Goal: Information Seeking & Learning: Learn about a topic

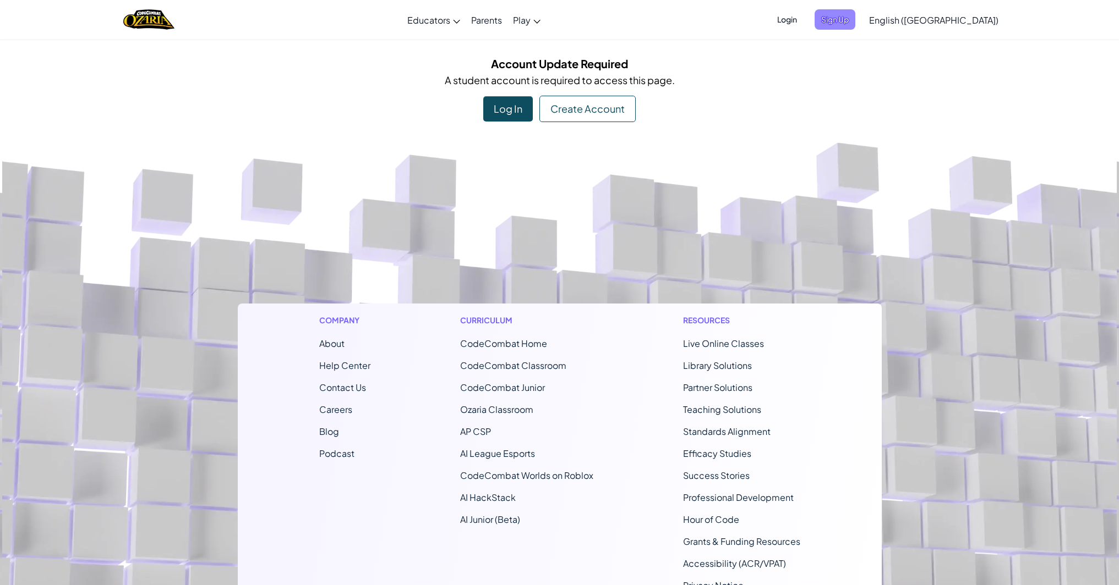
click at [855, 22] on span "Sign Up" at bounding box center [834, 19] width 41 height 20
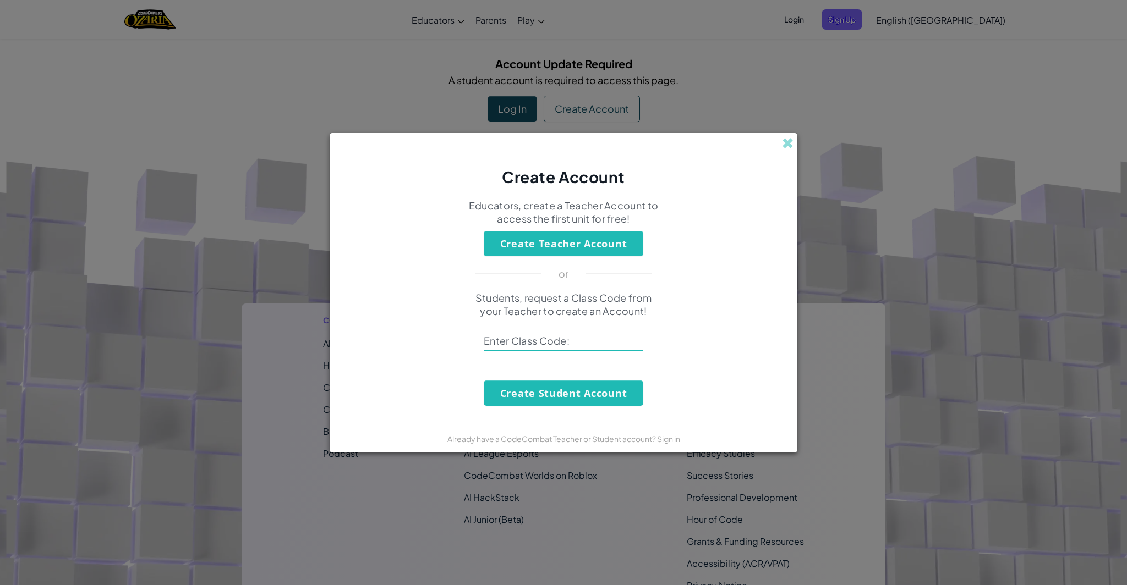
click at [575, 357] on input at bounding box center [564, 361] width 160 height 22
type input "longroadfull"
click button "Create Student Account" at bounding box center [564, 393] width 160 height 25
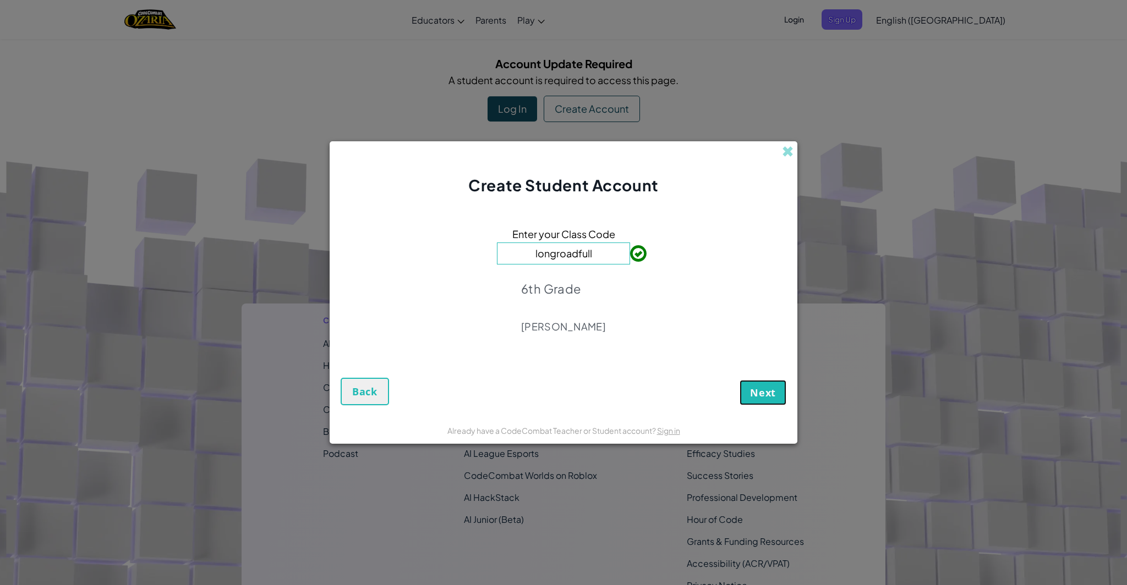
click at [757, 394] on span "Next" at bounding box center [763, 392] width 26 height 13
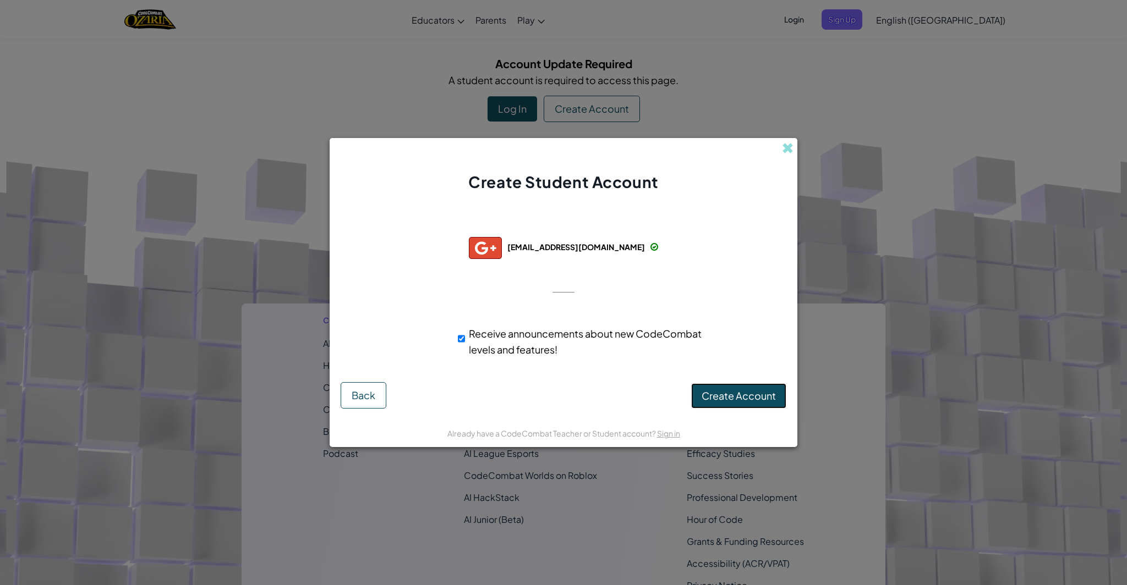
click at [725, 398] on span "Create Account" at bounding box center [739, 396] width 74 height 13
click at [726, 398] on button "Create Account" at bounding box center [738, 396] width 95 height 25
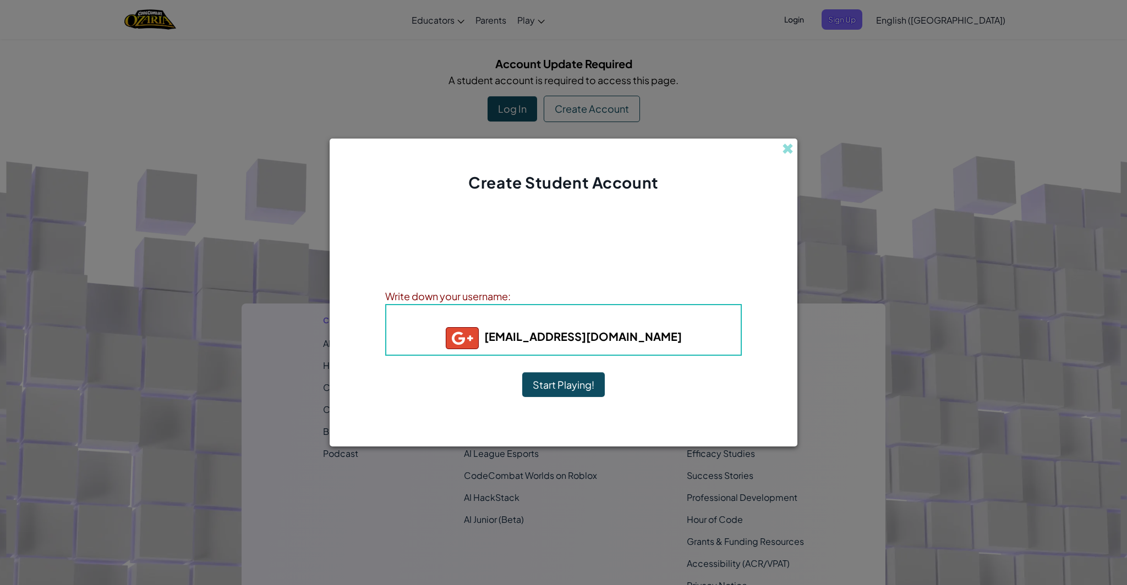
click at [563, 391] on button "Start Playing!" at bounding box center [563, 385] width 83 height 25
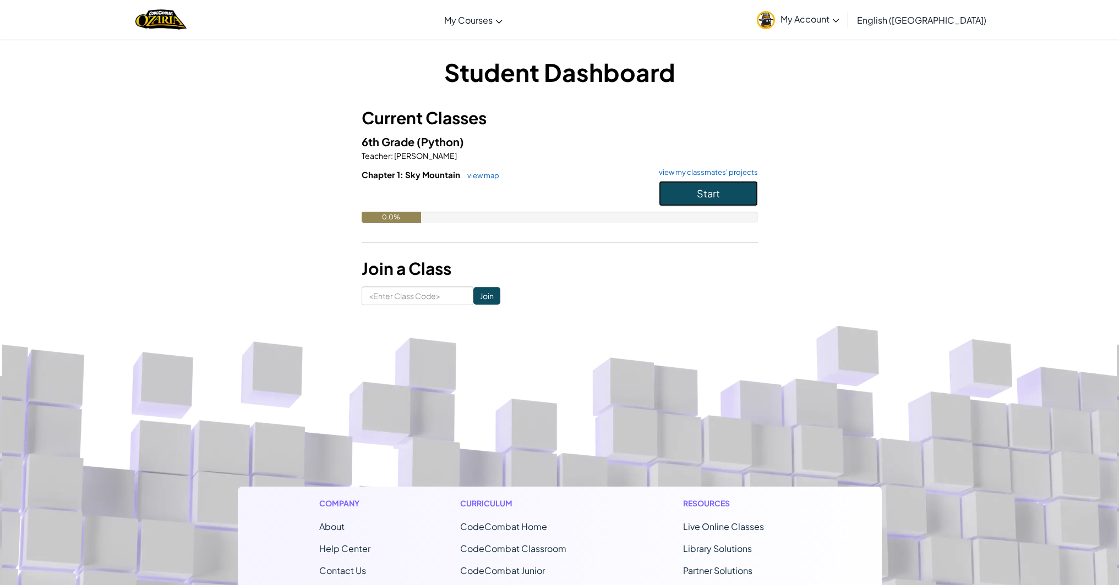
click at [674, 200] on button "Start" at bounding box center [708, 193] width 99 height 25
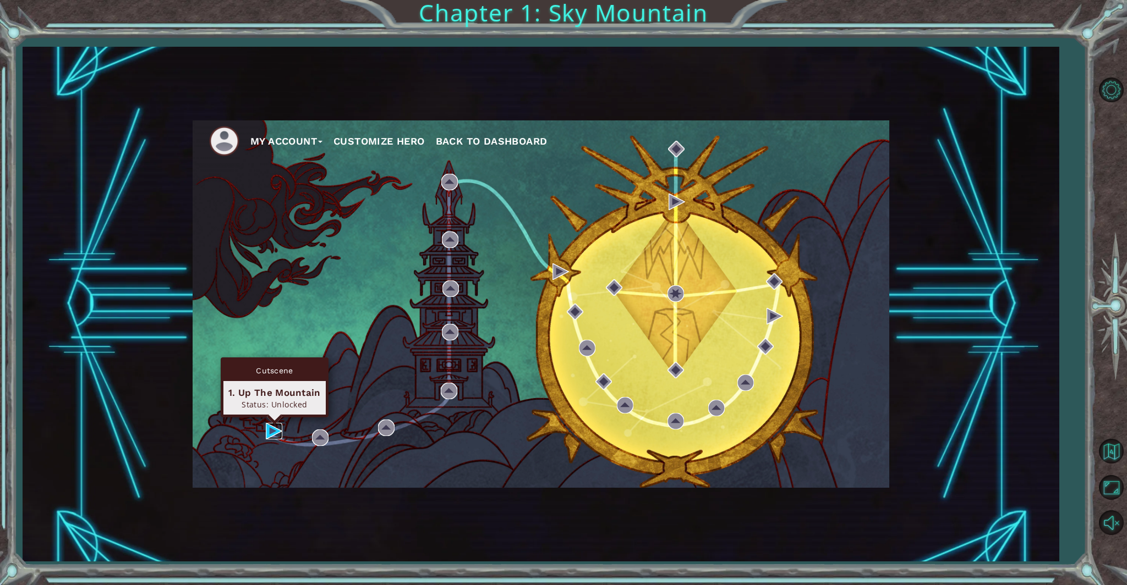
click at [271, 436] on img at bounding box center [274, 431] width 17 height 17
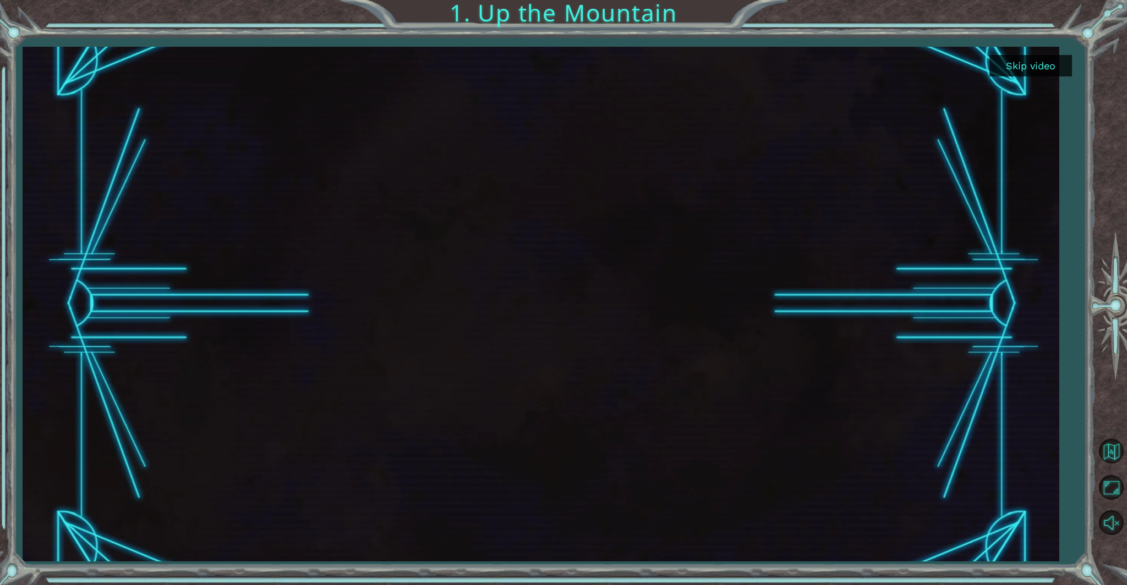
click at [1020, 66] on button "Skip video" at bounding box center [1030, 65] width 83 height 21
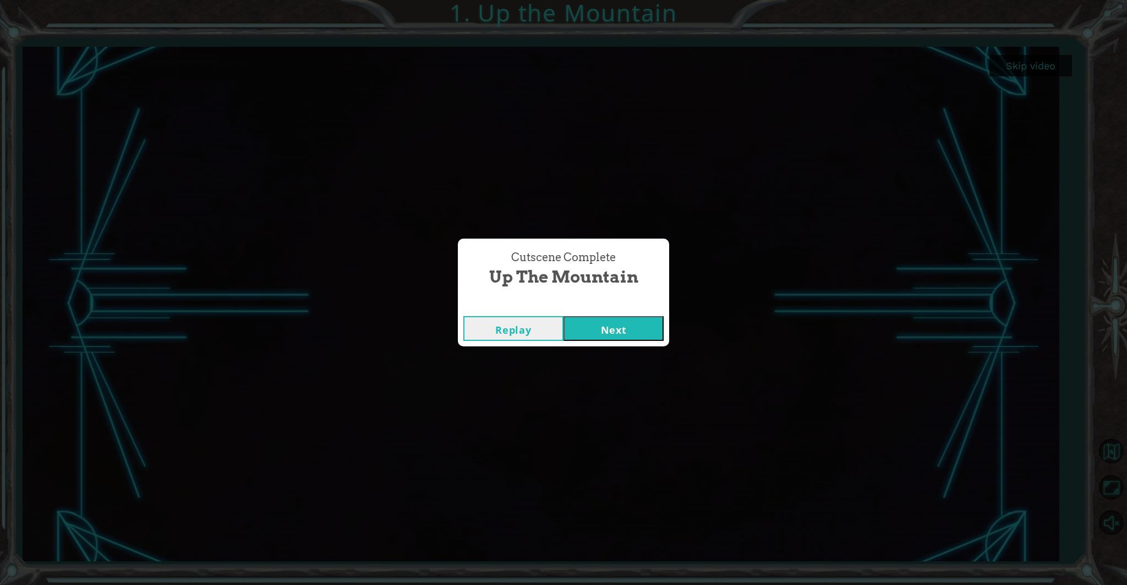
click at [612, 326] on button "Next" at bounding box center [613, 328] width 100 height 25
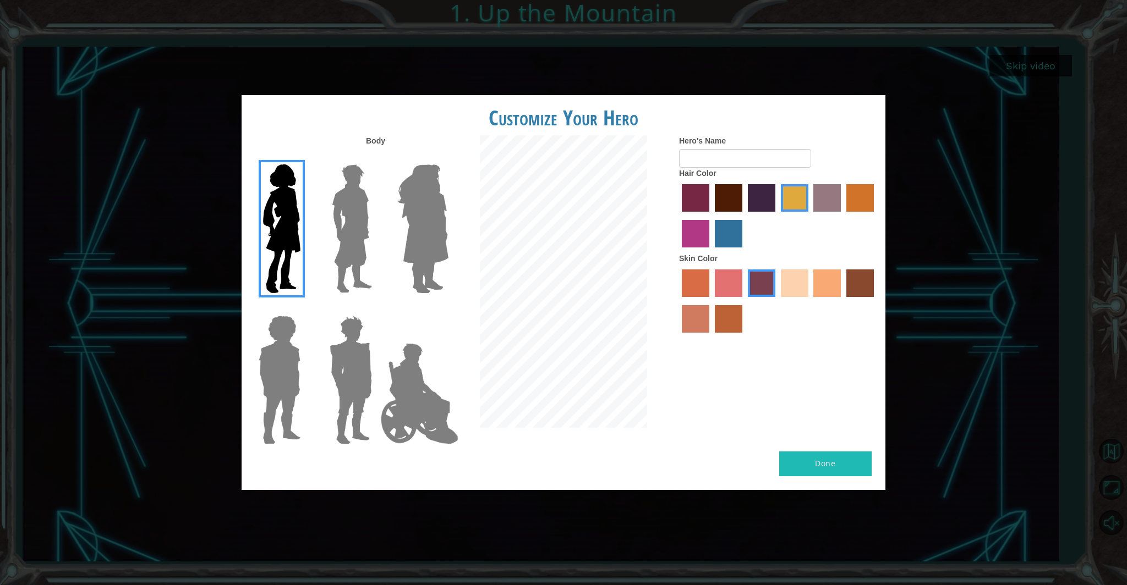
click at [857, 197] on label "gold drop hair color" at bounding box center [860, 198] width 28 height 28
click at [842, 216] on input "gold drop hair color" at bounding box center [842, 216] width 0 height 0
click at [788, 282] on label "sandy beach skin color" at bounding box center [795, 284] width 28 height 28
click at [777, 301] on input "sandy beach skin color" at bounding box center [777, 301] width 0 height 0
click at [767, 283] on label "tosca skin color" at bounding box center [762, 284] width 28 height 28
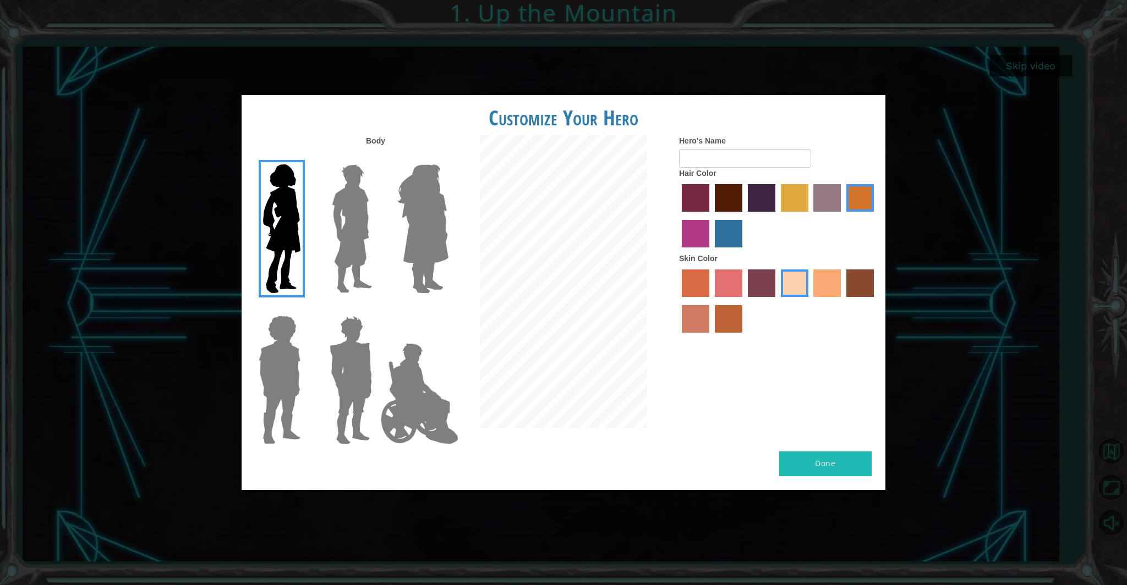
click at [744, 301] on input "tosca skin color" at bounding box center [744, 301] width 0 height 0
click at [804, 289] on label "sandy beach skin color" at bounding box center [795, 284] width 28 height 28
click at [777, 301] on input "sandy beach skin color" at bounding box center [777, 301] width 0 height 0
click at [698, 164] on input "Hero's Name" at bounding box center [745, 158] width 132 height 19
type input "rylee"
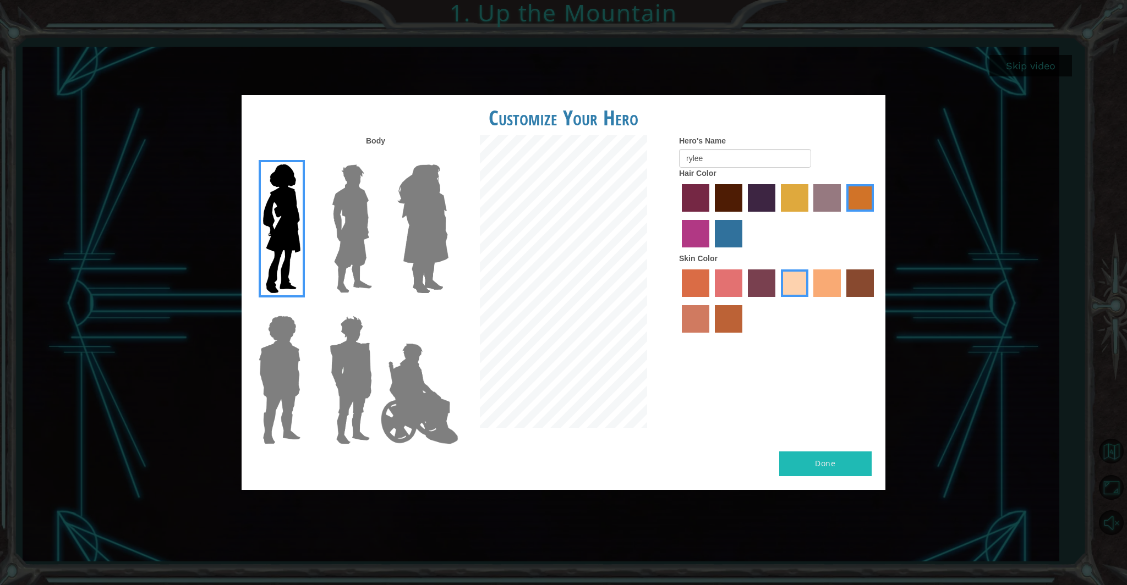
drag, startPoint x: 825, startPoint y: 468, endPoint x: 826, endPoint y: 462, distance: 6.1
click at [825, 465] on button "Done" at bounding box center [825, 464] width 92 height 25
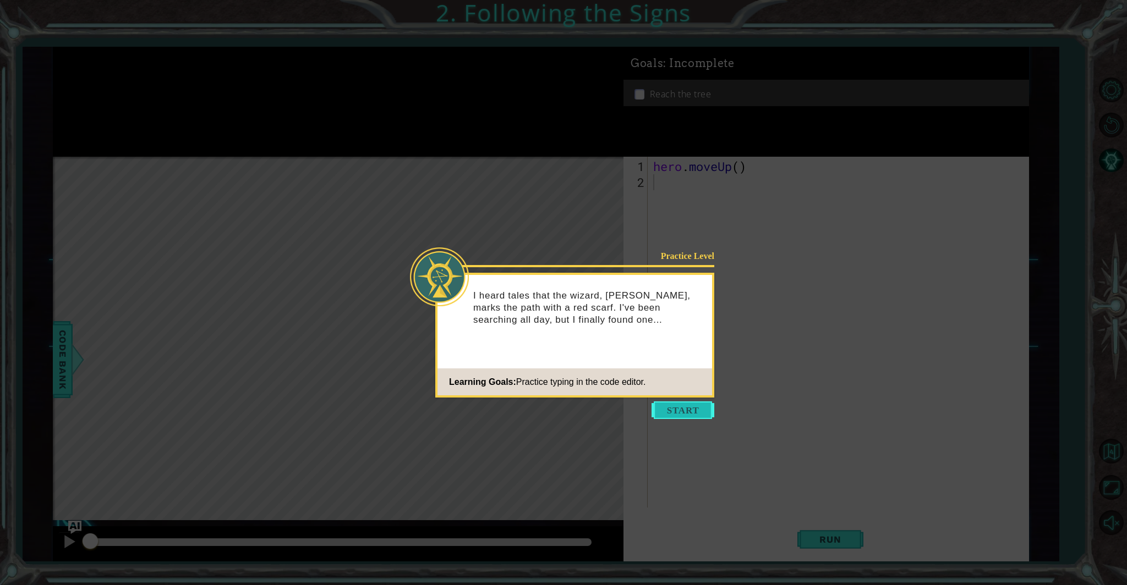
click at [698, 417] on button "Start" at bounding box center [682, 411] width 63 height 18
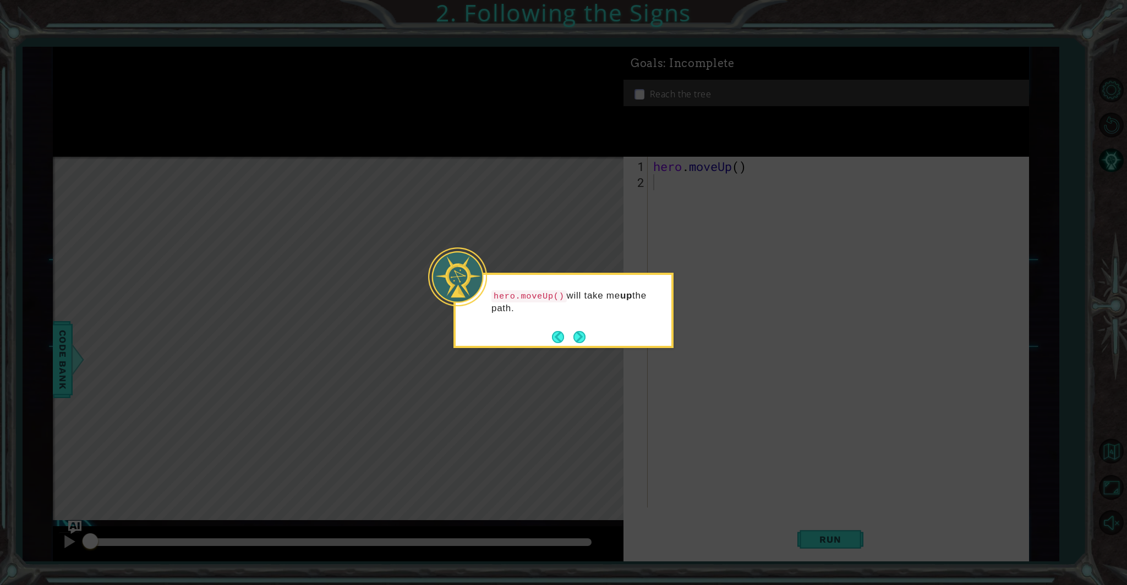
click at [574, 332] on button "Next" at bounding box center [579, 337] width 20 height 20
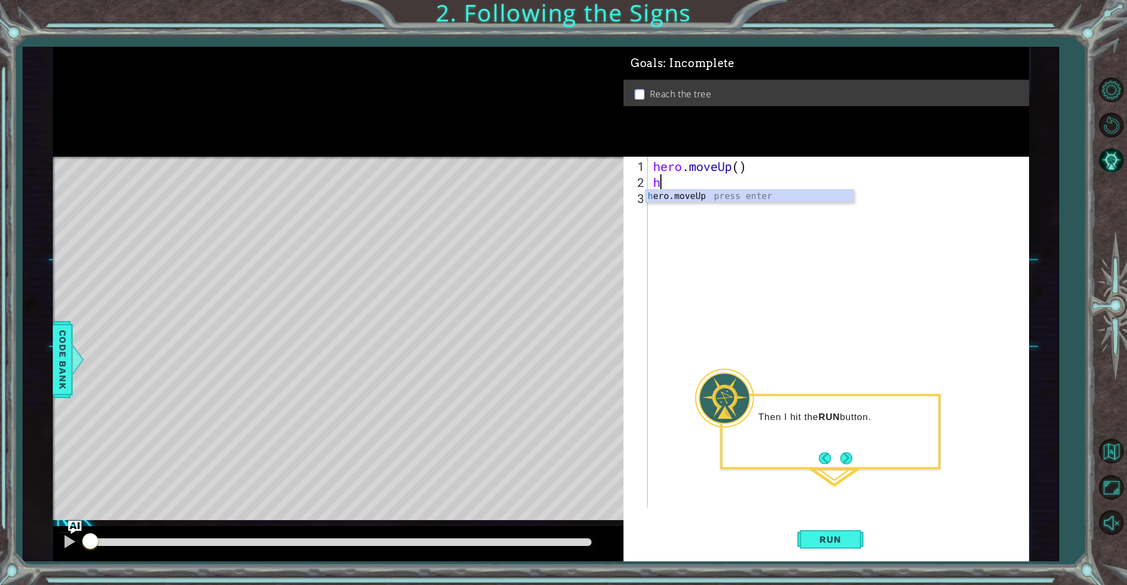
type textarea "her"
click at [769, 201] on div "her o.moveUp press enter" at bounding box center [749, 210] width 208 height 40
click at [831, 540] on span "Run" at bounding box center [829, 539] width 43 height 11
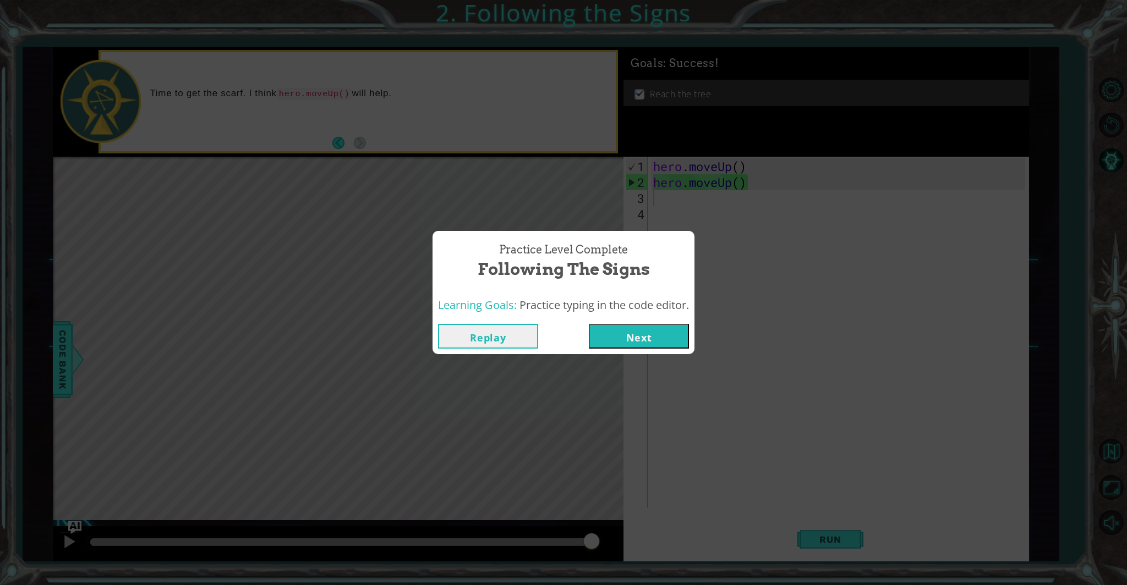
click at [641, 333] on button "Next" at bounding box center [639, 336] width 100 height 25
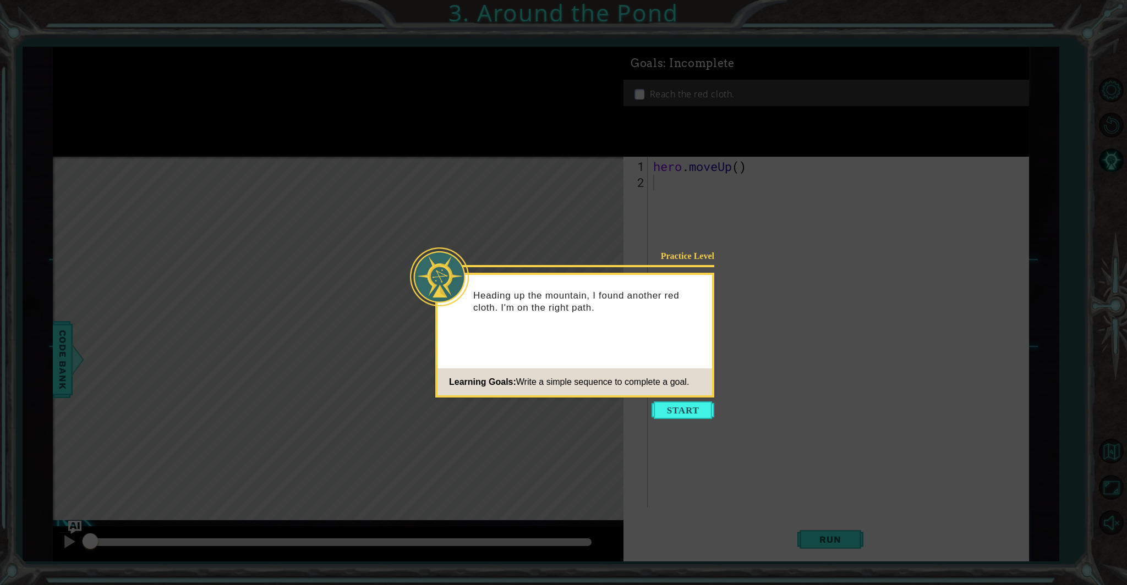
click at [678, 408] on button "Start" at bounding box center [682, 411] width 63 height 18
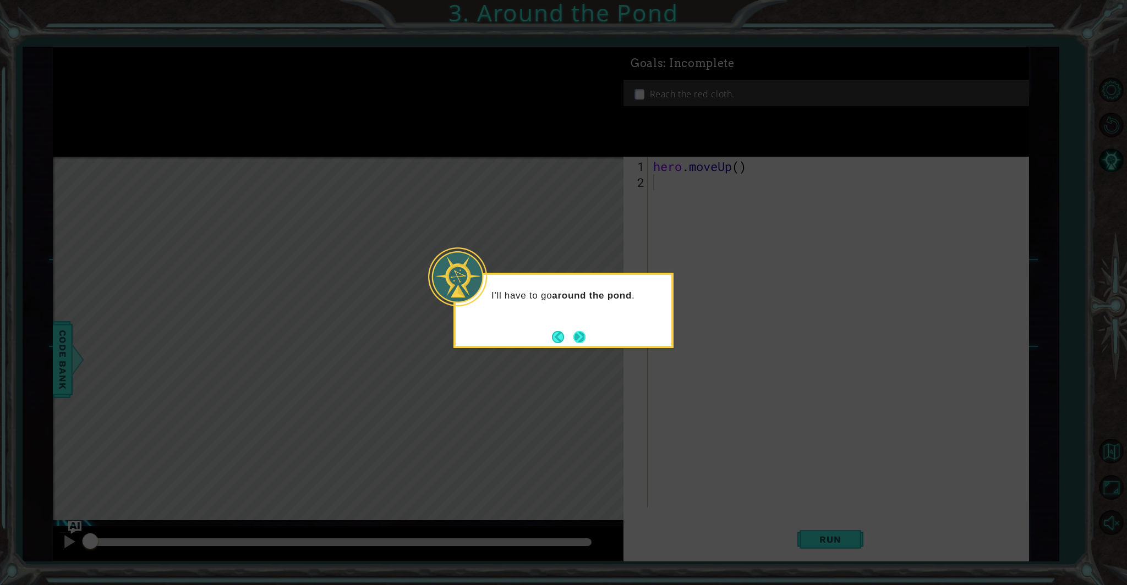
click at [576, 340] on button "Next" at bounding box center [579, 337] width 12 height 12
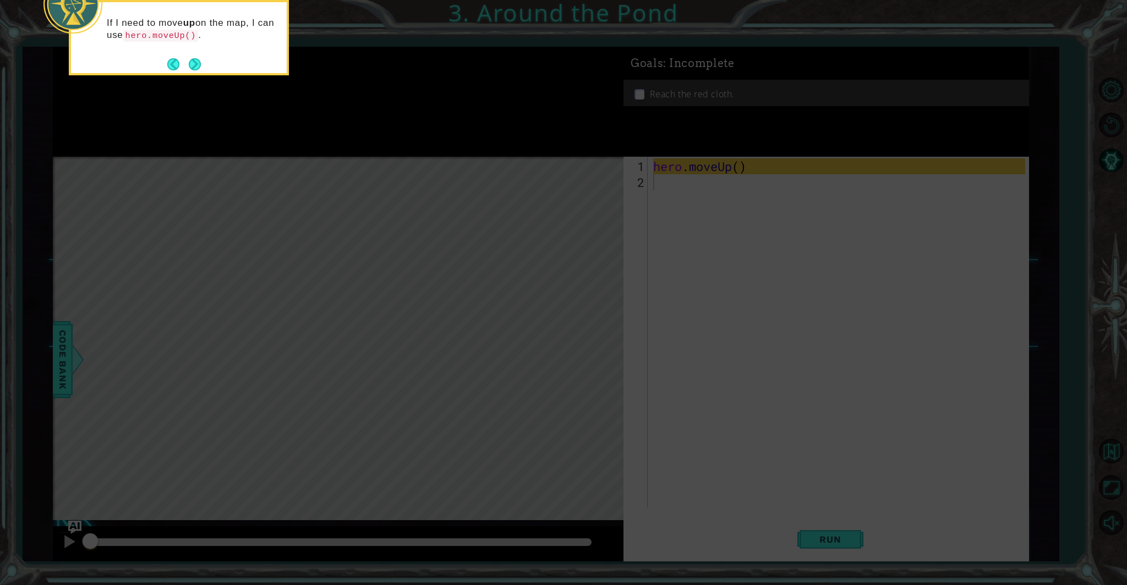
click at [637, 367] on icon at bounding box center [563, 87] width 1127 height 995
click at [195, 65] on button "Next" at bounding box center [195, 64] width 12 height 12
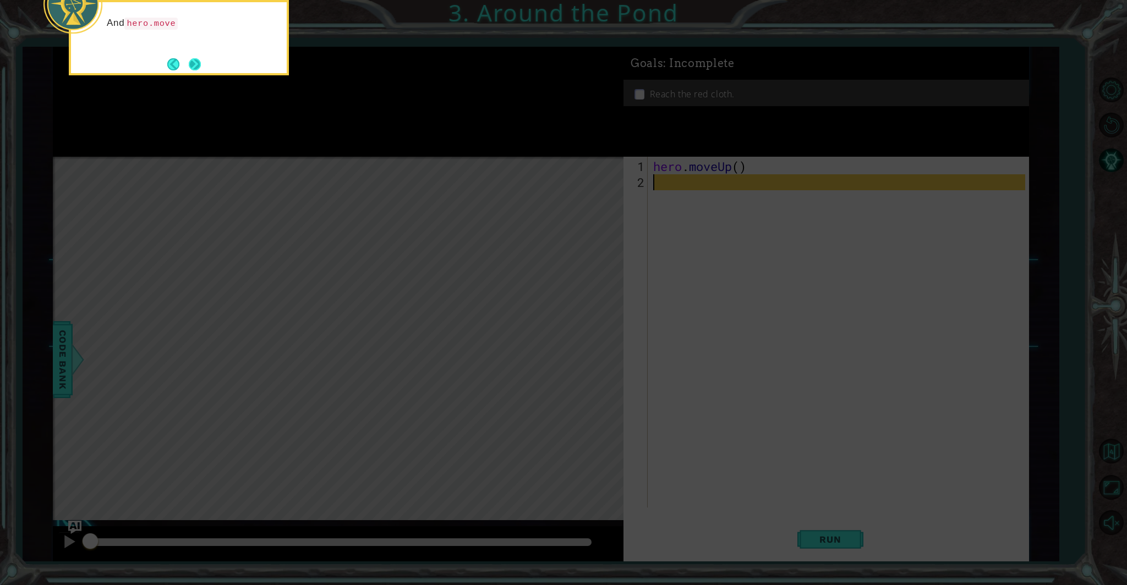
click at [195, 63] on button "Next" at bounding box center [195, 64] width 12 height 12
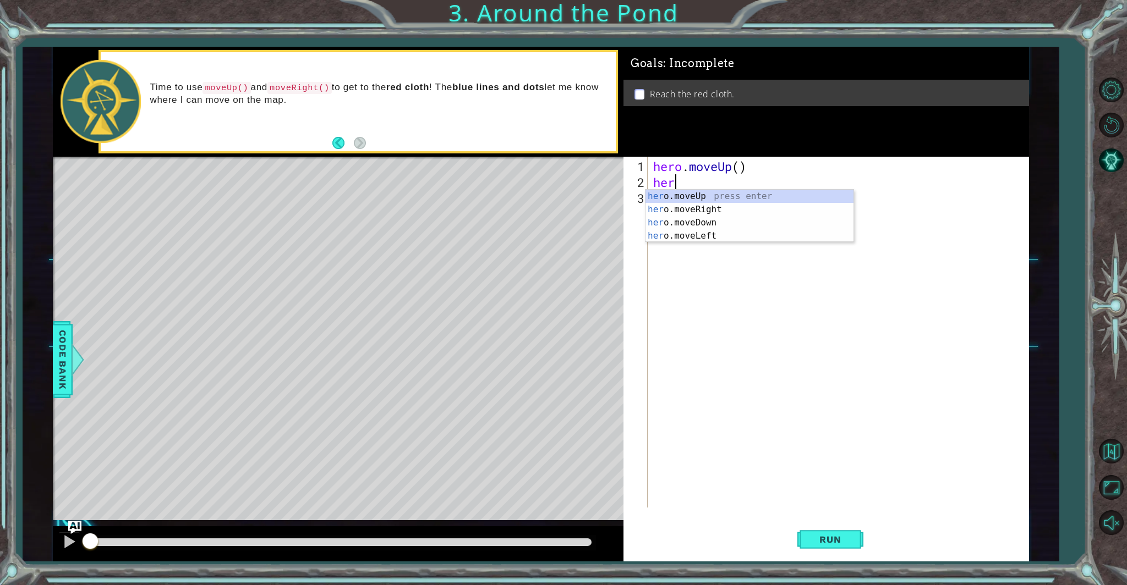
type textarea "hero"
click at [761, 215] on div "hero .moveUp press enter hero .moveRight press enter hero .moveDown press enter…" at bounding box center [749, 229] width 208 height 79
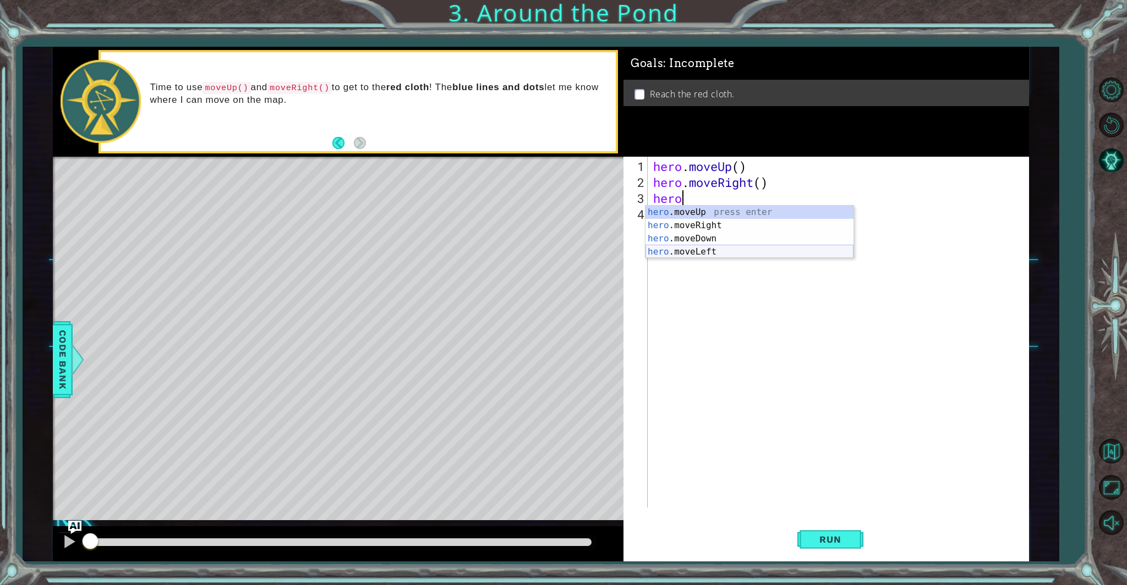
click at [715, 251] on div "hero .moveUp press enter hero .moveRight press enter hero .moveDown press enter…" at bounding box center [749, 245] width 208 height 79
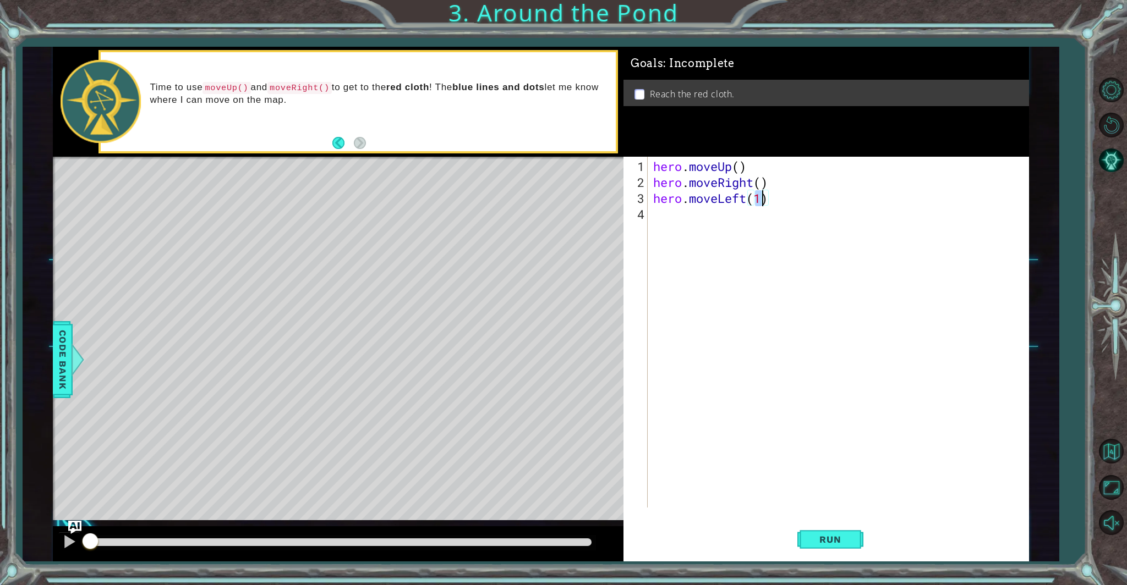
type textarea "hero.moveLeft(1)"
click at [649, 221] on div "hero.moveLeft(1) 1 2 3 4 hero . moveUp ( ) hero . moveRight ( ) hero . moveLeft…" at bounding box center [824, 332] width 402 height 351
click at [666, 216] on div "hero . moveUp ( ) hero . moveRight ( ) hero . moveLeft ( 1 )" at bounding box center [841, 349] width 380 height 383
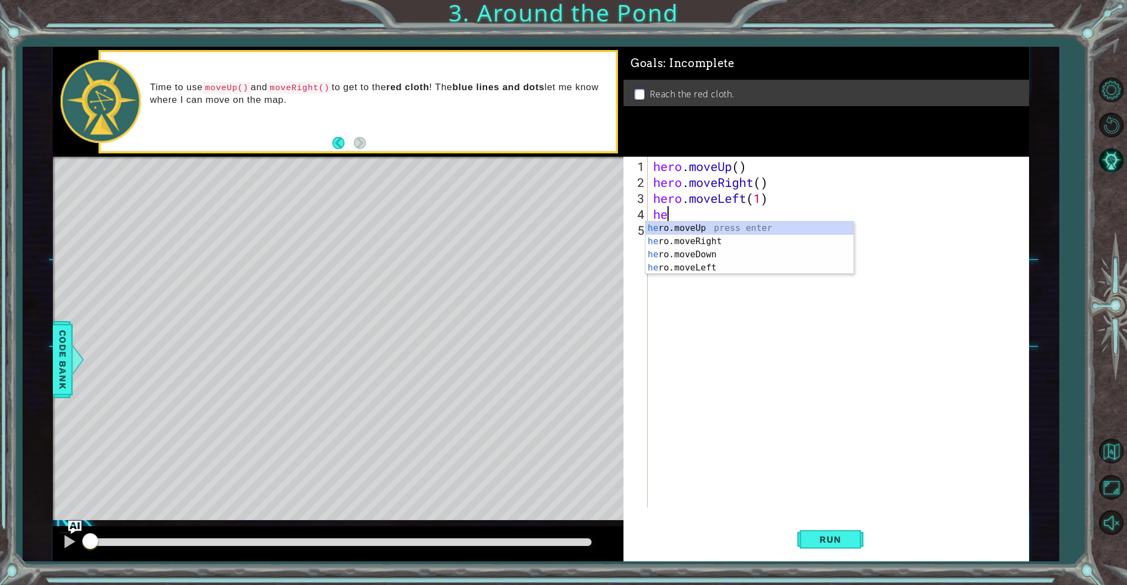
scroll to position [0, 0]
type textarea "hero"
click at [676, 229] on div "hero .moveUp press enter hero .moveRight press enter hero .moveDown press enter…" at bounding box center [749, 261] width 208 height 79
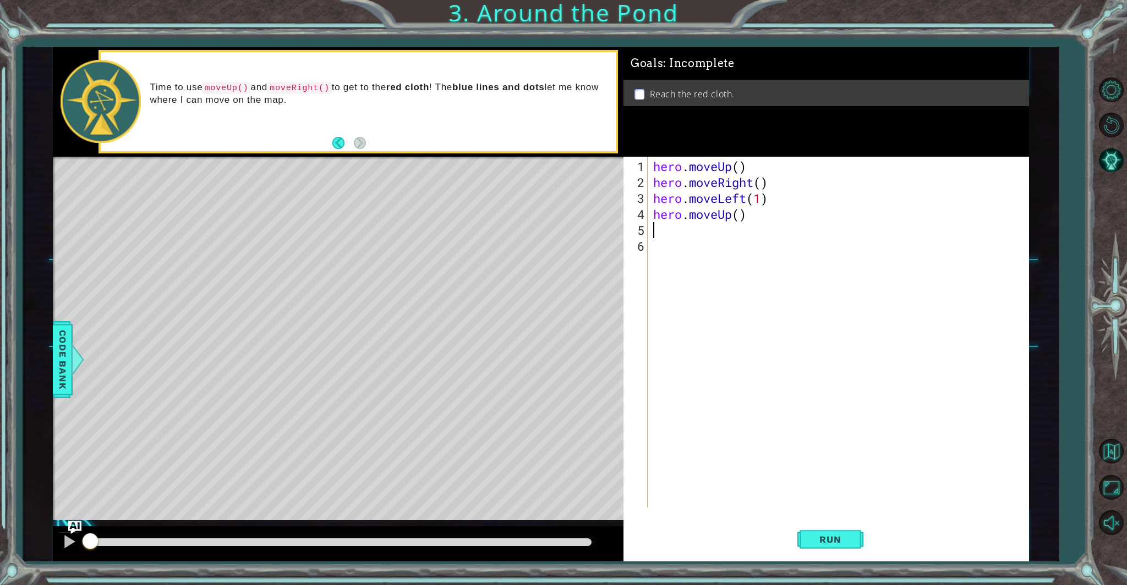
scroll to position [0, 0]
click at [818, 541] on span "Run" at bounding box center [829, 539] width 43 height 11
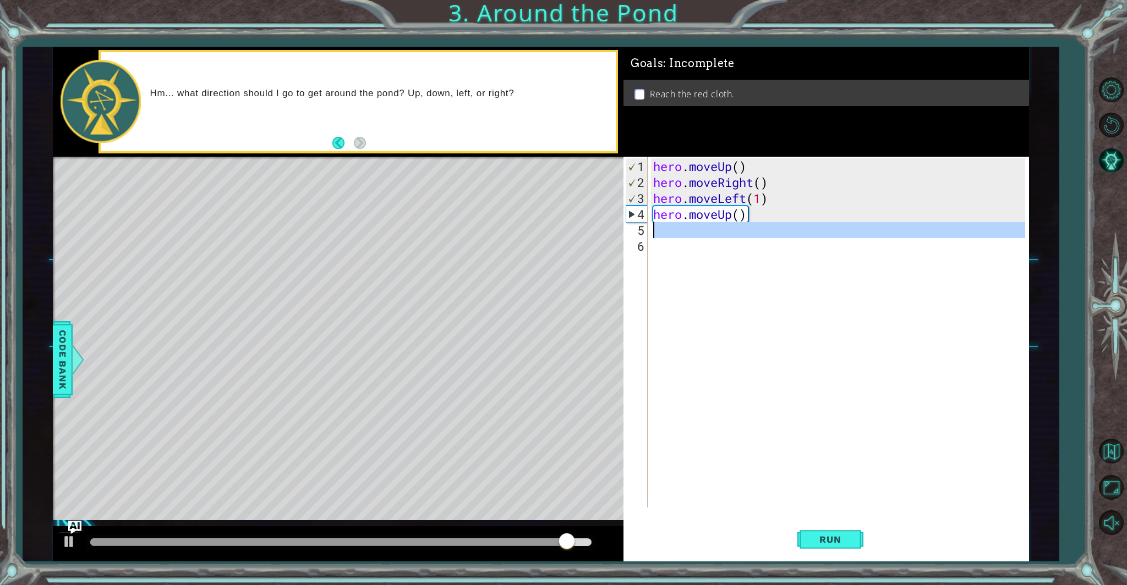
click at [653, 235] on div "hero . moveUp ( ) hero . moveRight ( ) hero . moveLeft ( 1 ) hero . moveUp ( )" at bounding box center [841, 349] width 380 height 383
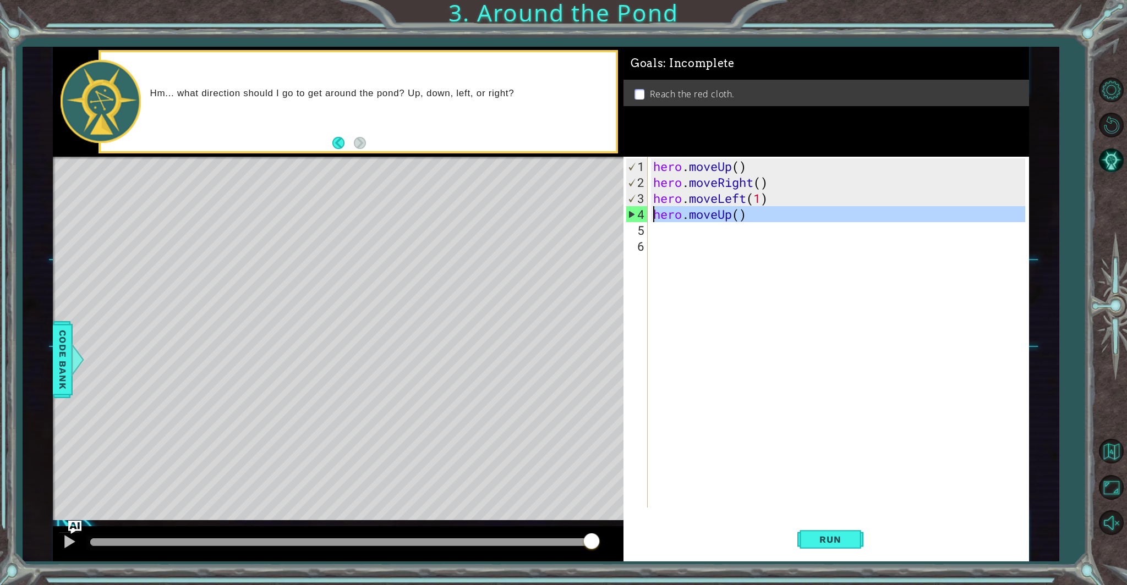
click at [640, 214] on div "4" at bounding box center [636, 214] width 21 height 16
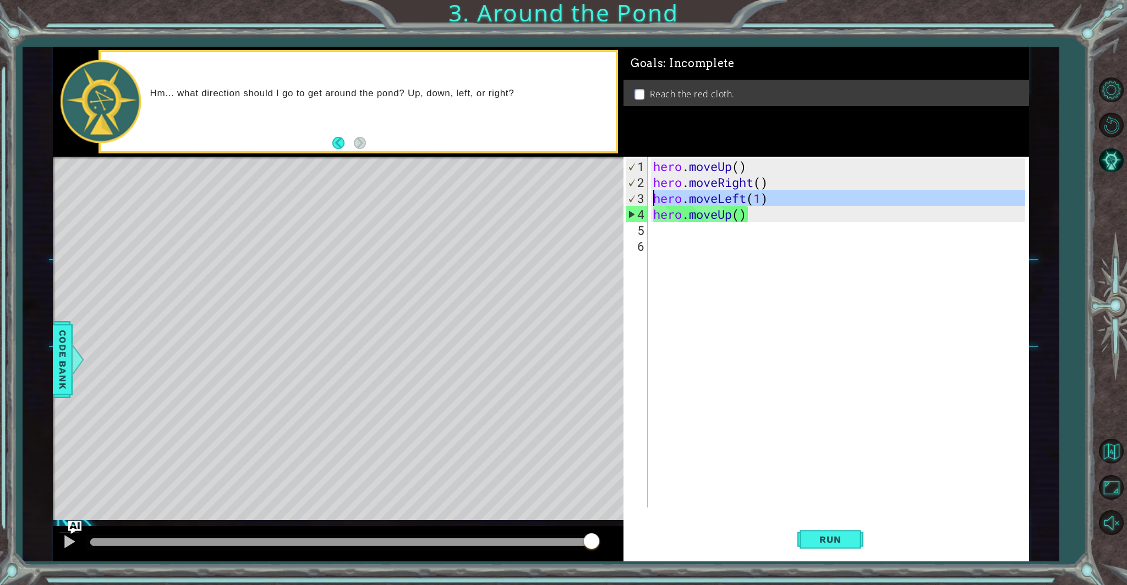
click at [633, 195] on div "3" at bounding box center [636, 198] width 21 height 16
drag, startPoint x: 702, startPoint y: 199, endPoint x: 767, endPoint y: 202, distance: 65.0
click at [767, 202] on div "hero . moveUp ( ) hero . moveRight ( ) hero . moveLeft ( 1 ) hero . moveUp ( )" at bounding box center [841, 349] width 380 height 383
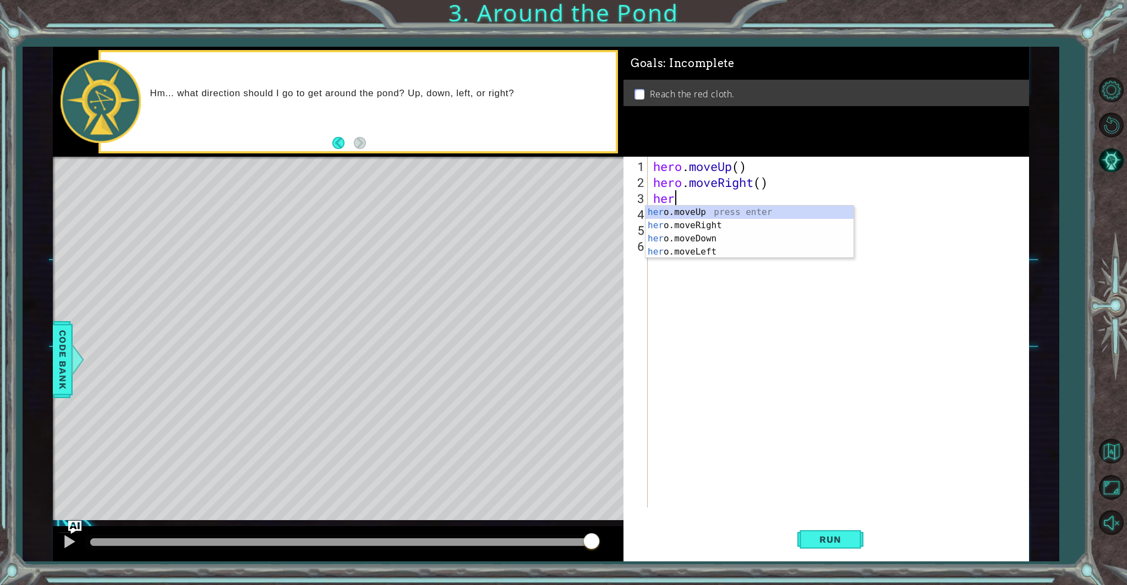
type textarea "h"
type textarea "he"
click at [695, 213] on div "he ro.moveUp press enter he ro.moveRight press enter he ro.moveDown press enter…" at bounding box center [749, 245] width 208 height 79
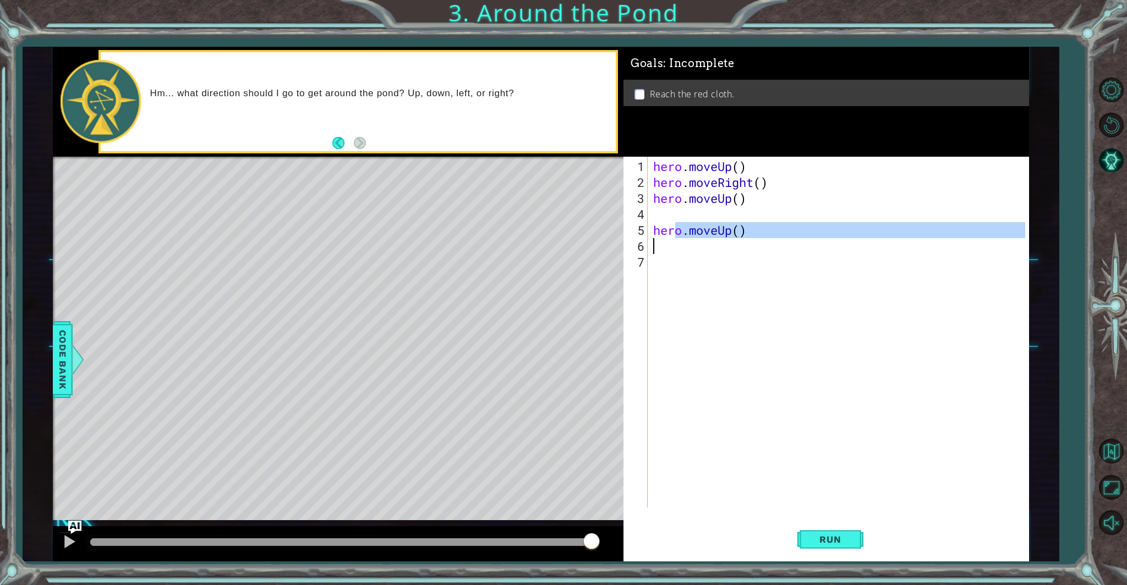
drag, startPoint x: 676, startPoint y: 233, endPoint x: 755, endPoint y: 244, distance: 80.0
click at [755, 244] on div "hero . moveUp ( ) hero . moveRight ( ) hero . moveUp ( ) hero . moveUp ( )" at bounding box center [841, 349] width 380 height 383
drag, startPoint x: 654, startPoint y: 231, endPoint x: 739, endPoint y: 243, distance: 86.2
click at [738, 243] on div "hero . moveUp ( ) hero . moveRight ( ) hero . moveUp ( ) hero . moveUp ( )" at bounding box center [841, 349] width 380 height 383
type textarea "hero.moveUp()"
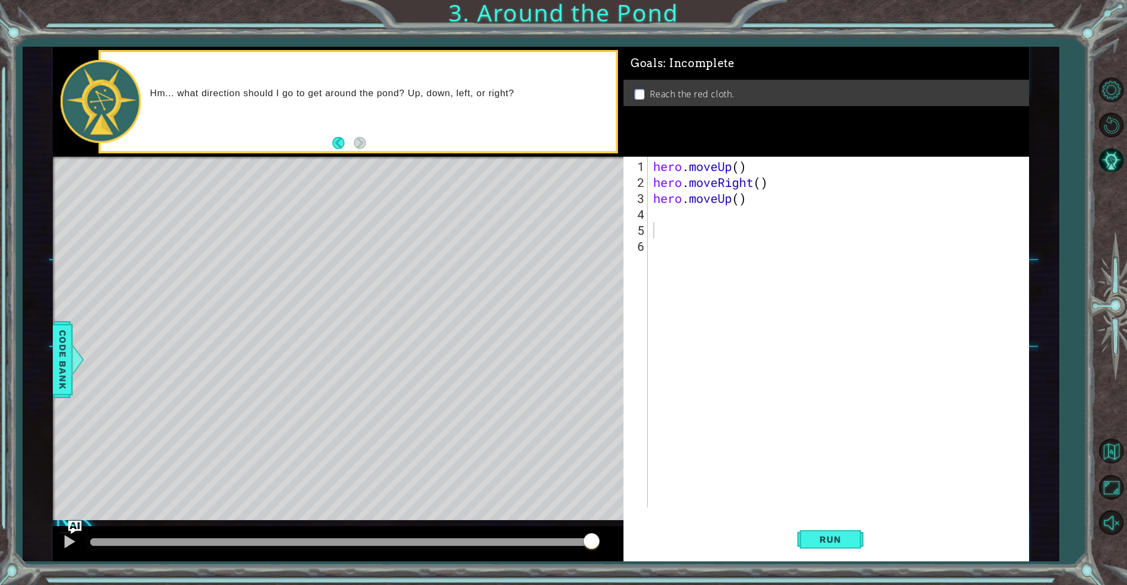
click at [650, 215] on div "1 2 3 4 5 6 hero . moveUp ( ) hero . moveRight ( ) hero . moveUp ( ) הההההההההה…" at bounding box center [824, 332] width 402 height 351
click at [651, 211] on div "hero . moveUp ( ) hero . moveRight ( ) hero . moveUp ( )" at bounding box center [841, 349] width 380 height 383
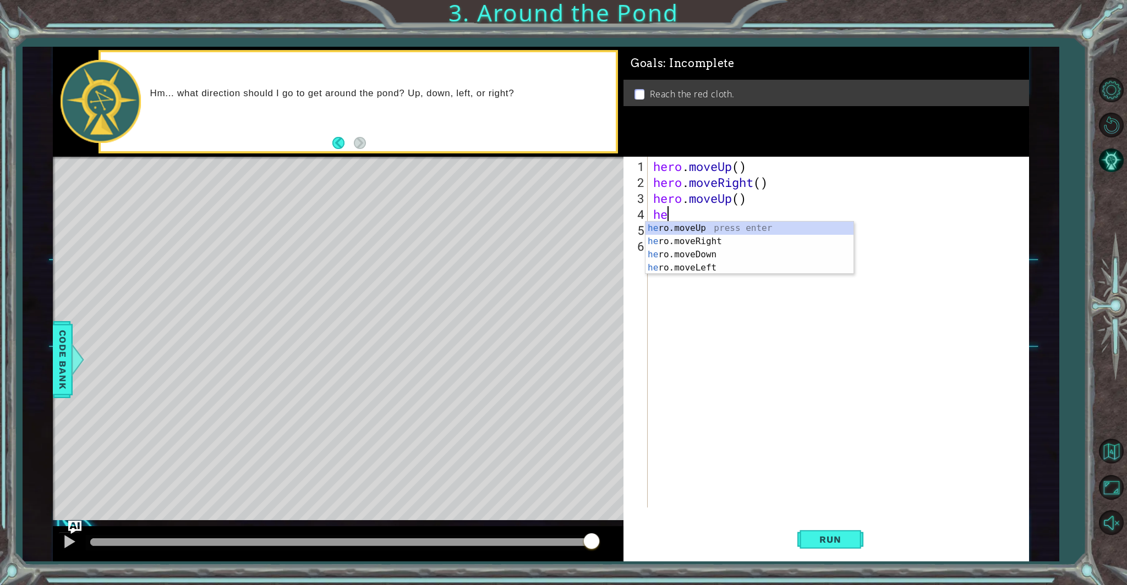
type textarea "her"
click at [688, 229] on div "her o.moveUp press enter her o.moveRight press enter her o.moveDown press enter…" at bounding box center [749, 261] width 208 height 79
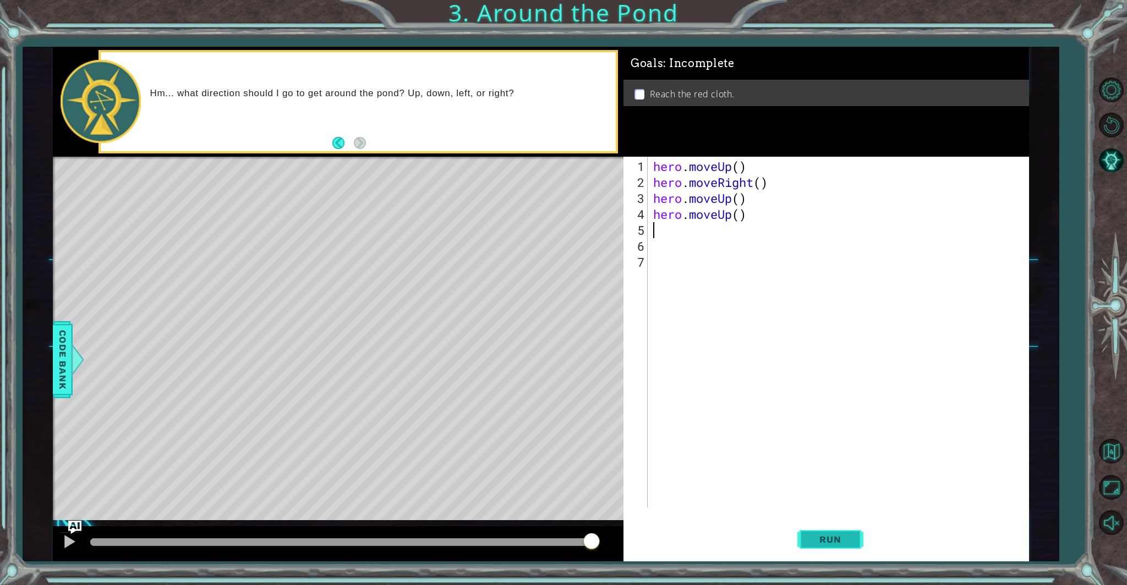
click at [820, 541] on span "Run" at bounding box center [829, 539] width 43 height 11
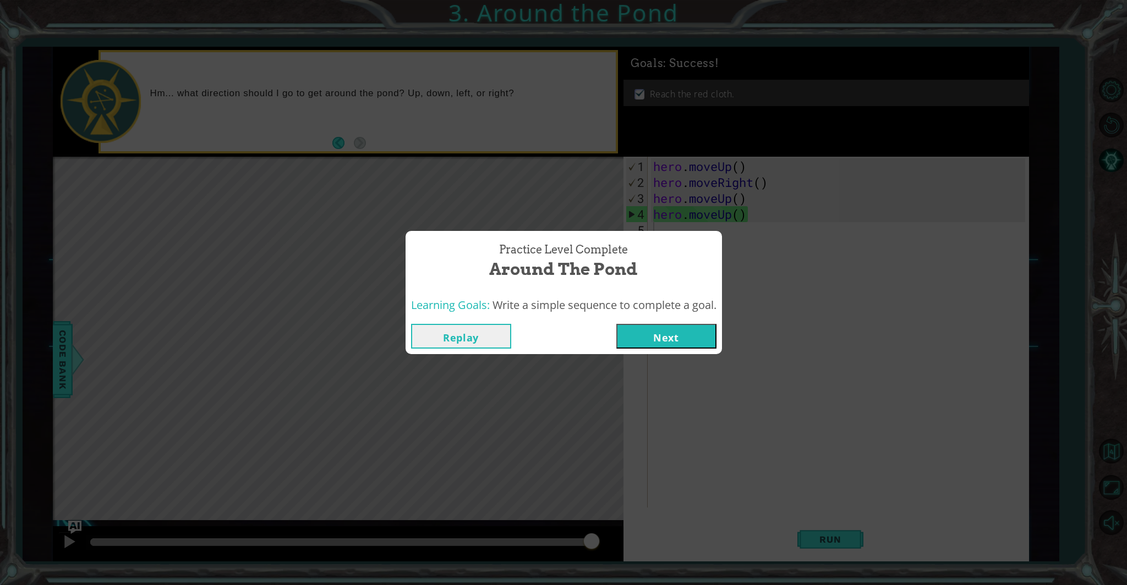
click at [661, 331] on button "Next" at bounding box center [666, 336] width 100 height 25
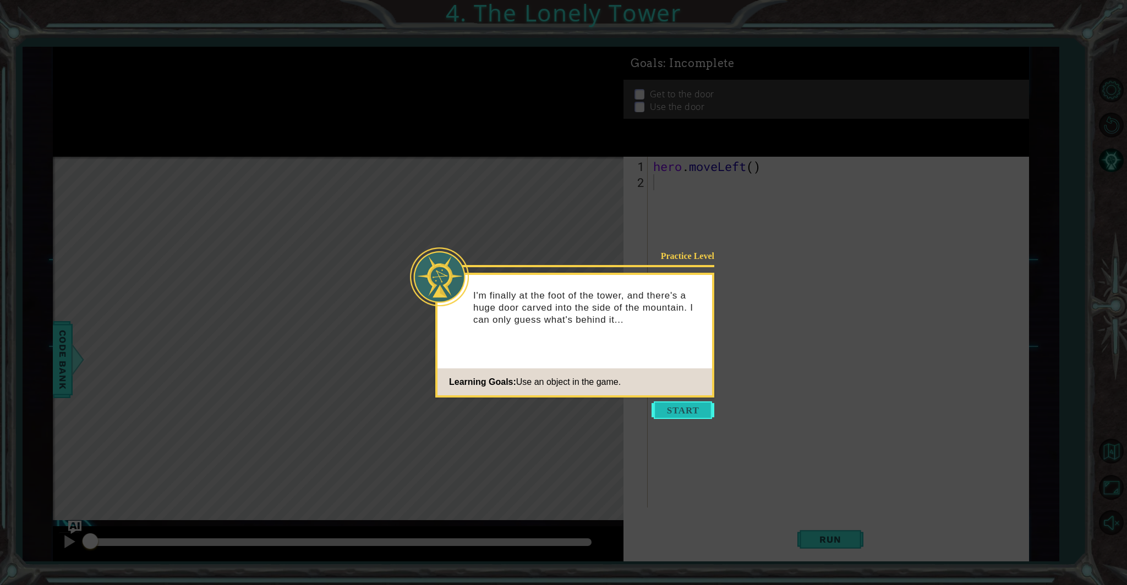
click at [685, 410] on button "Start" at bounding box center [682, 411] width 63 height 18
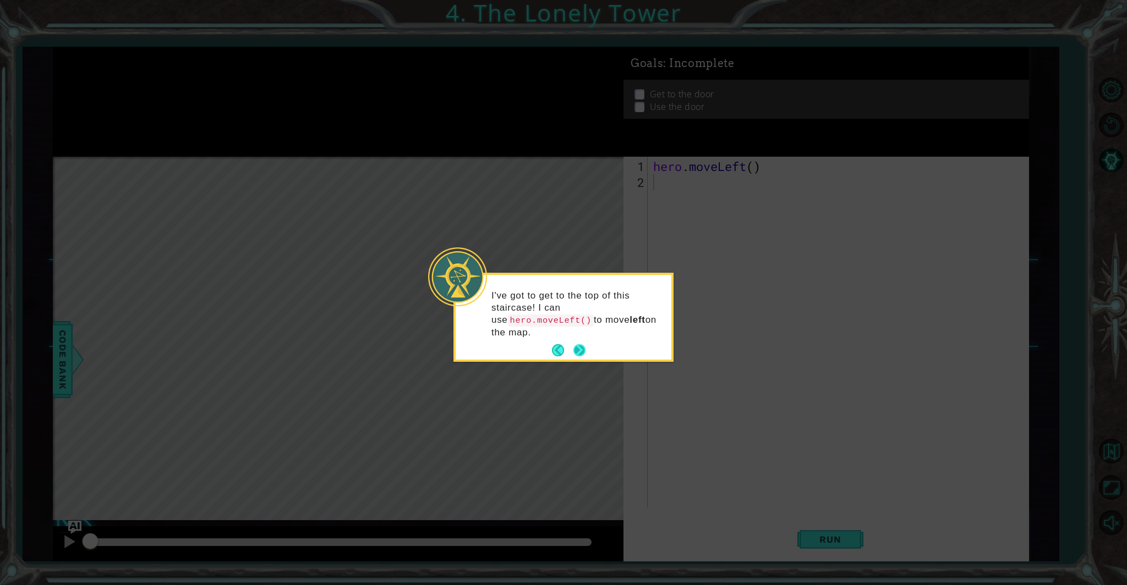
click at [574, 352] on button "Next" at bounding box center [579, 350] width 12 height 12
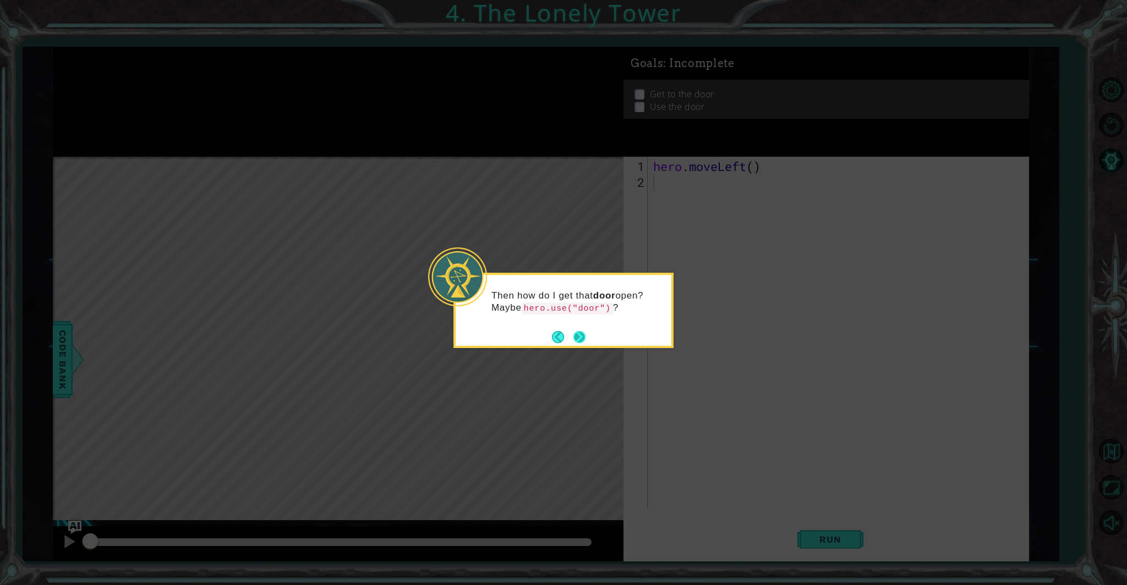
click at [582, 334] on button "Next" at bounding box center [579, 337] width 12 height 12
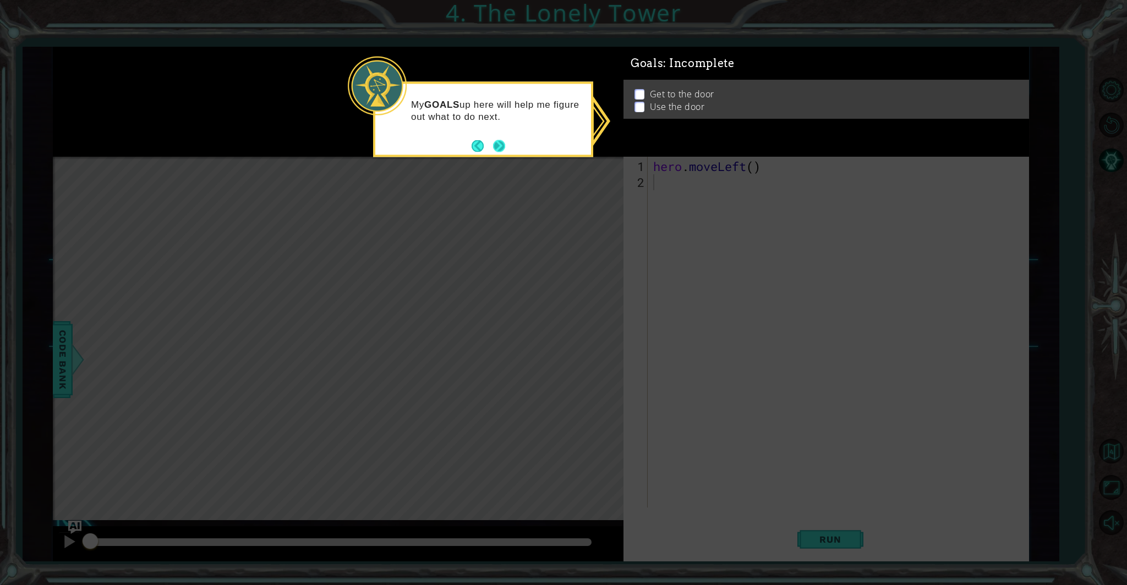
click at [497, 141] on button "Next" at bounding box center [499, 146] width 12 height 12
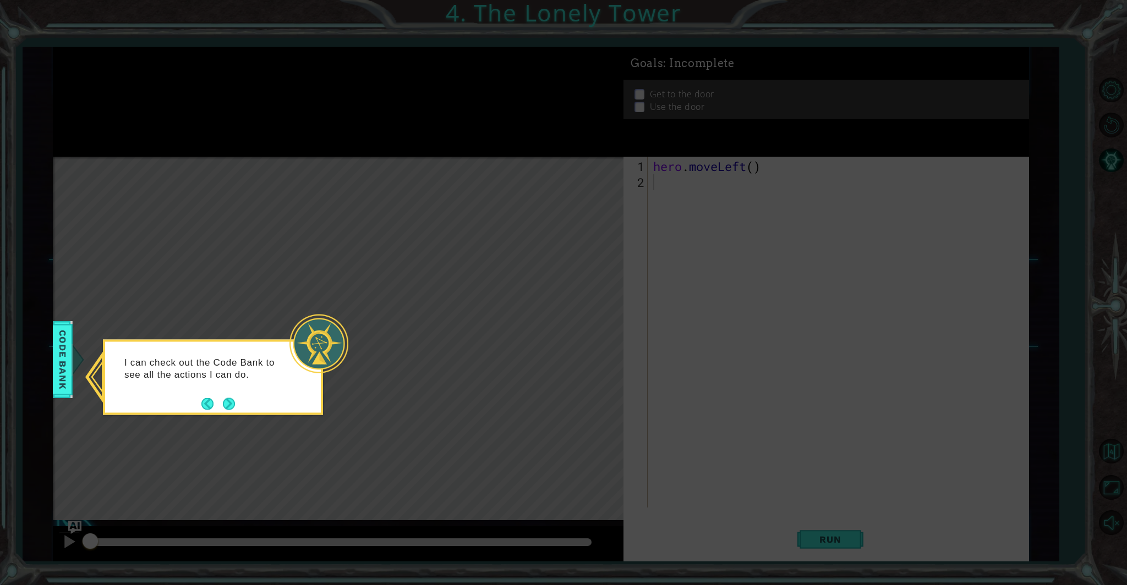
click at [228, 409] on button "Next" at bounding box center [229, 404] width 12 height 12
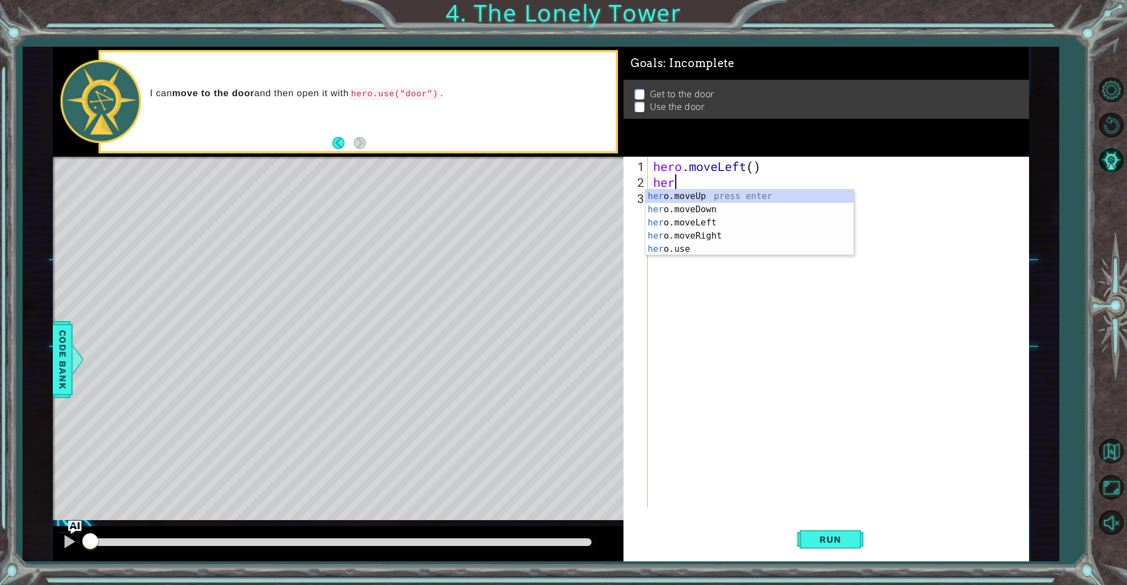
type textarea "hero"
type textarea "h"
drag, startPoint x: 653, startPoint y: 167, endPoint x: 688, endPoint y: 173, distance: 36.2
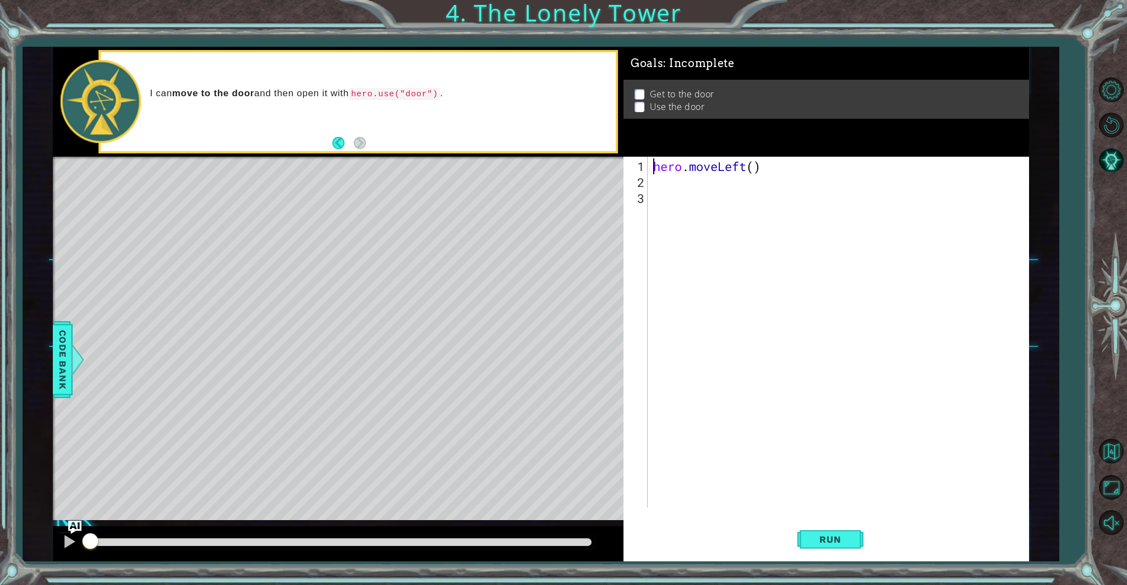
click at [689, 173] on div "hero . moveLeft ( )" at bounding box center [841, 349] width 380 height 383
drag, startPoint x: 656, startPoint y: 167, endPoint x: 732, endPoint y: 174, distance: 76.9
click at [732, 174] on div "hero . moveLeft ( )" at bounding box center [841, 349] width 380 height 383
type textarea "hero.moveLeft()"
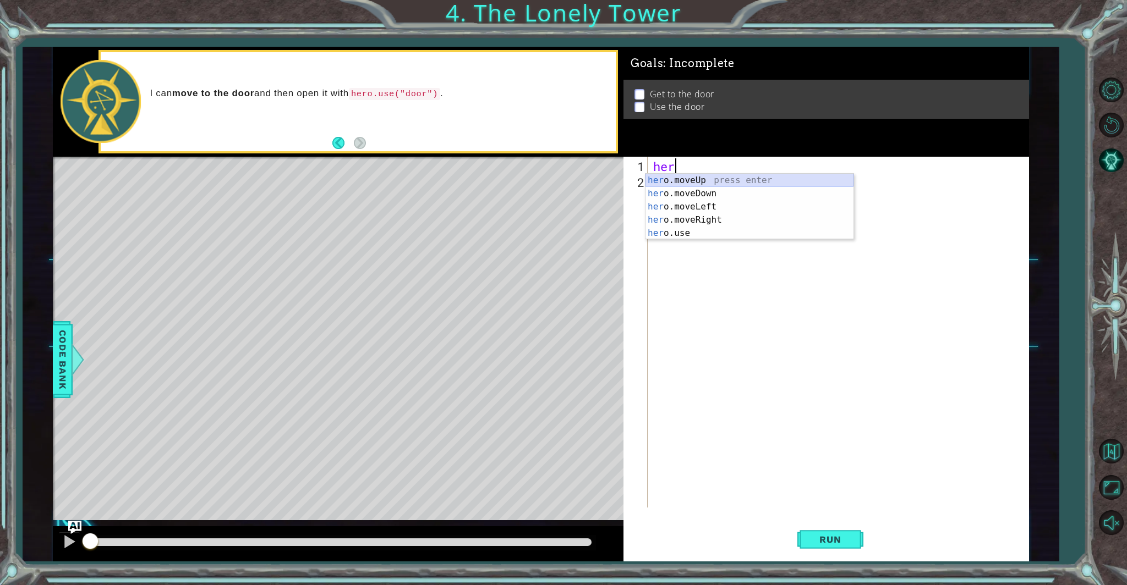
type textarea "hero"
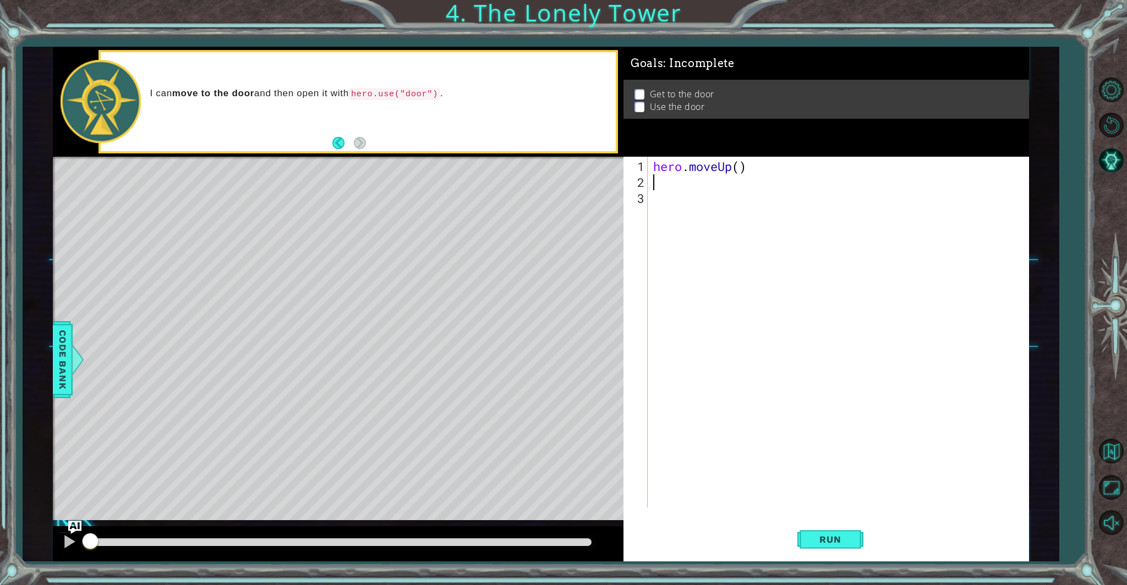
click at [717, 180] on div "hero . moveUp ( )" at bounding box center [841, 349] width 380 height 383
type textarea "g"
type textarea "her"
click at [703, 195] on div "her o.moveUp press enter her o.moveDown press enter her o.moveLeft press enter …" at bounding box center [749, 236] width 208 height 92
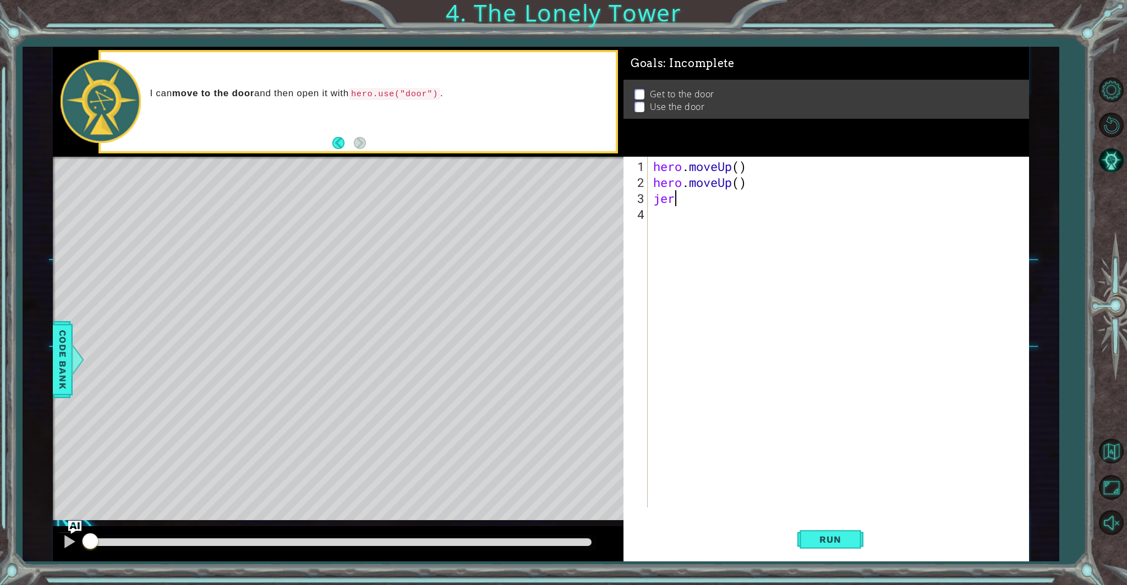
type textarea "j"
type textarea "her"
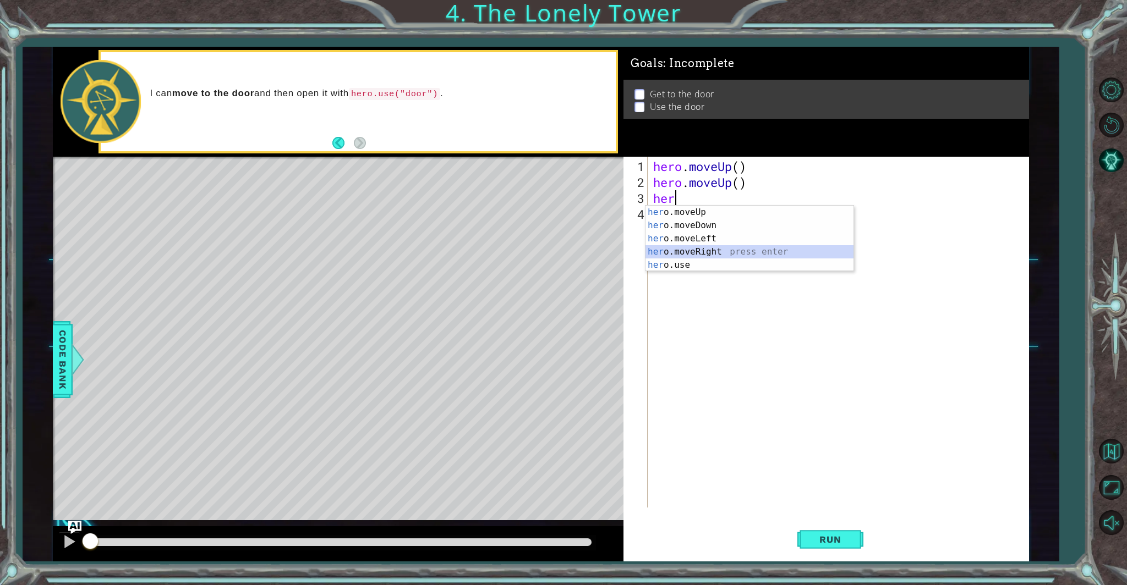
click at [717, 250] on div "her o.moveUp press enter her o.moveDown press enter her o.moveLeft press enter …" at bounding box center [749, 252] width 208 height 92
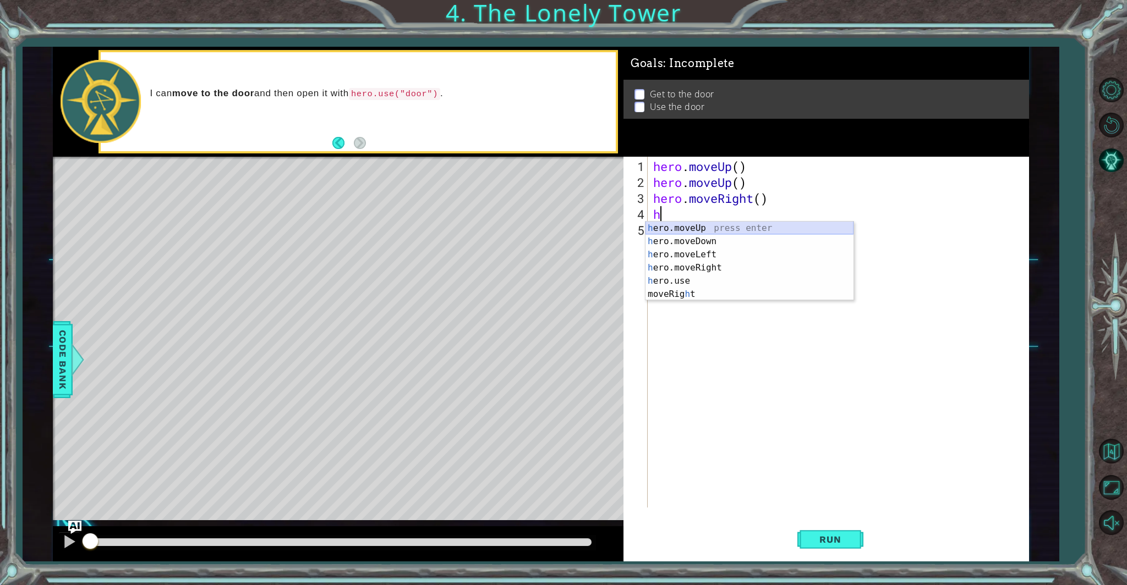
type textarea "her"
click at [718, 228] on div "her o.moveUp press enter her o.moveDown press enter her o.moveLeft press enter …" at bounding box center [749, 268] width 208 height 92
type textarea "o"
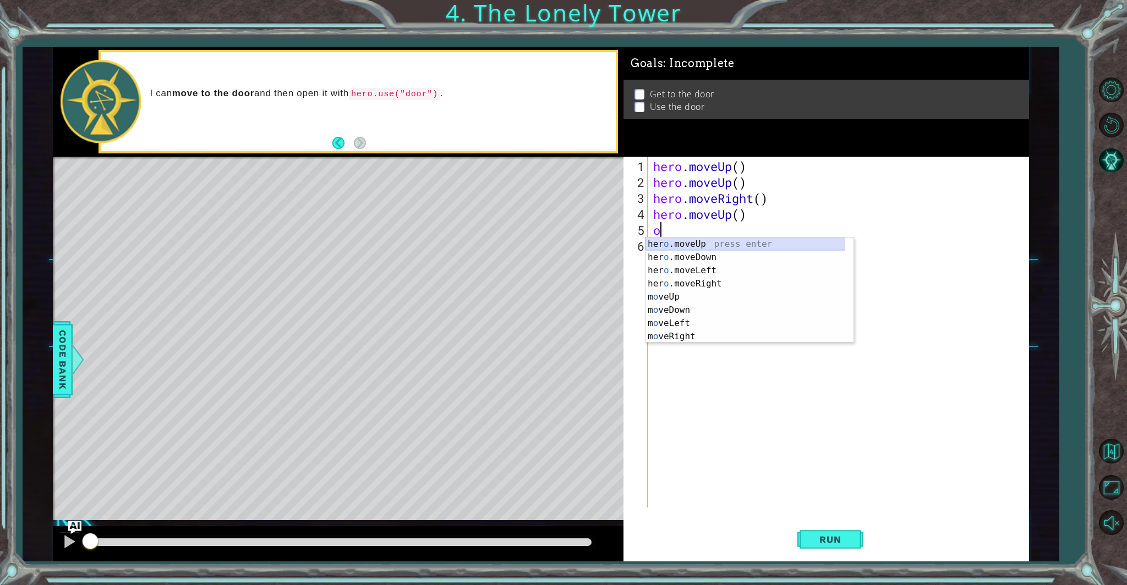
click at [716, 245] on div "her o .moveUp press enter her o .moveDown press enter her o .moveLeft press ent…" at bounding box center [745, 304] width 200 height 132
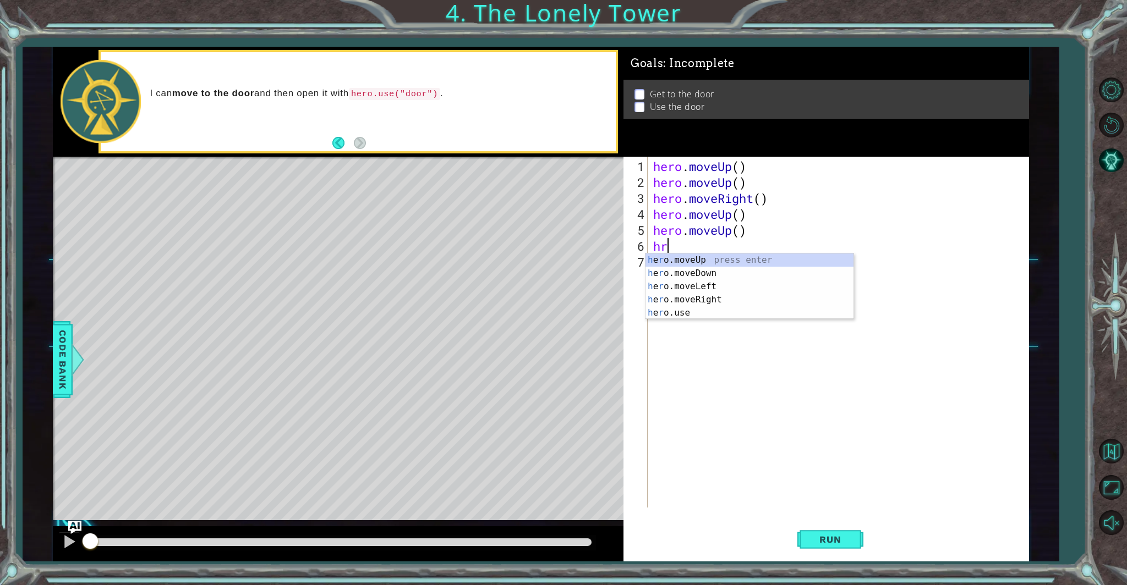
type textarea "hro"
click at [710, 261] on div "h e ro .moveUp press enter h e ro .moveDown press enter h e ro .moveLeft press …" at bounding box center [749, 300] width 208 height 92
type textarea "hero."
click at [705, 297] on div "hero. moveUp press enter hero. moveDown press enter hero. moveLeft press enter …" at bounding box center [749, 300] width 208 height 92
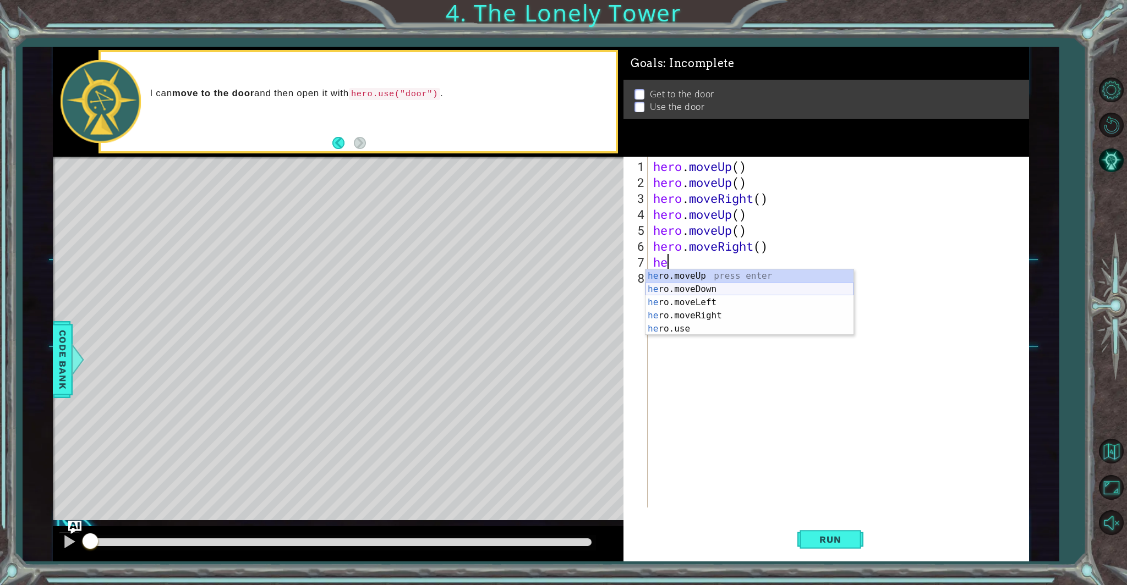
type textarea "heo"
click at [710, 275] on div "he r o .moveUp press enter he r o .moveDown press enter he r o .moveLeft press …" at bounding box center [749, 316] width 208 height 92
type textarea "her"
click at [709, 287] on div "her o.moveUp press enter her o.moveDown press enter her o.moveLeft press enter …" at bounding box center [749, 332] width 208 height 92
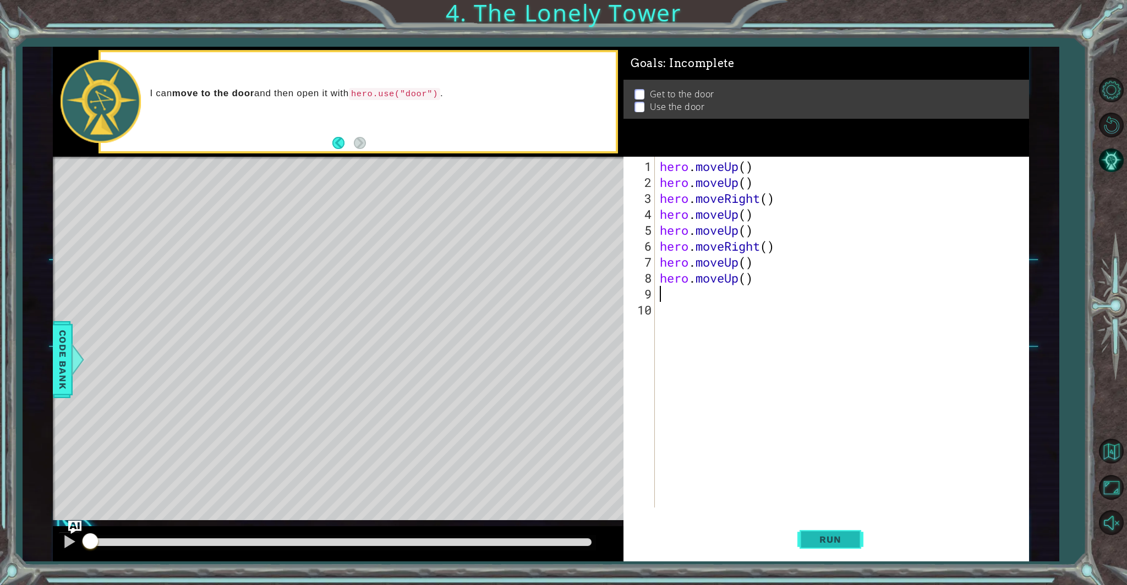
click at [829, 539] on span "Run" at bounding box center [829, 539] width 43 height 11
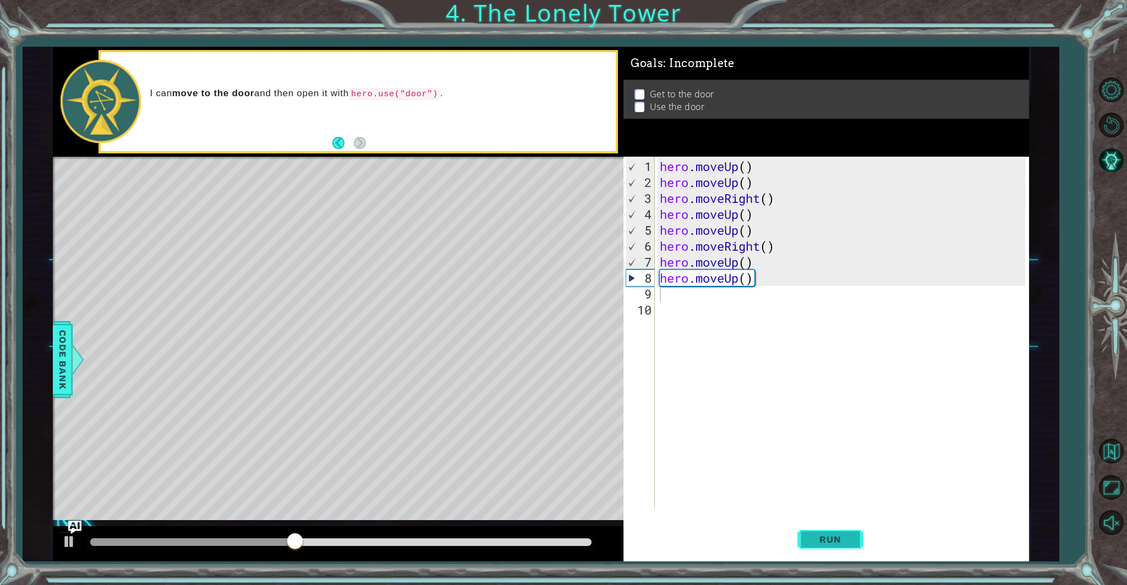
click at [826, 535] on span "Run" at bounding box center [829, 539] width 43 height 11
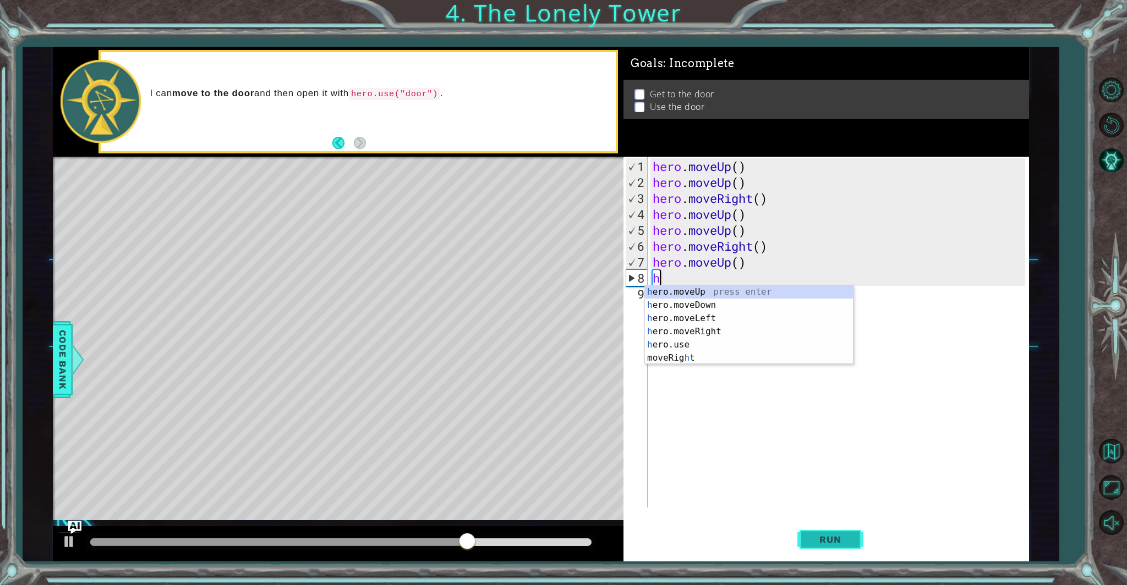
type textarea "h"
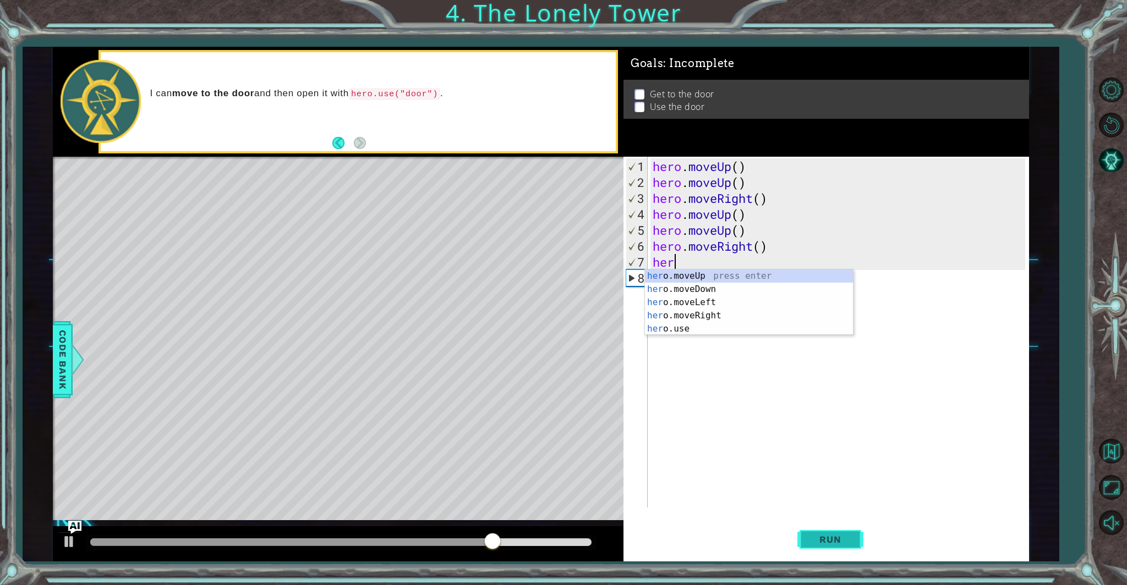
type textarea "h"
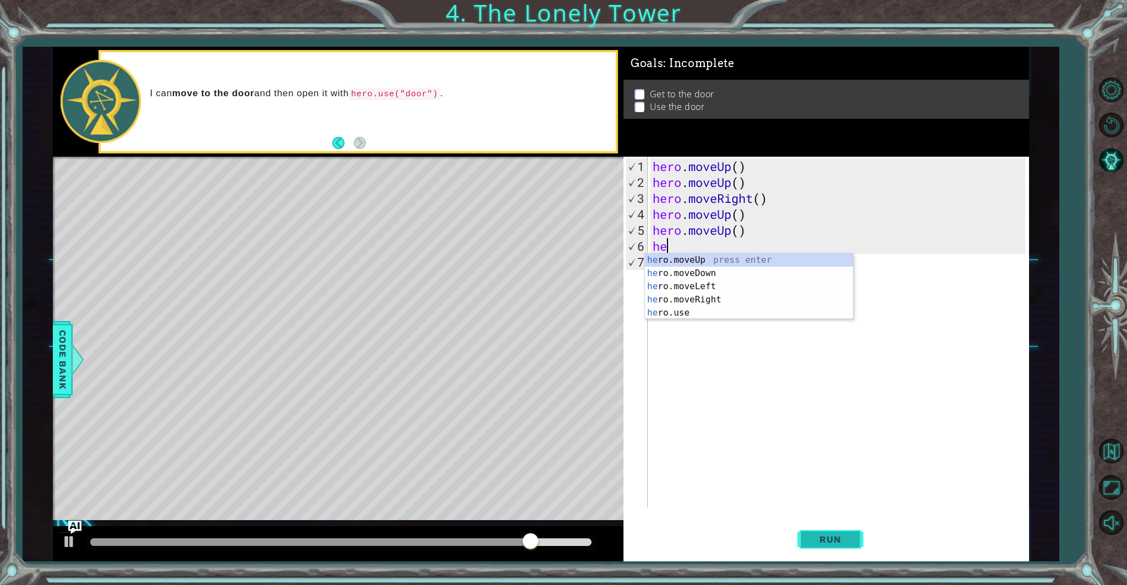
type textarea "h"
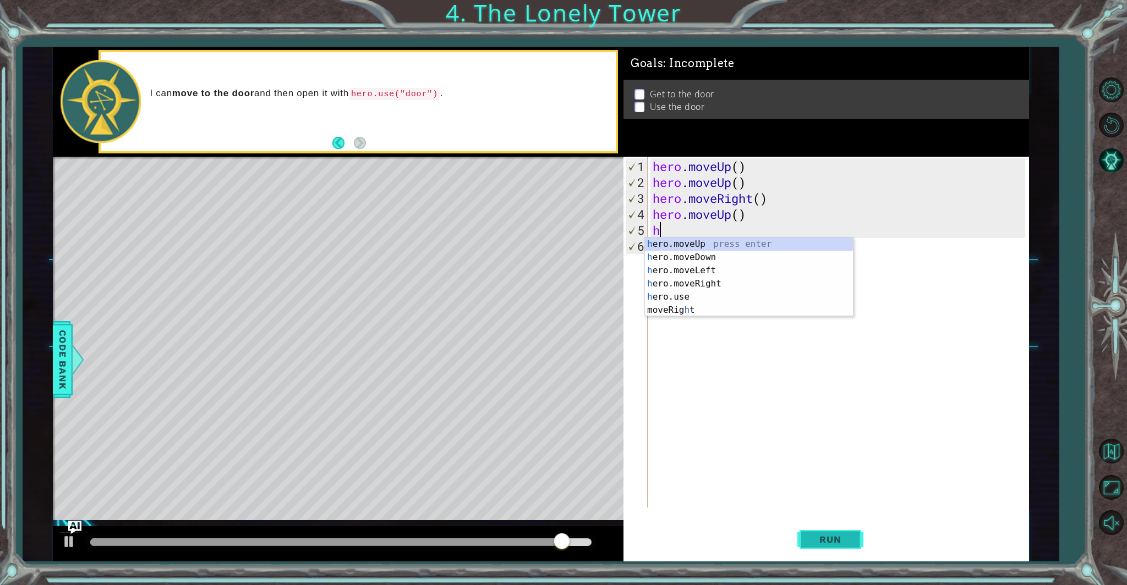
type textarea "h"
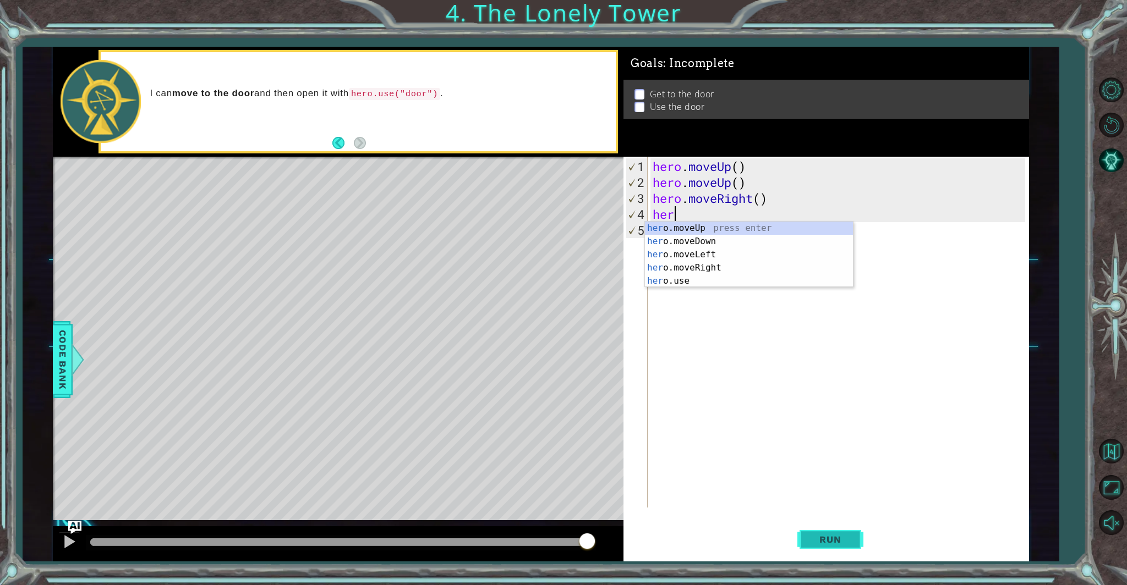
type textarea "h"
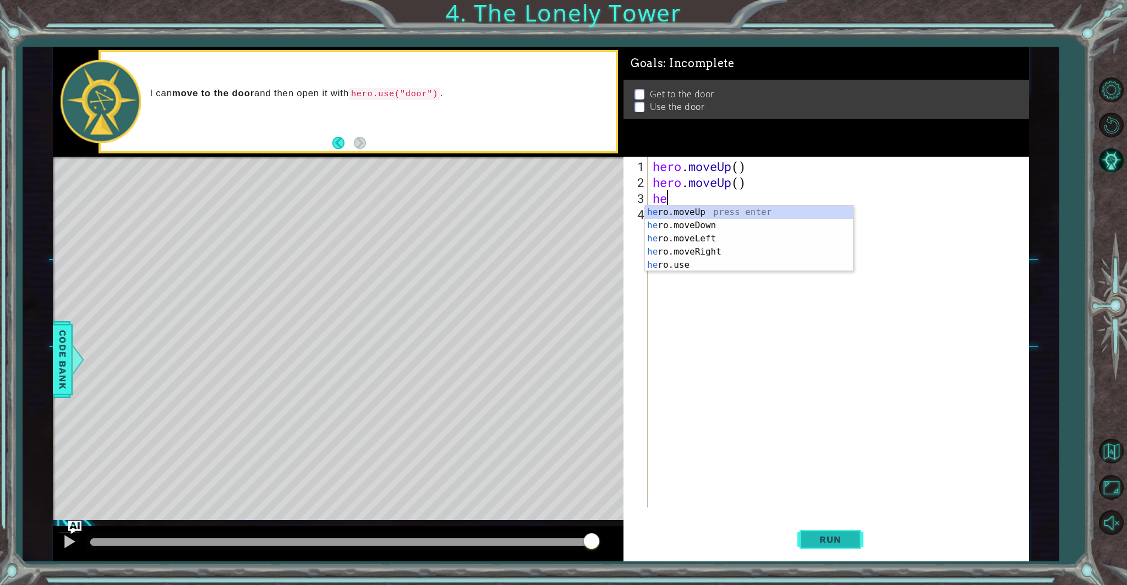
type textarea "h"
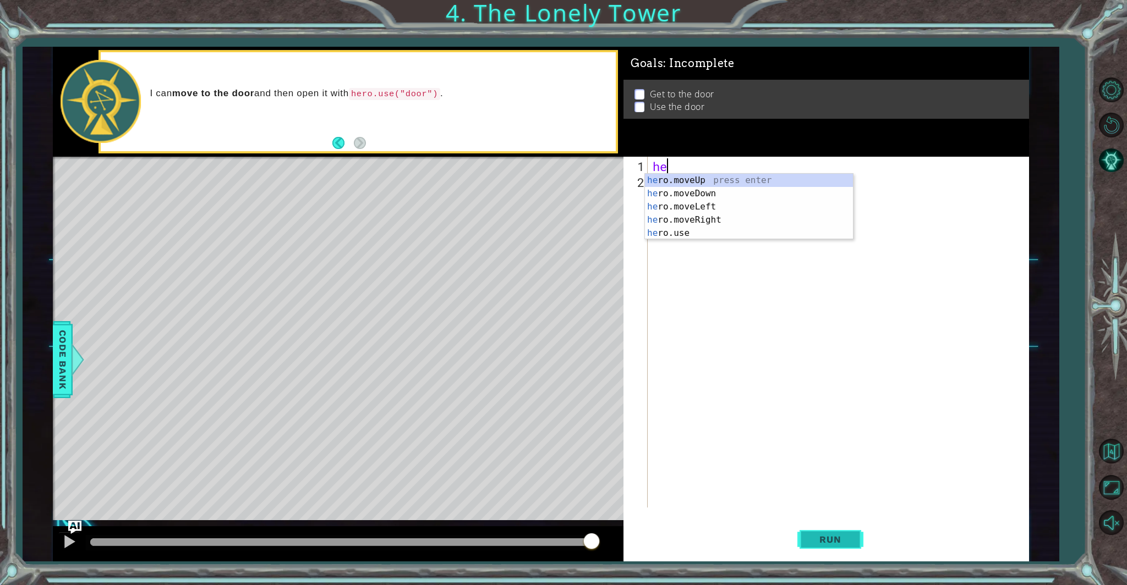
type textarea "her"
click at [699, 204] on div "her o.moveUp press enter her o.moveDown press enter her o.moveLeft press enter …" at bounding box center [749, 220] width 208 height 92
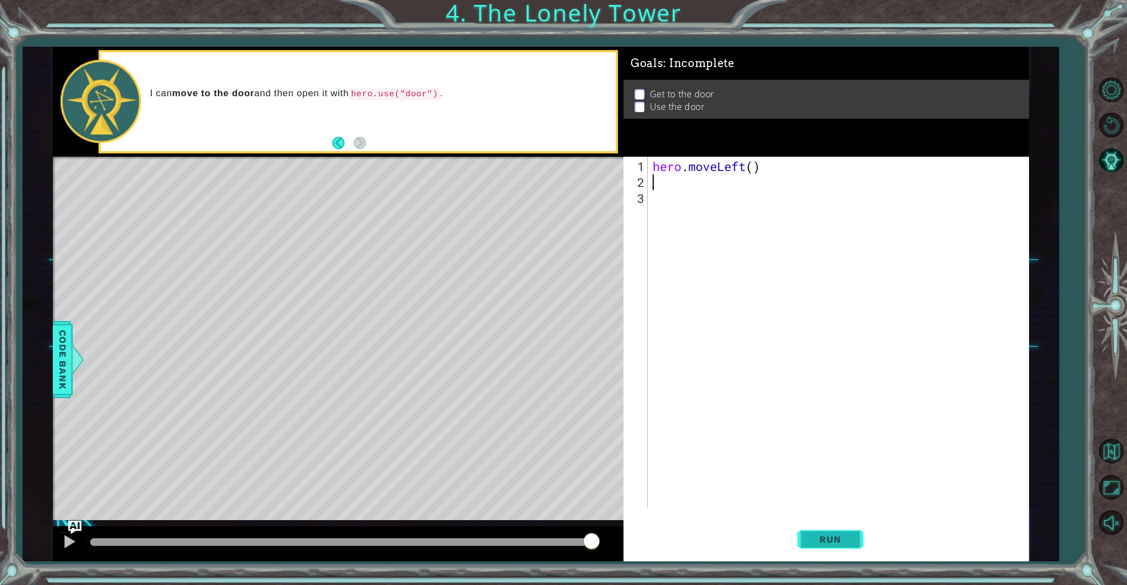
drag, startPoint x: 830, startPoint y: 538, endPoint x: 831, endPoint y: 529, distance: 8.9
click at [831, 536] on span "Run" at bounding box center [829, 539] width 43 height 11
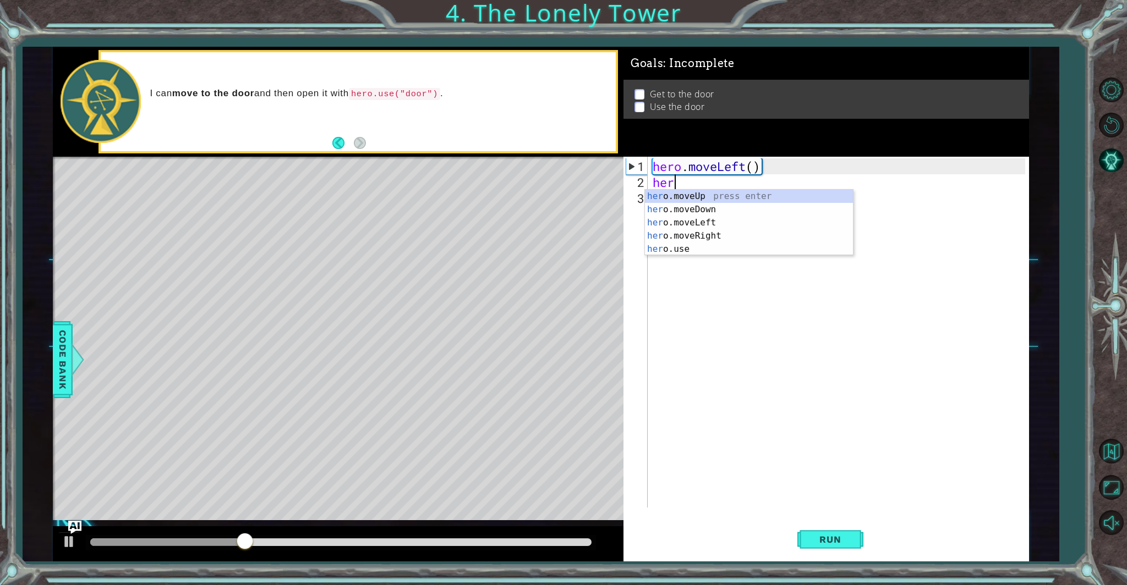
type textarea "hero"
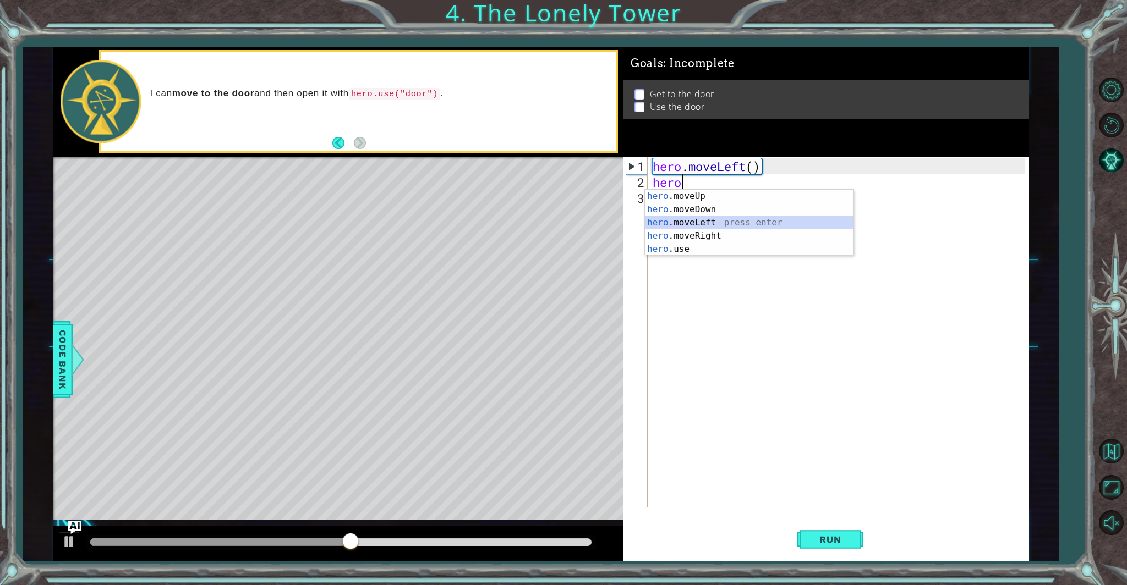
click at [696, 225] on div "hero .moveUp press enter hero .moveDown press enter hero .moveLeft press enter …" at bounding box center [749, 236] width 208 height 92
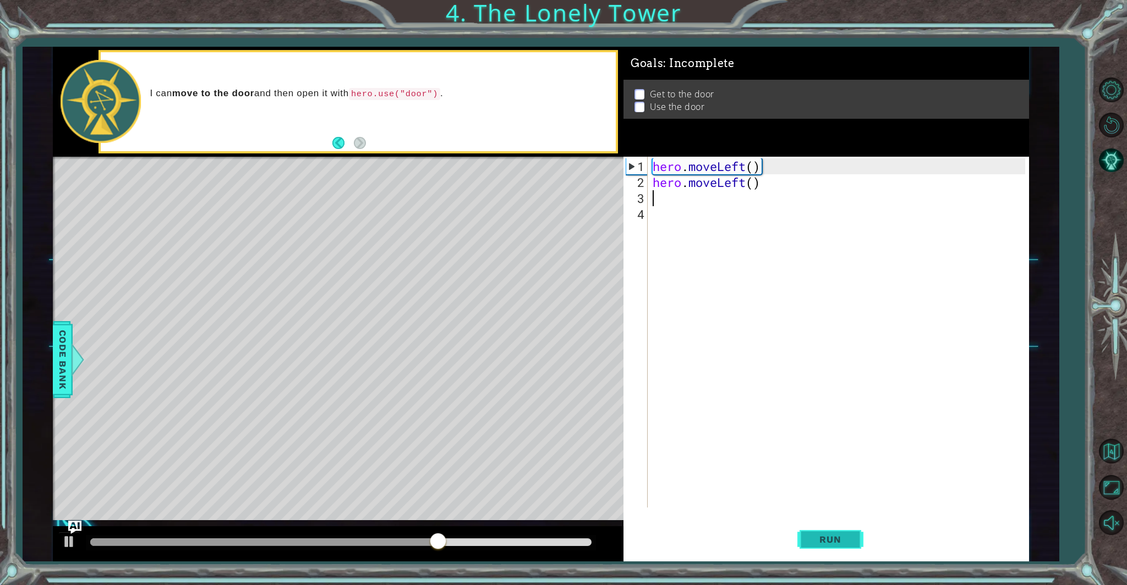
click at [844, 536] on span "Run" at bounding box center [829, 539] width 43 height 11
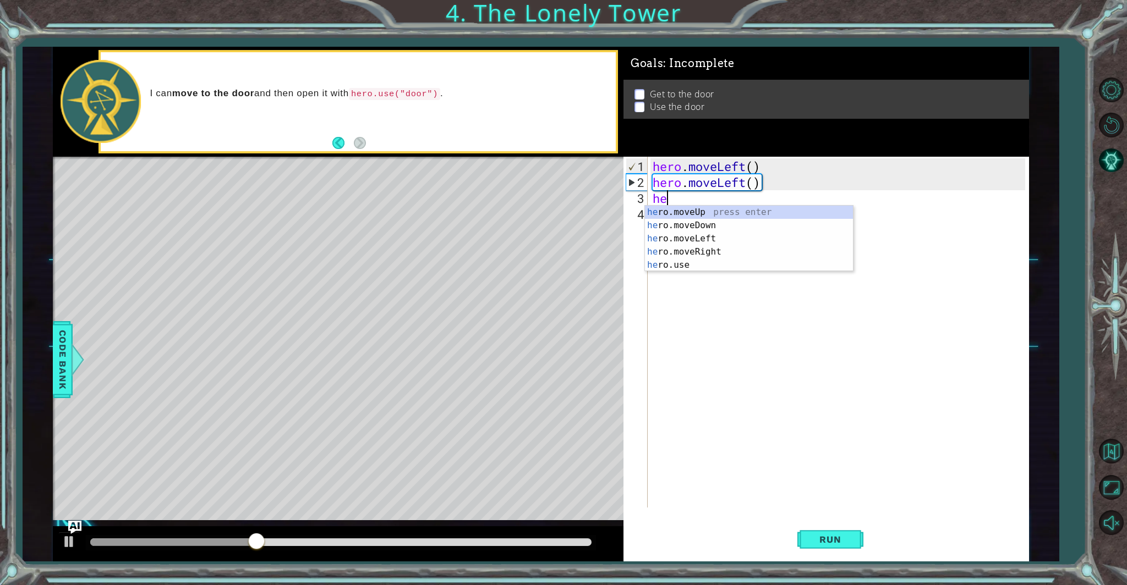
type textarea "her"
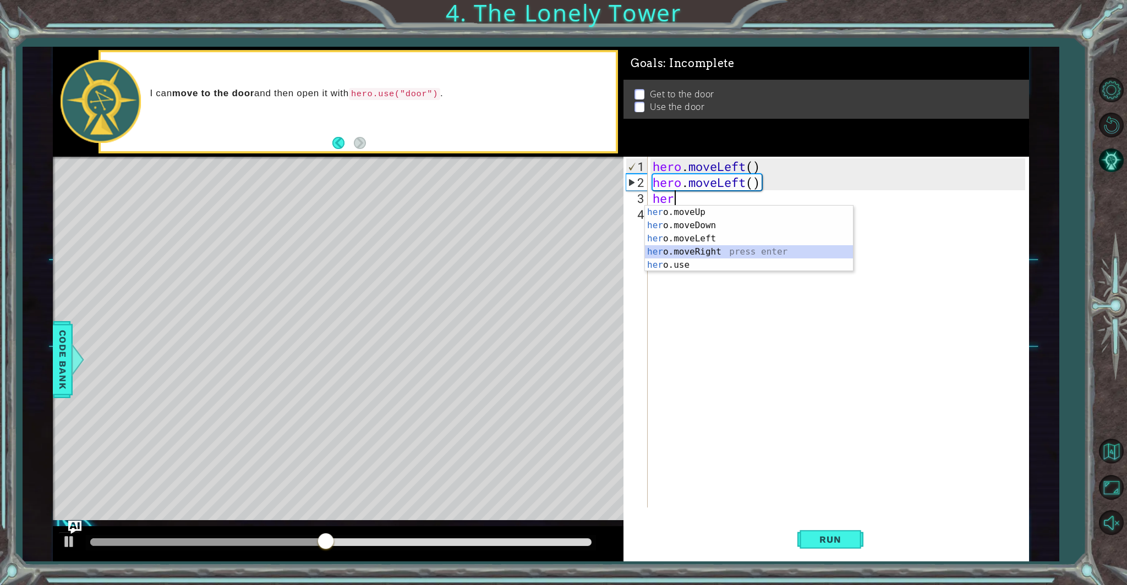
click at [737, 249] on div "her o.moveUp press enter her o.moveDown press enter her o.moveLeft press enter …" at bounding box center [749, 252] width 208 height 92
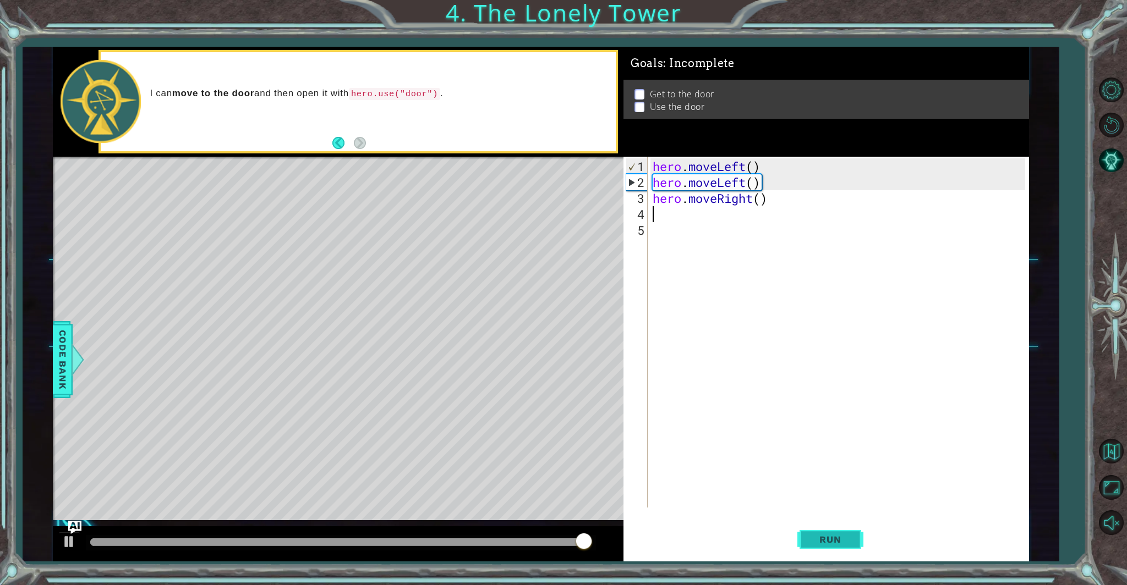
click at [814, 542] on span "Run" at bounding box center [829, 539] width 43 height 11
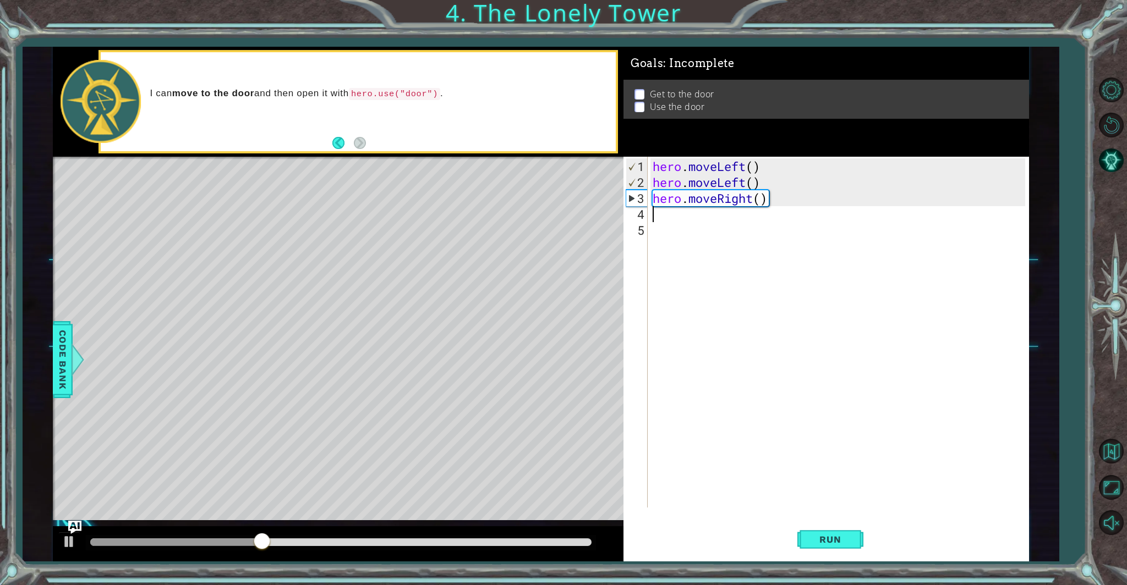
click at [695, 207] on div "hero . moveLeft ( ) hero . moveLeft ( ) hero . moveRight ( )" at bounding box center [840, 349] width 380 height 383
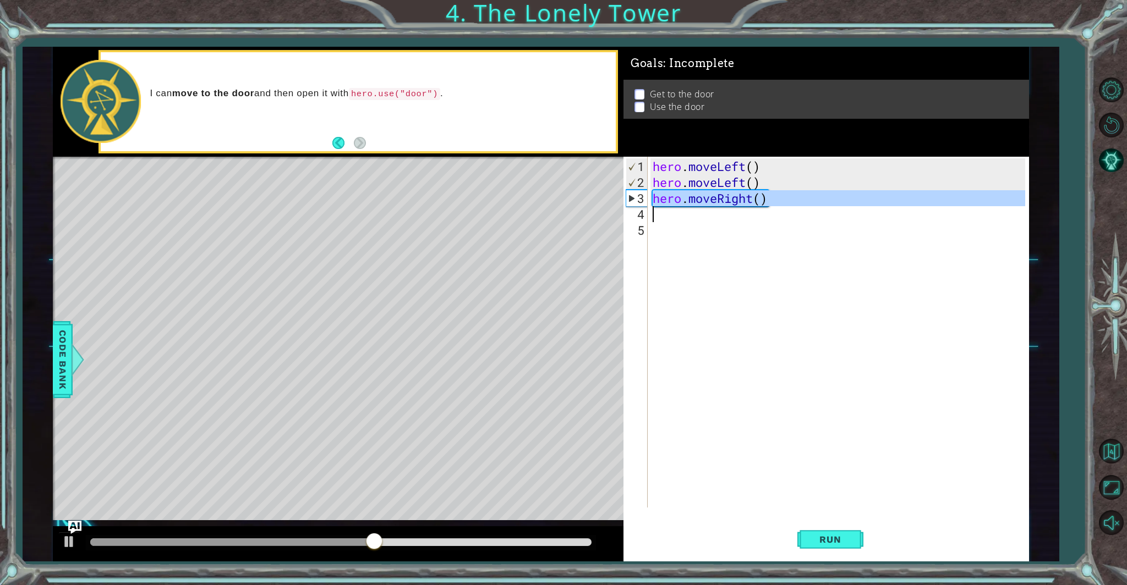
drag, startPoint x: 655, startPoint y: 200, endPoint x: 747, endPoint y: 211, distance: 93.0
click at [747, 211] on div "hero . moveLeft ( ) hero . moveLeft ( ) hero . moveRight ( )" at bounding box center [840, 349] width 380 height 383
type textarea "hero.moveRight()"
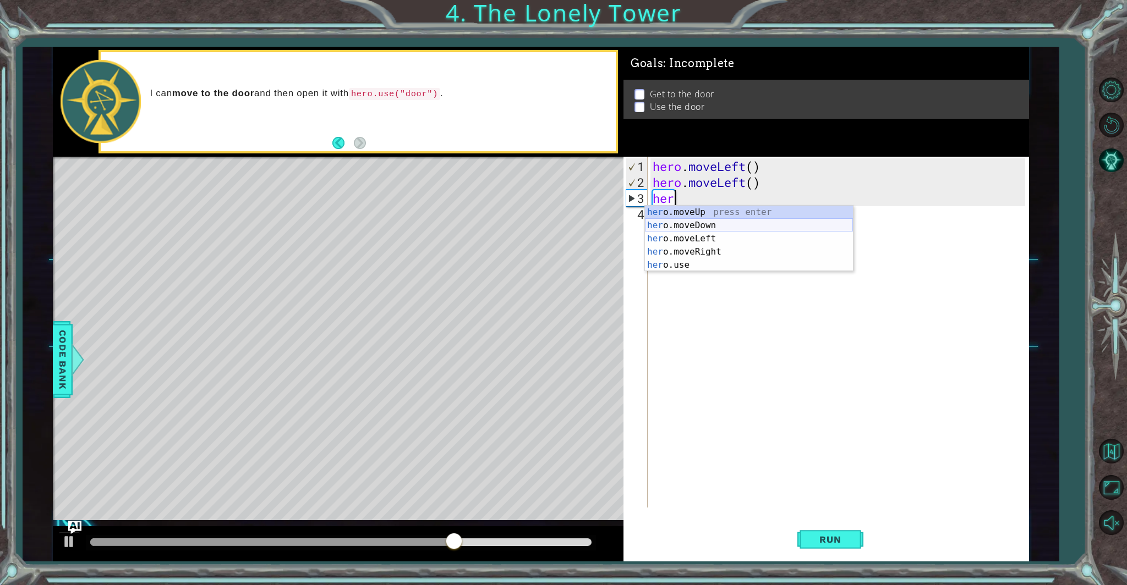
type textarea "hero"
click at [709, 212] on body "1 ההההההההההההההההההההההההההההההההההההההההההההההההההההההההההההההההההההההההההההה…" at bounding box center [563, 292] width 1127 height 585
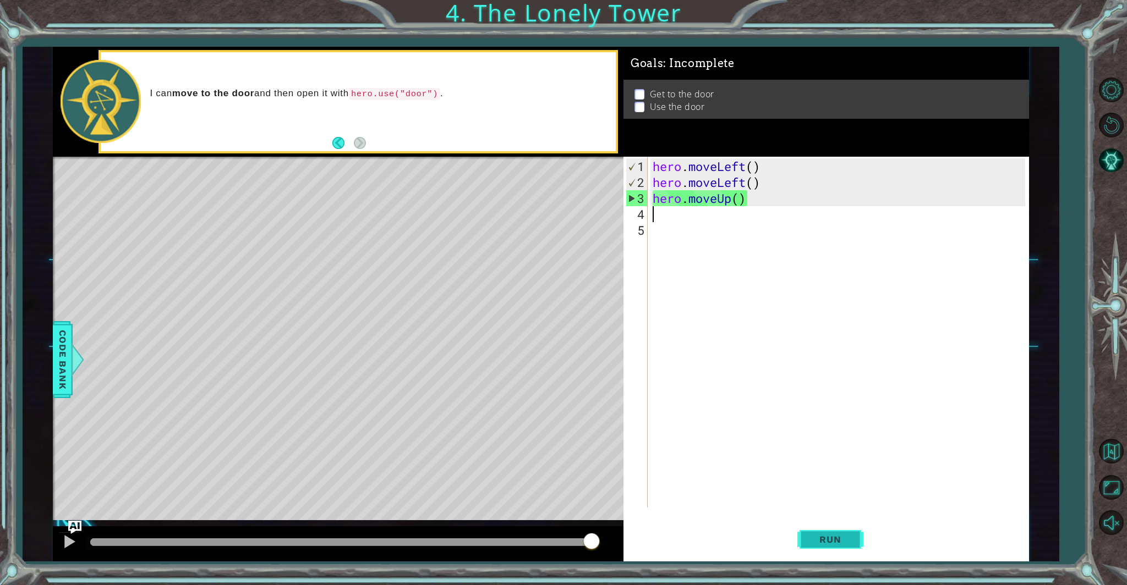
click at [831, 546] on button "Run" at bounding box center [830, 539] width 66 height 41
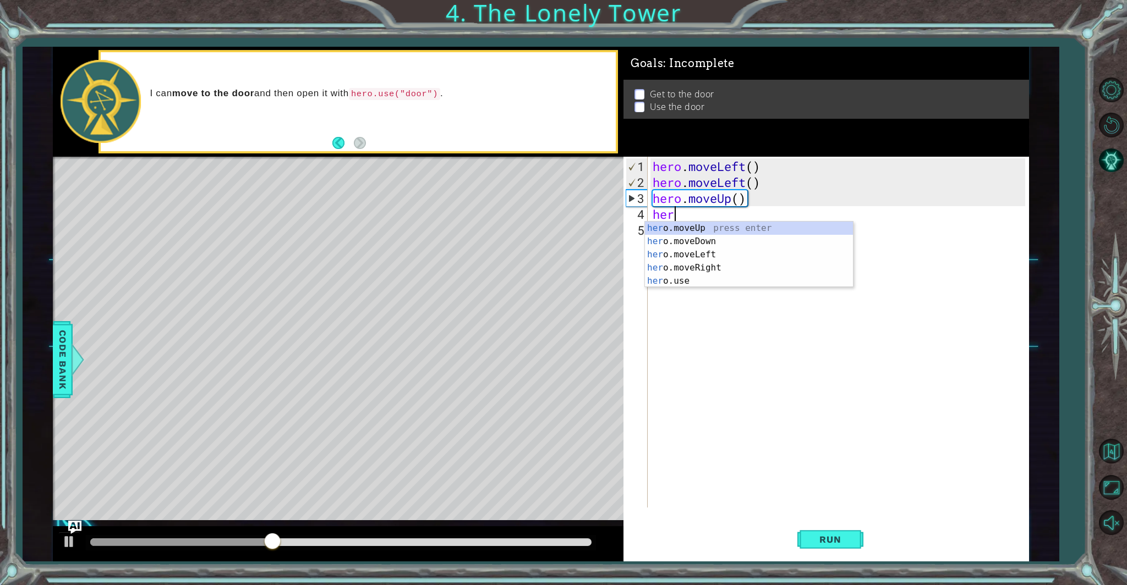
type textarea "hero"
click at [751, 223] on div "hero .moveUp press enter hero .moveDown press enter hero .moveLeft press enter …" at bounding box center [749, 268] width 208 height 92
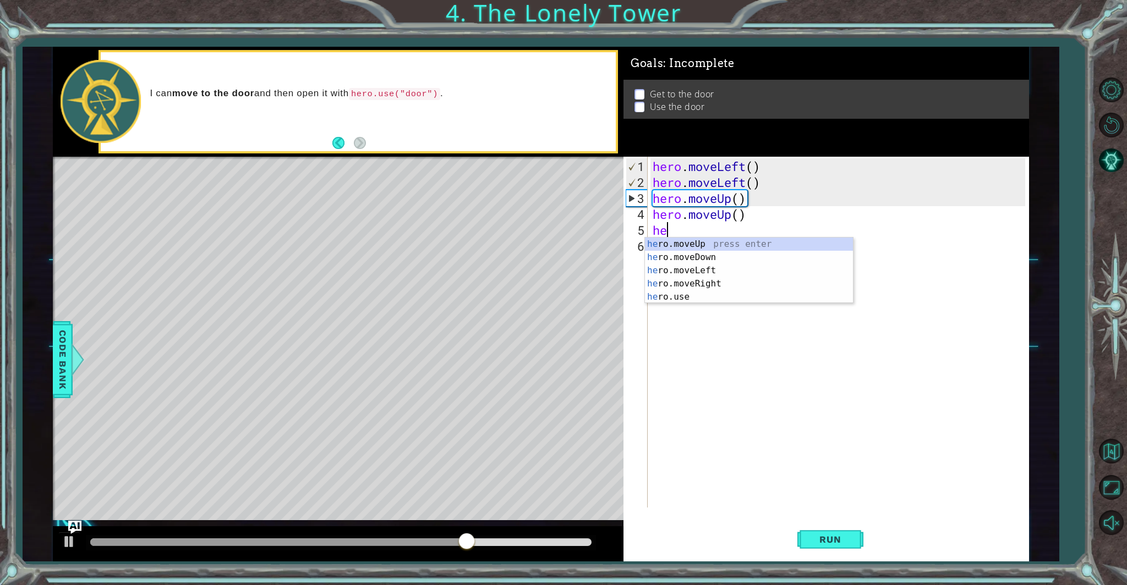
scroll to position [0, 0]
type textarea "hero"
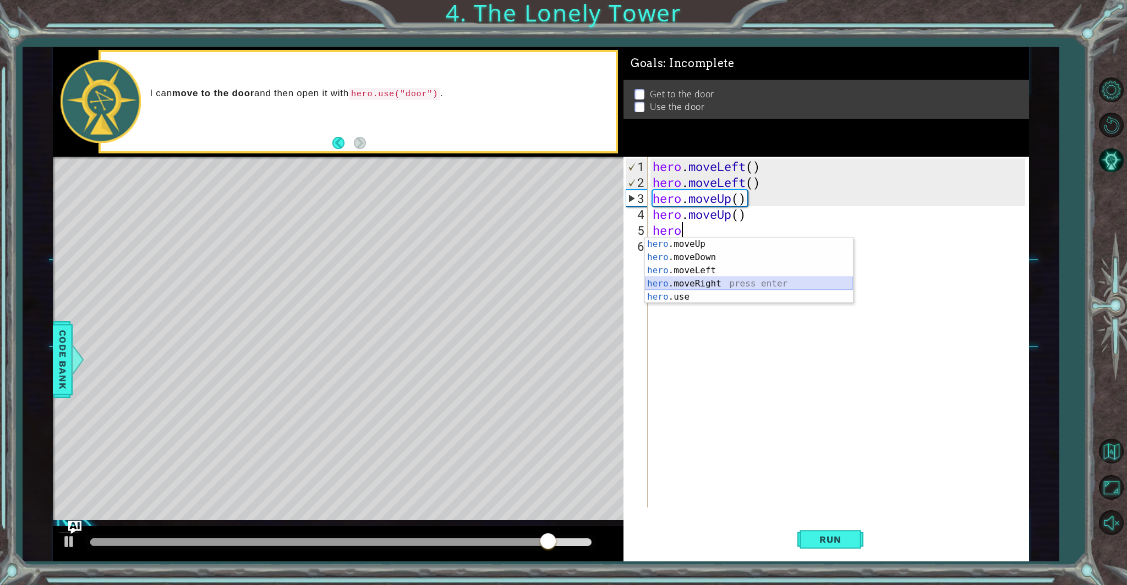
click at [726, 287] on div "hero .moveUp press enter hero .moveDown press enter hero .moveLeft press enter …" at bounding box center [749, 284] width 208 height 92
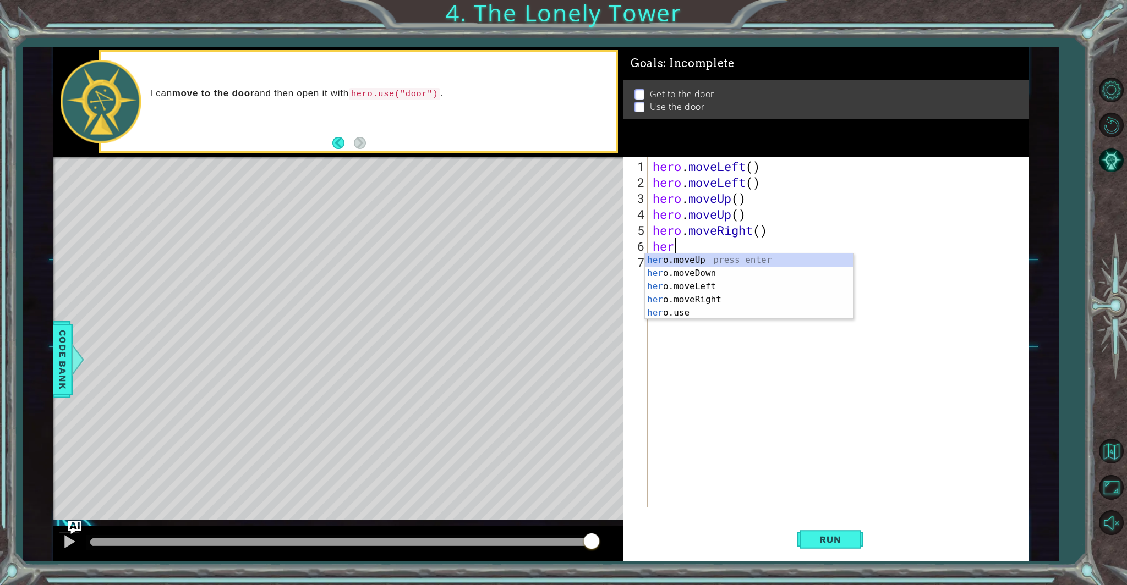
scroll to position [0, 0]
type textarea "hero"
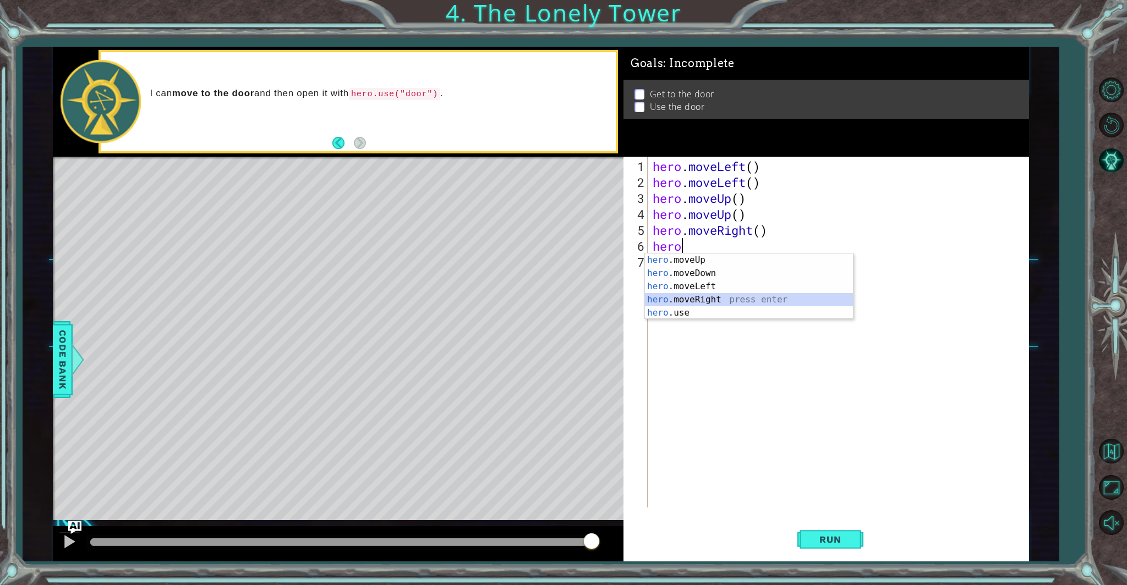
click at [716, 295] on div "hero .moveUp press enter hero .moveDown press enter hero .moveLeft press enter …" at bounding box center [749, 300] width 208 height 92
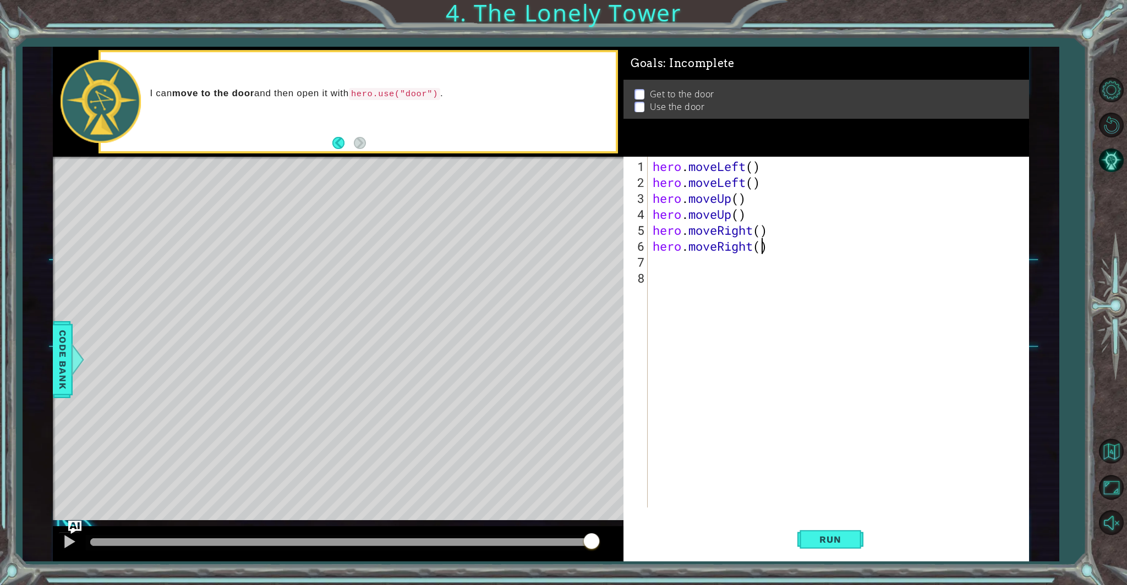
click at [762, 250] on div "hero . moveLeft ( ) hero . moveLeft ( ) hero . moveUp ( ) hero . moveUp ( ) her…" at bounding box center [840, 349] width 380 height 383
drag, startPoint x: 837, startPoint y: 546, endPoint x: 834, endPoint y: 542, distance: 5.8
click at [836, 545] on button "Run" at bounding box center [830, 539] width 66 height 41
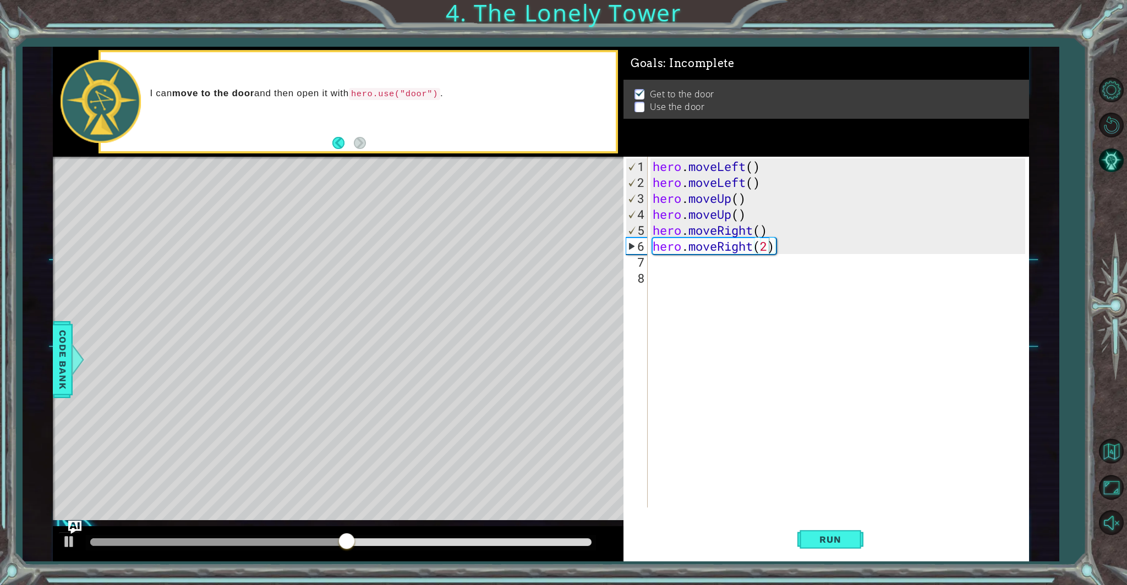
drag, startPoint x: 409, startPoint y: 232, endPoint x: 426, endPoint y: 238, distance: 17.9
click at [410, 233] on div "Level Map" at bounding box center [307, 319] width 508 height 324
click at [428, 237] on div "Level Map" at bounding box center [307, 319] width 508 height 324
click at [428, 236] on div "Level Map" at bounding box center [307, 319] width 508 height 324
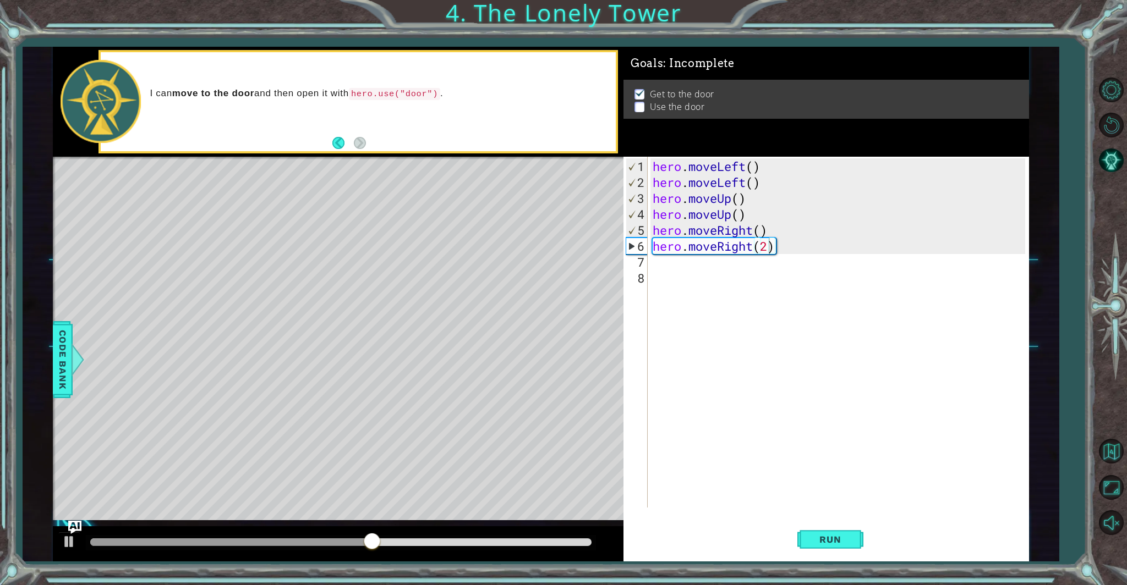
click at [430, 237] on div "Level Map" at bounding box center [307, 319] width 508 height 324
click at [765, 250] on div "hero . moveLeft ( ) hero . moveLeft ( ) hero . moveUp ( ) hero . moveUp ( ) her…" at bounding box center [840, 349] width 380 height 383
drag, startPoint x: 754, startPoint y: 250, endPoint x: 656, endPoint y: 249, distance: 97.9
click at [656, 249] on div "hero . moveLeft ( ) hero . moveLeft ( ) hero . moveUp ( ) hero . moveUp ( ) her…" at bounding box center [840, 349] width 380 height 383
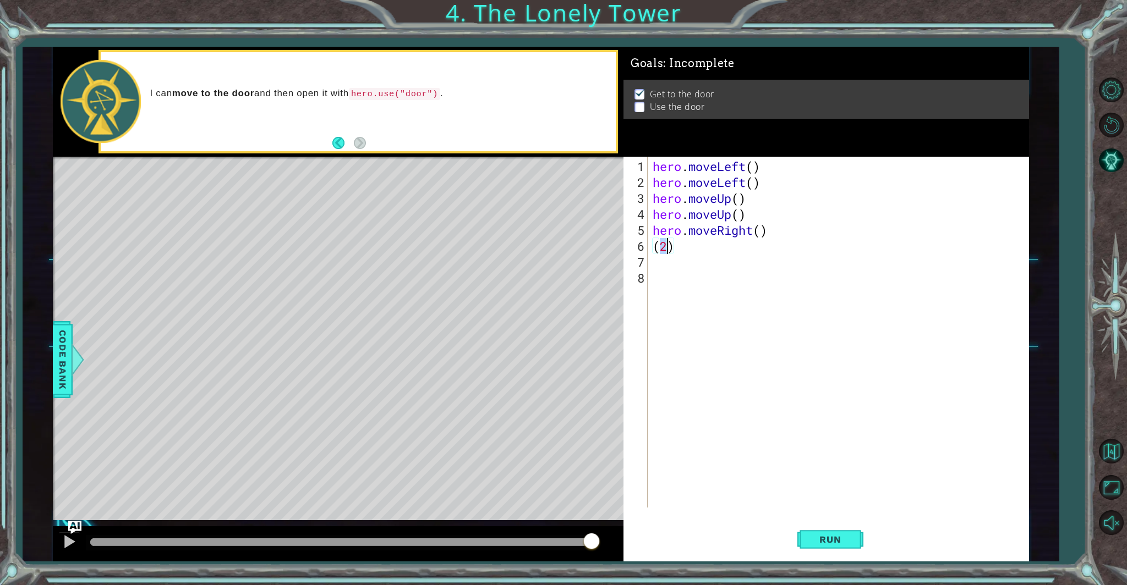
drag, startPoint x: 658, startPoint y: 248, endPoint x: 669, endPoint y: 252, distance: 12.2
click at [669, 252] on div "hero . moveLeft ( ) hero . moveLeft ( ) hero . moveUp ( ) hero . moveUp ( ) her…" at bounding box center [840, 349] width 380 height 383
drag, startPoint x: 647, startPoint y: 247, endPoint x: 660, endPoint y: 248, distance: 12.8
click at [660, 248] on div "() 1 2 3 4 5 6 7 8 hero . moveLeft ( ) hero . moveLeft ( ) hero . moveUp ( ) he…" at bounding box center [824, 332] width 402 height 351
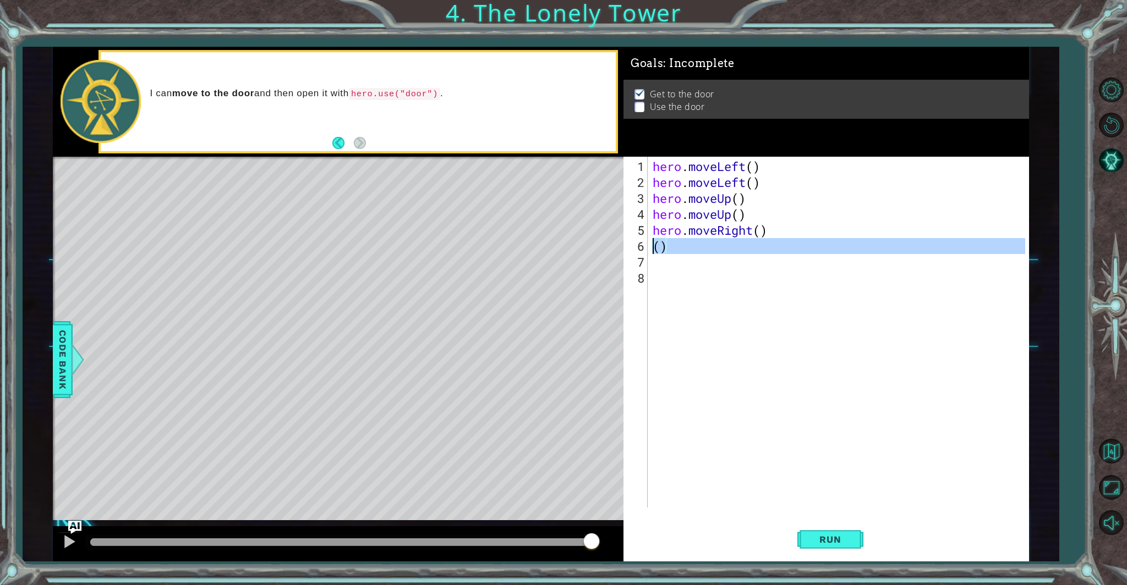
type textarea "()"
drag, startPoint x: 762, startPoint y: 52, endPoint x: 782, endPoint y: 70, distance: 28.1
click at [777, 70] on div "1 ההההההההההההההההההההההההההההההההההההההההההההההההההההההההההההההההההההההההההההה…" at bounding box center [563, 292] width 1127 height 585
click at [648, 246] on div "1 2 3 4 5 6 7 hero . moveLeft ( ) hero . moveLeft ( ) hero . moveUp ( ) hero . …" at bounding box center [824, 332] width 402 height 351
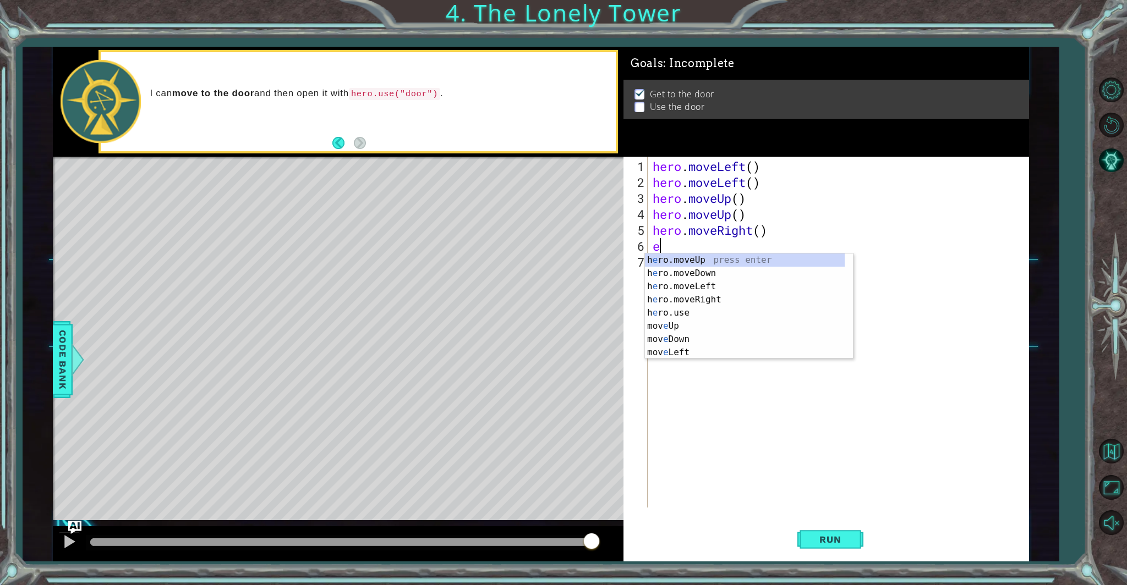
type textarea "er"
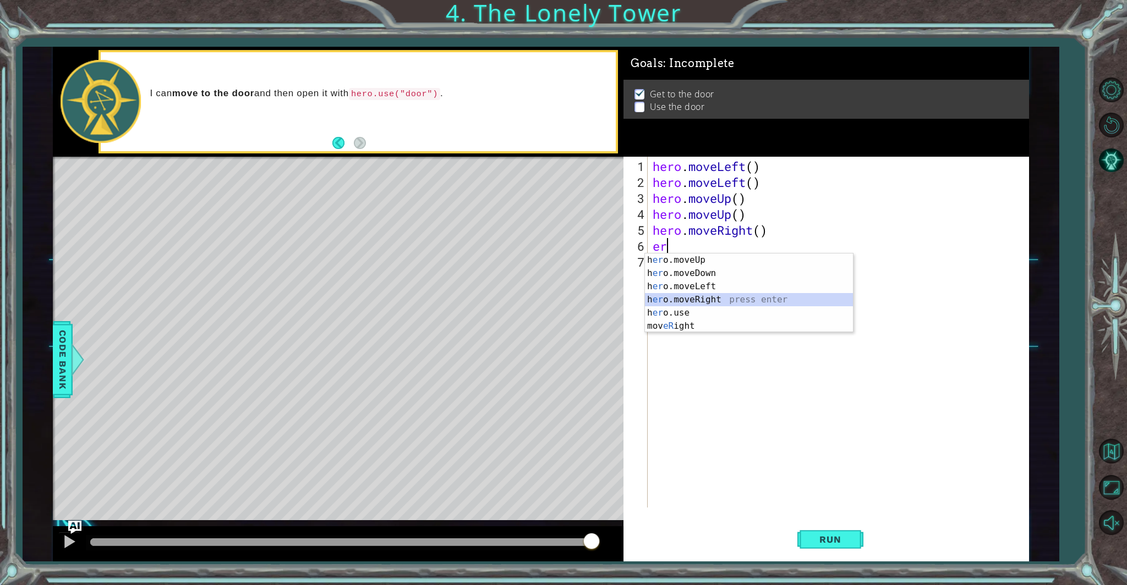
click at [710, 298] on div "h [PERSON_NAME]moveUp press enter h [PERSON_NAME]moveDown press enter h [PERSON…" at bounding box center [749, 307] width 208 height 106
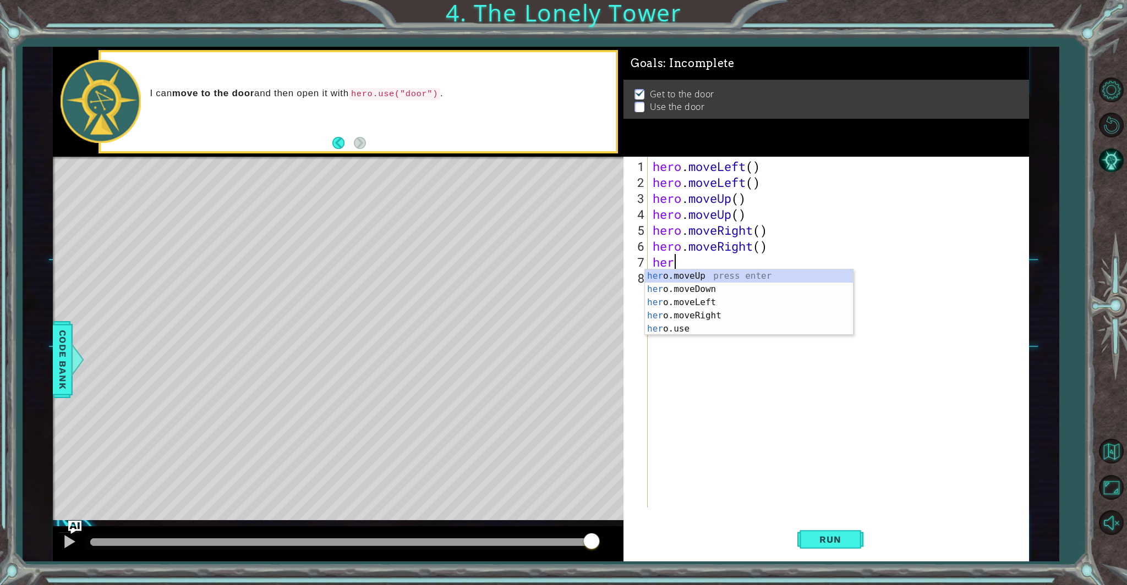
scroll to position [0, 1]
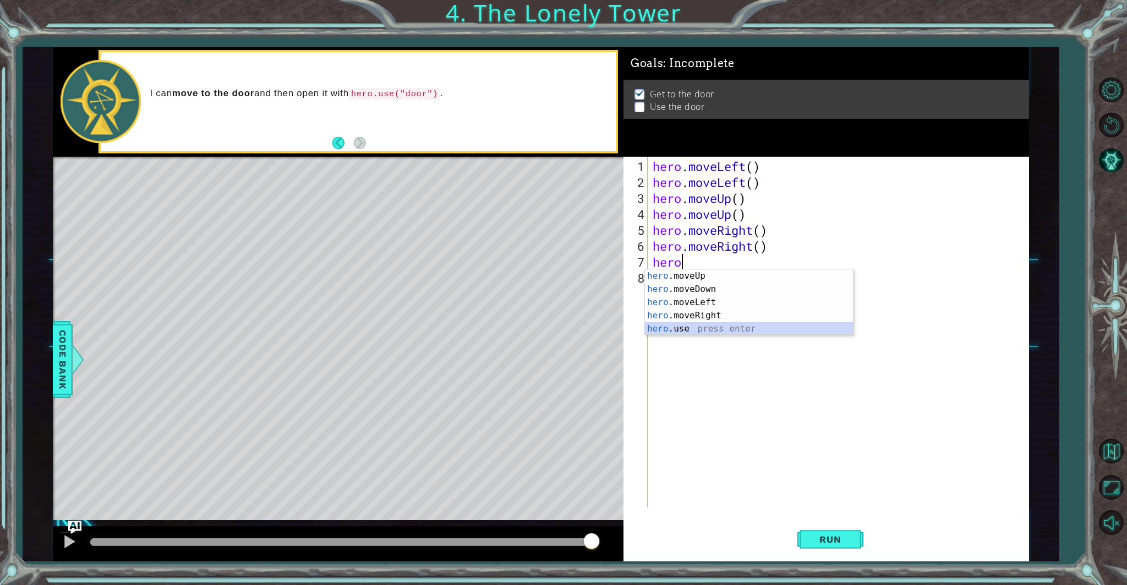
click at [683, 331] on div "hero .moveUp press enter hero .moveDown press enter hero .moveLeft press enter …" at bounding box center [749, 316] width 208 height 92
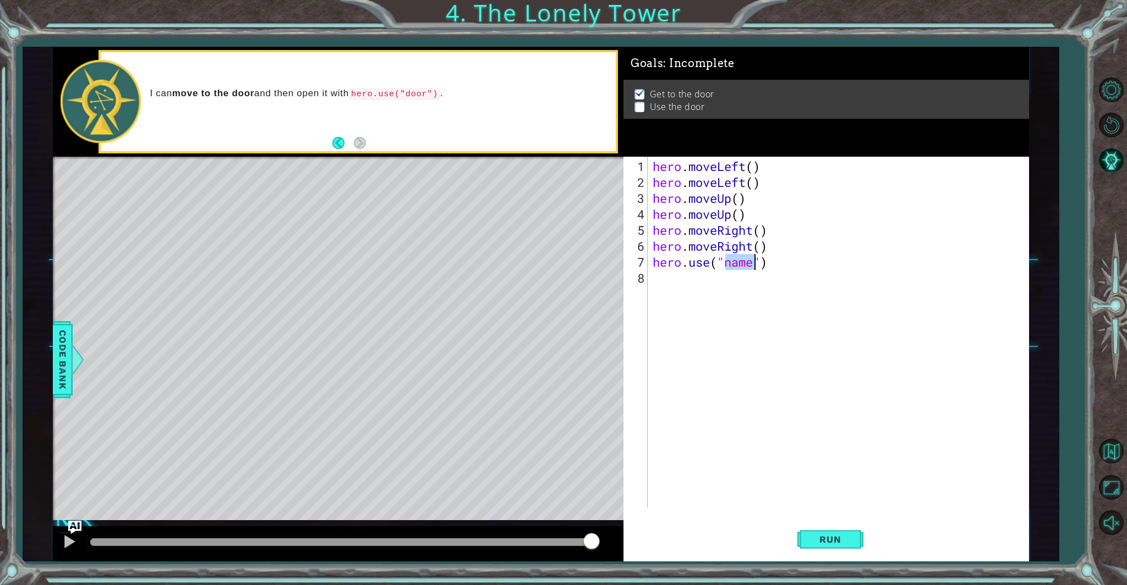
click at [747, 265] on div "hero . moveLeft ( ) hero . moveLeft ( ) hero . moveUp ( ) hero . moveUp ( ) her…" at bounding box center [840, 349] width 380 height 383
drag, startPoint x: 746, startPoint y: 265, endPoint x: 725, endPoint y: 262, distance: 20.5
click at [725, 262] on div "hero . moveLeft ( ) hero . moveLeft ( ) hero . moveUp ( ) hero . moveUp ( ) her…" at bounding box center [840, 349] width 380 height 383
drag, startPoint x: 751, startPoint y: 265, endPoint x: 729, endPoint y: 264, distance: 22.6
click at [729, 264] on div "hero . moveLeft ( ) hero . moveLeft ( ) hero . moveUp ( ) hero . moveUp ( ) her…" at bounding box center [840, 349] width 380 height 383
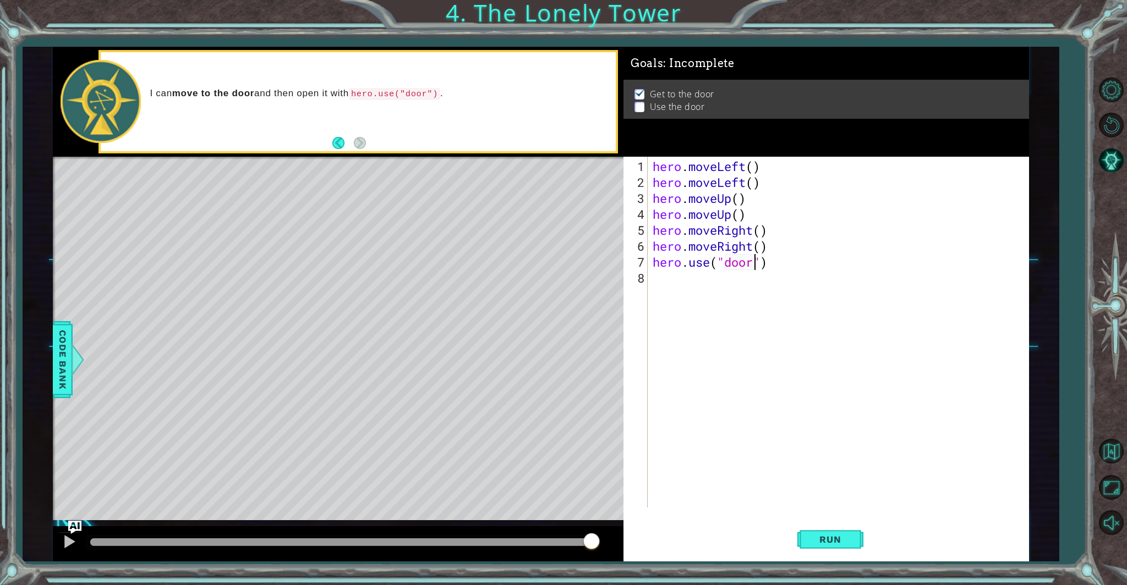
scroll to position [0, 4]
type textarea "hero.use("door")"
click at [815, 541] on span "Run" at bounding box center [829, 539] width 43 height 11
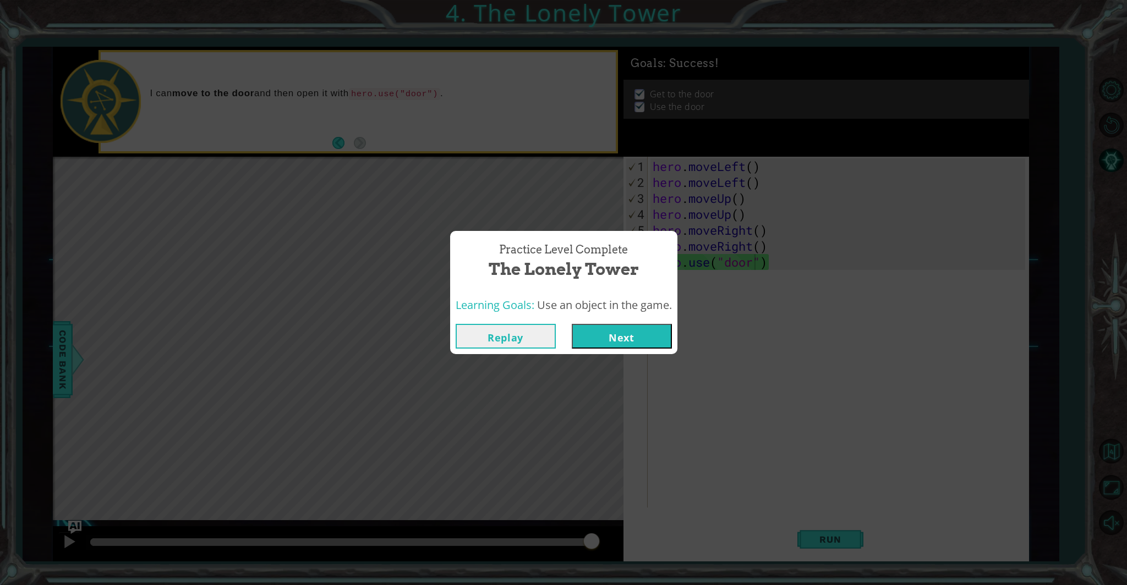
click at [651, 340] on button "Next" at bounding box center [622, 336] width 100 height 25
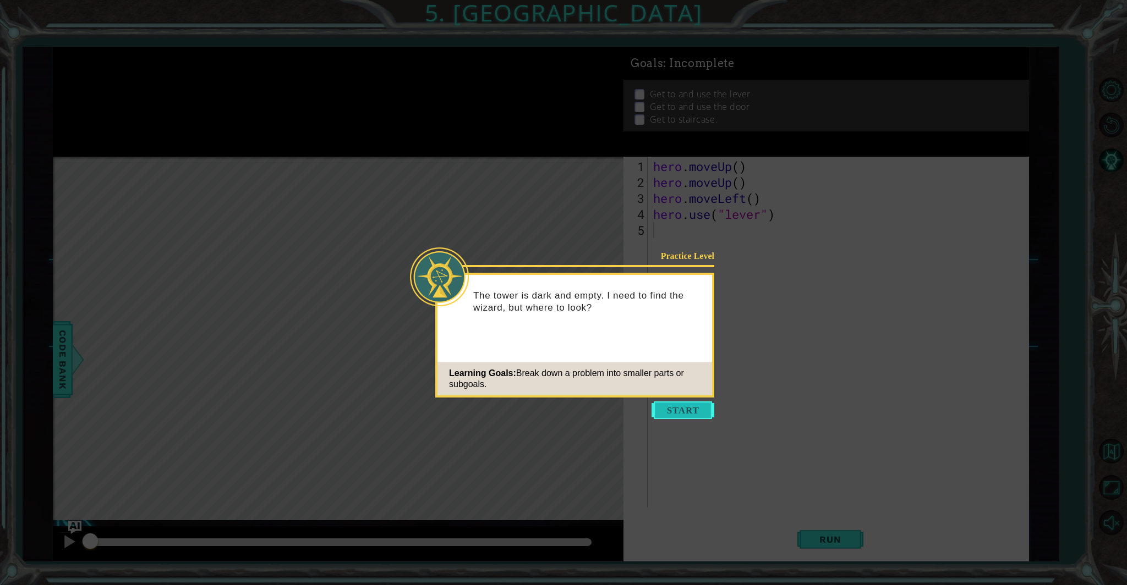
click at [677, 414] on button "Start" at bounding box center [682, 411] width 63 height 18
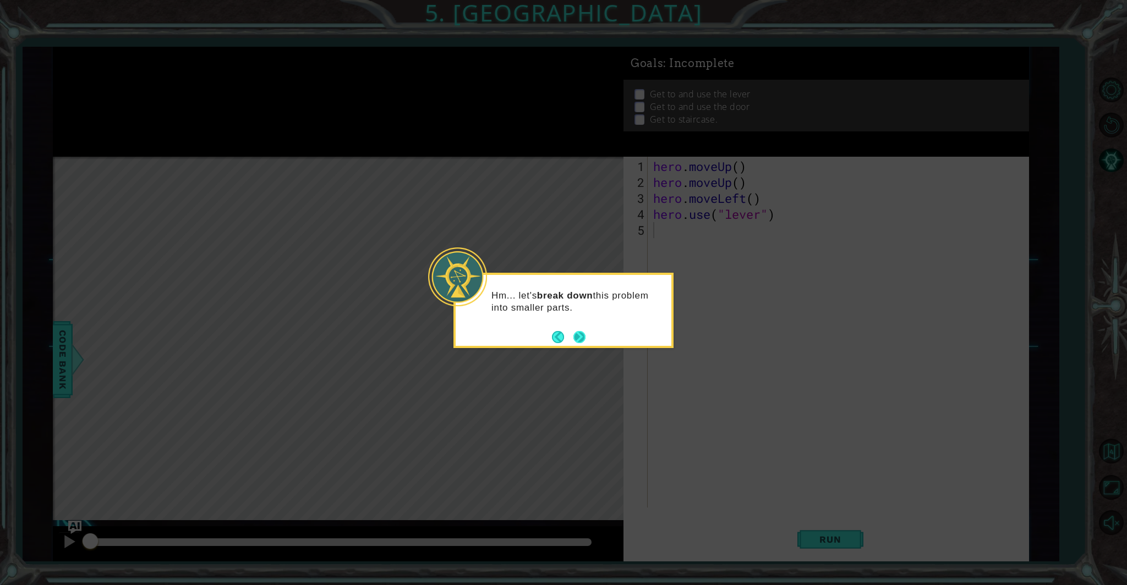
click at [580, 339] on button "Next" at bounding box center [579, 337] width 12 height 12
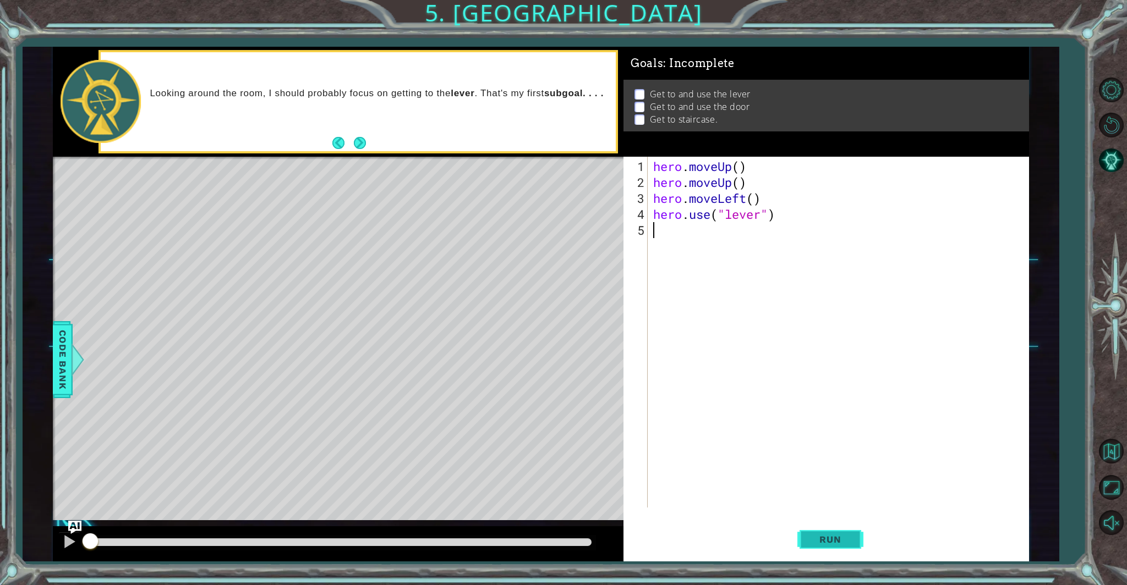
click at [820, 539] on span "Run" at bounding box center [829, 539] width 43 height 11
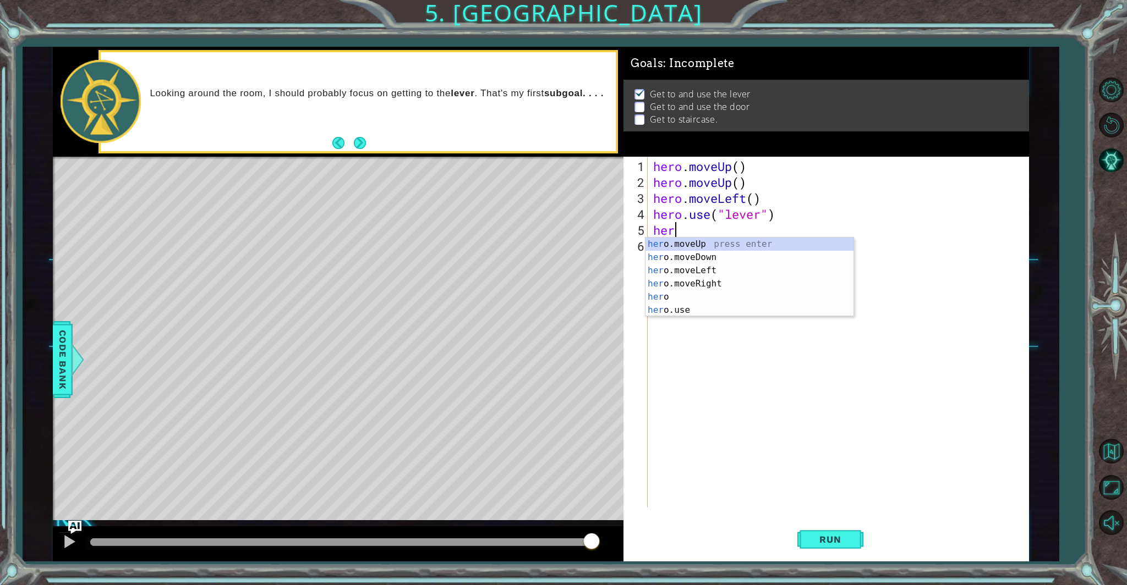
type textarea "hero"
click at [722, 269] on div "hero press enter hero .moveUp press enter hero .moveDown press enter hero .move…" at bounding box center [749, 291] width 208 height 106
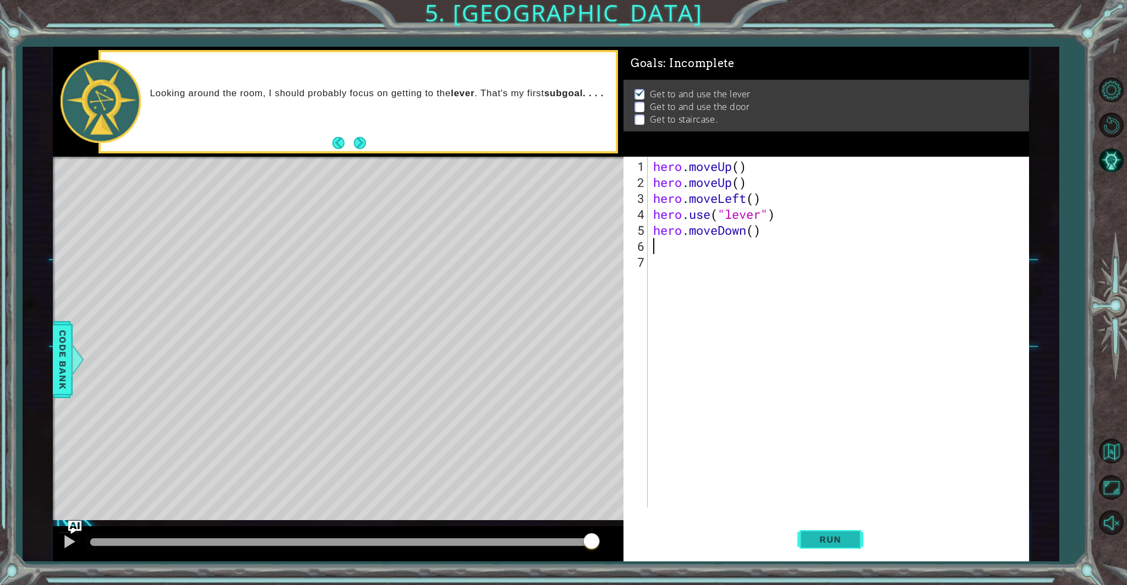
click at [841, 540] on span "Run" at bounding box center [829, 539] width 43 height 11
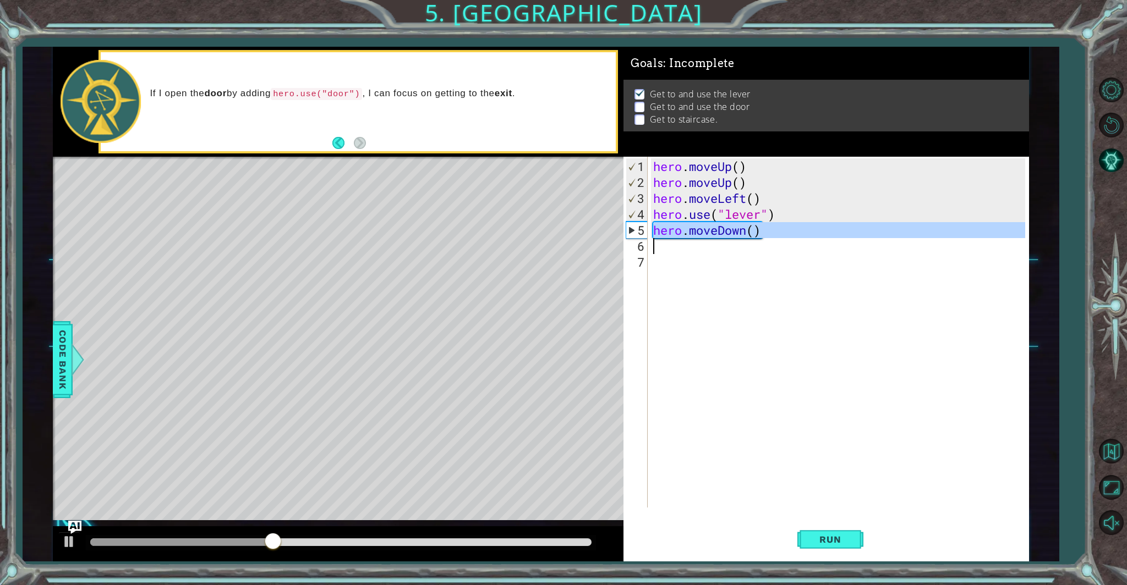
drag, startPoint x: 654, startPoint y: 233, endPoint x: 742, endPoint y: 246, distance: 88.9
click at [742, 246] on div "hero . moveUp ( ) hero . moveUp ( ) hero . moveLeft ( ) hero . use ( "lever" ) …" at bounding box center [841, 349] width 380 height 383
type textarea "hero.moveDown()"
click at [818, 539] on span "Run" at bounding box center [829, 539] width 43 height 11
drag, startPoint x: 654, startPoint y: 232, endPoint x: 751, endPoint y: 243, distance: 97.4
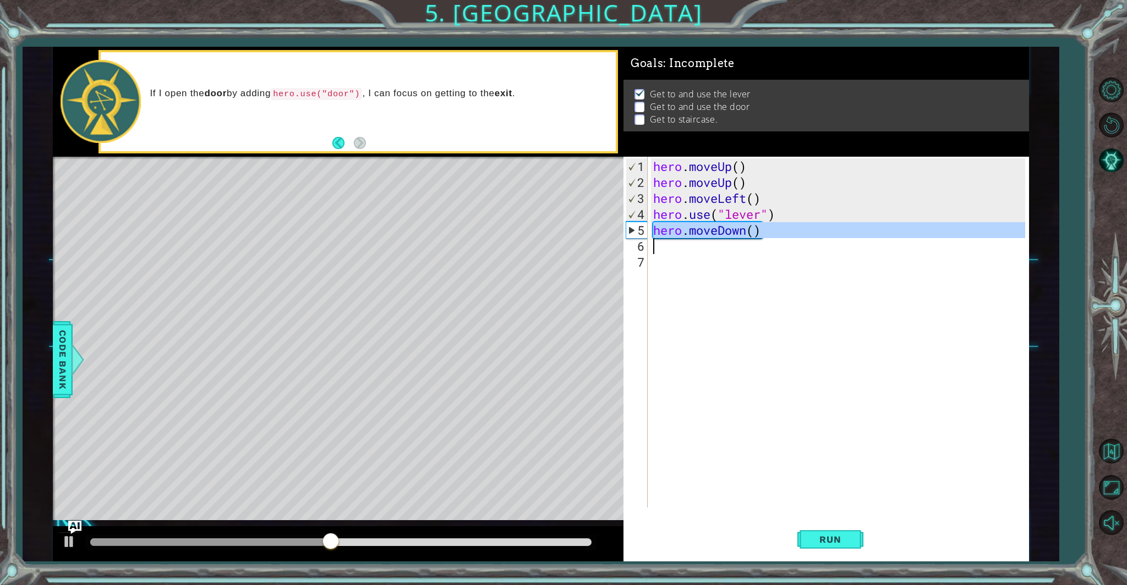
click at [751, 243] on div "hero . moveUp ( ) hero . moveUp ( ) hero . moveLeft ( ) hero . use ( "lever" ) …" at bounding box center [841, 349] width 380 height 383
type textarea "hero.moveDown()"
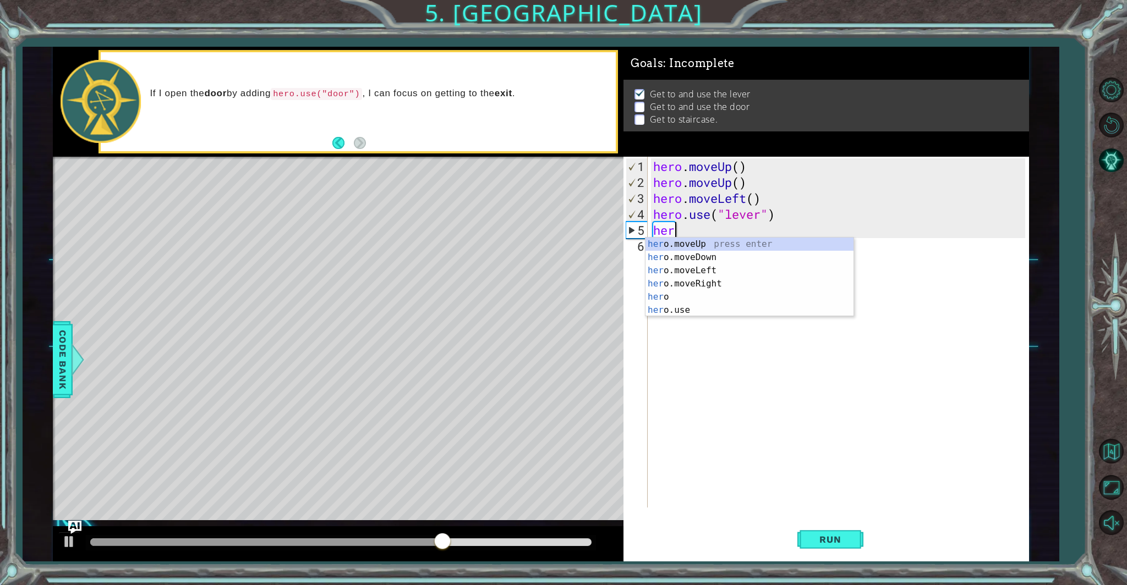
type textarea "hero"
click at [682, 289] on div "hero press enter hero .moveUp press enter hero .moveDown press enter hero .move…" at bounding box center [749, 291] width 208 height 106
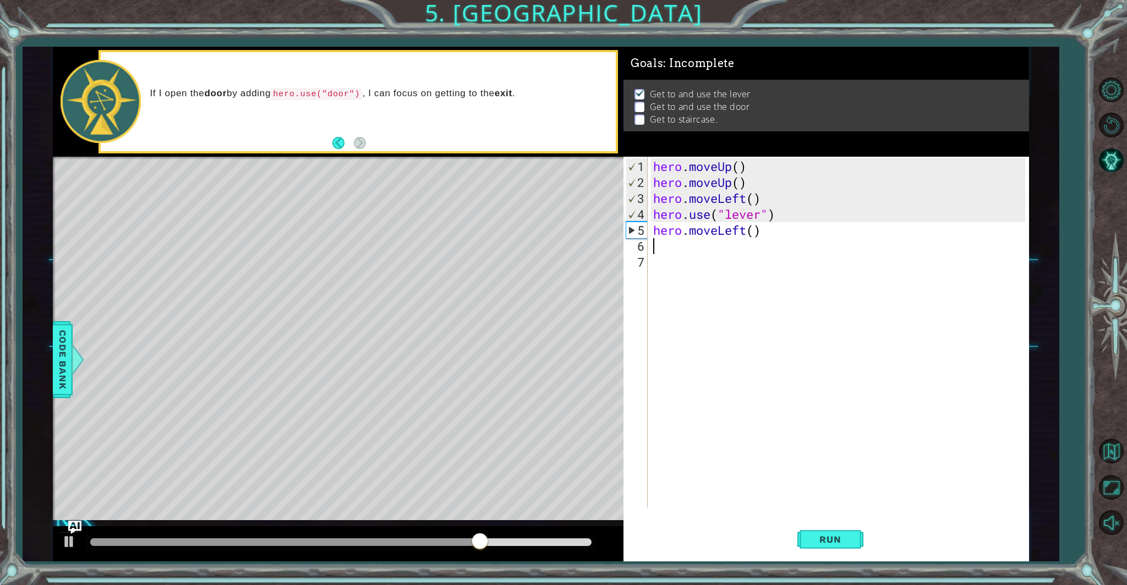
scroll to position [0, 0]
click at [746, 232] on div "hero . moveUp ( ) hero . moveUp ( ) hero . moveLeft ( ) hero . use ( "lever" ) …" at bounding box center [841, 349] width 380 height 383
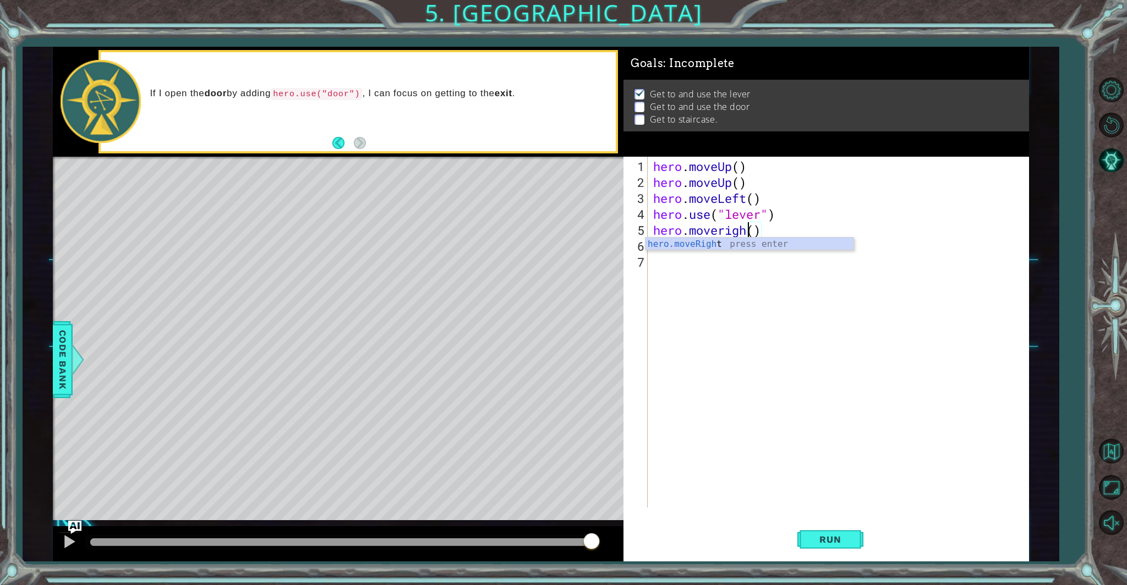
scroll to position [0, 4]
click at [719, 233] on div "hero . moveUp ( ) hero . moveUp ( ) hero . moveLeft ( ) hero . use ( "lever" ) …" at bounding box center [841, 349] width 380 height 383
type textarea "hero.moveright()"
click at [826, 539] on span "Run" at bounding box center [829, 539] width 43 height 11
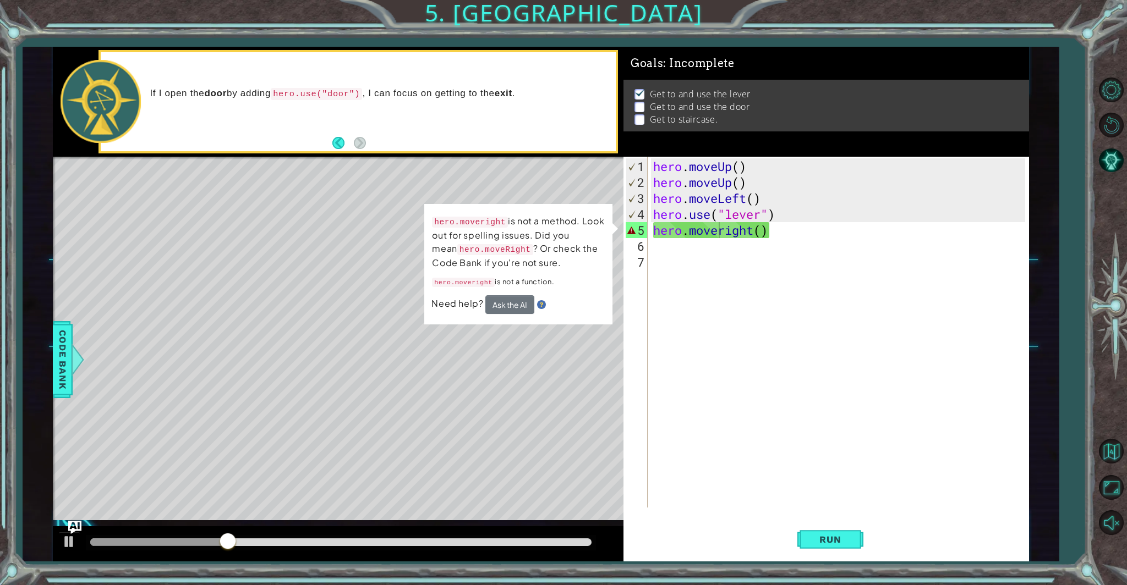
drag, startPoint x: 649, startPoint y: 226, endPoint x: 665, endPoint y: 228, distance: 16.1
click at [672, 233] on div "hero.moveright() 1 2 3 4 5 6 7 hero . moveUp ( ) hero . moveUp ( ) hero . moveL…" at bounding box center [824, 332] width 402 height 351
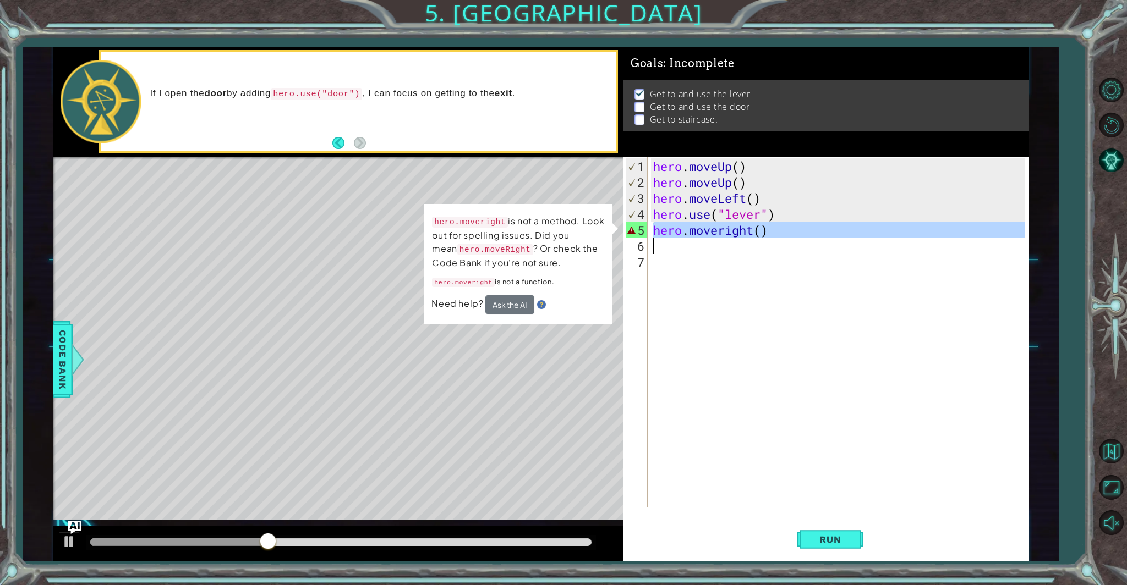
drag, startPoint x: 655, startPoint y: 231, endPoint x: 698, endPoint y: 231, distance: 43.5
click at [700, 232] on div "hero . moveUp ( ) hero . moveUp ( ) hero . moveLeft ( ) hero . use ( "lever" ) …" at bounding box center [841, 349] width 380 height 383
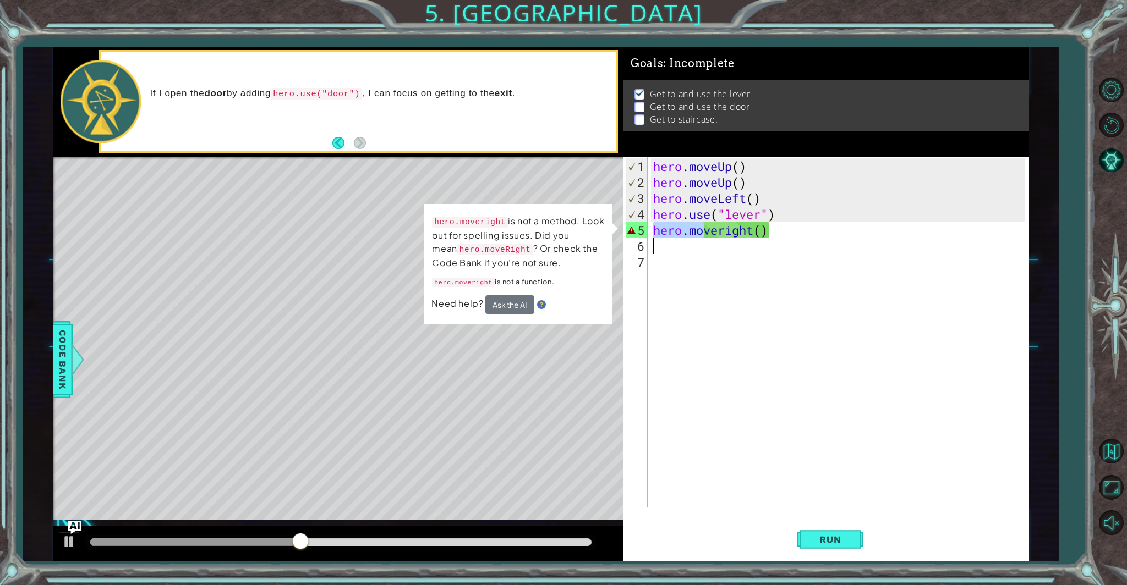
scroll to position [0, 0]
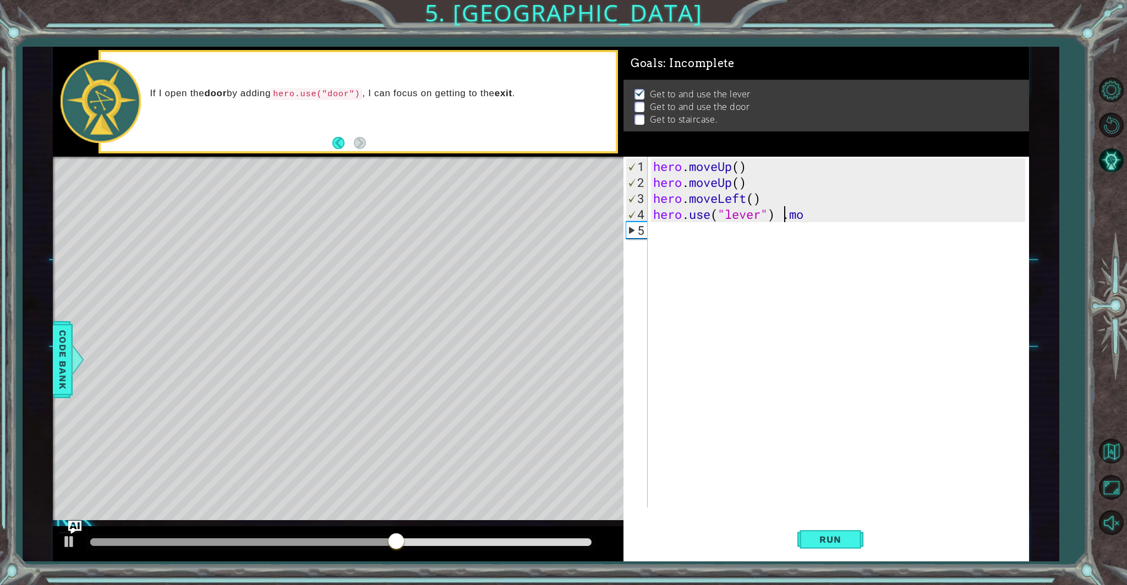
drag, startPoint x: 653, startPoint y: 231, endPoint x: 709, endPoint y: 243, distance: 57.4
click at [709, 243] on div "hero . moveUp ( ) hero . moveUp ( ) hero . moveLeft ( ) hero . use ( "lever" ) …" at bounding box center [841, 349] width 380 height 383
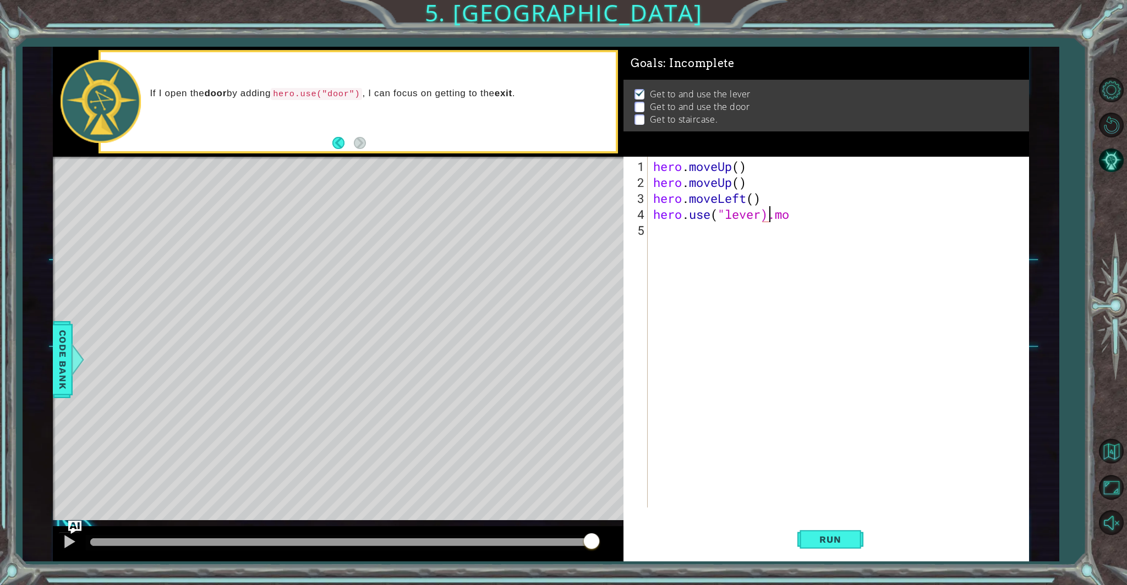
drag, startPoint x: 796, startPoint y: 210, endPoint x: 792, endPoint y: 215, distance: 6.3
click at [795, 214] on div "hero . moveUp ( ) hero . moveUp ( ) hero . moveLeft ( ) hero . use ( "lever).mo" at bounding box center [841, 349] width 380 height 383
type textarea "hero.use("lever)"
click at [834, 543] on span "Run" at bounding box center [829, 539] width 43 height 11
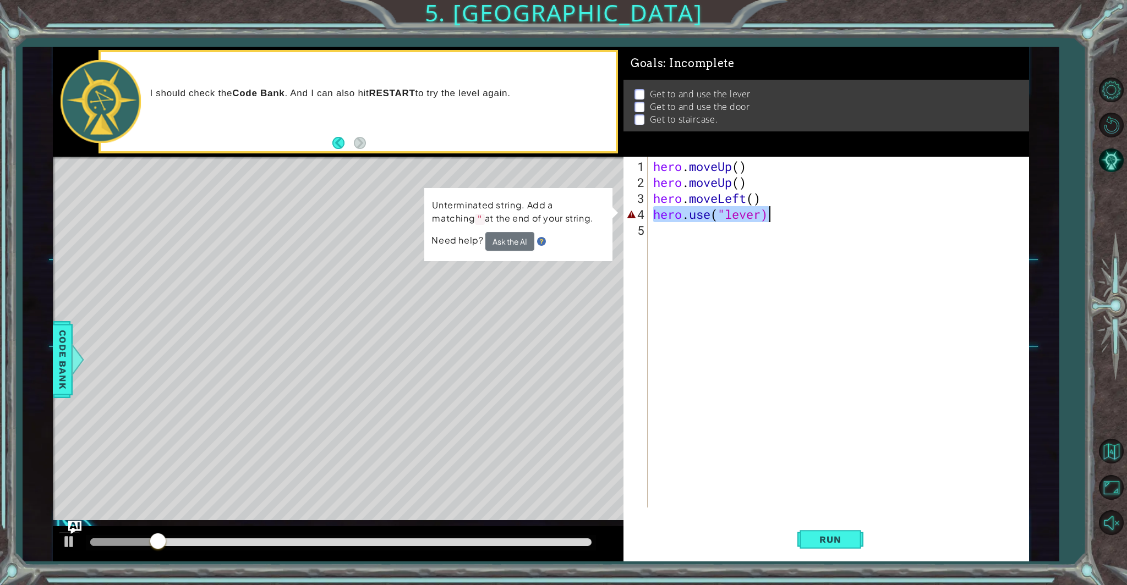
drag, startPoint x: 651, startPoint y: 215, endPoint x: 780, endPoint y: 217, distance: 129.3
click at [780, 217] on div "hero . moveUp ( ) hero . moveUp ( ) hero . moveLeft ( ) hero . use ( "lever)" at bounding box center [841, 349] width 380 height 383
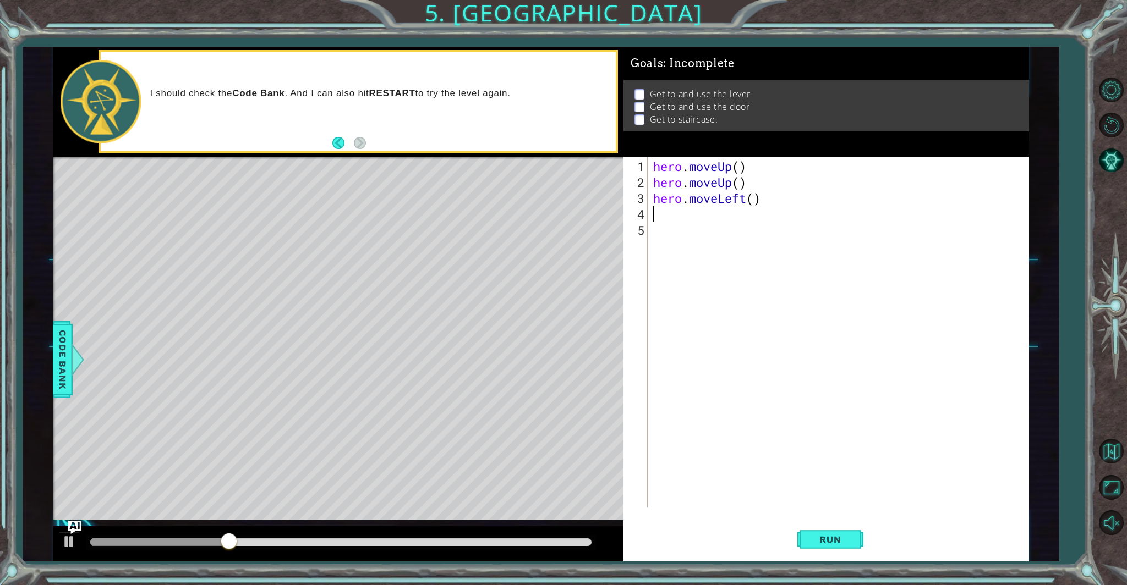
scroll to position [0, 0]
drag, startPoint x: 825, startPoint y: 540, endPoint x: 820, endPoint y: 534, distance: 8.6
click at [821, 534] on span "Run" at bounding box center [829, 539] width 43 height 11
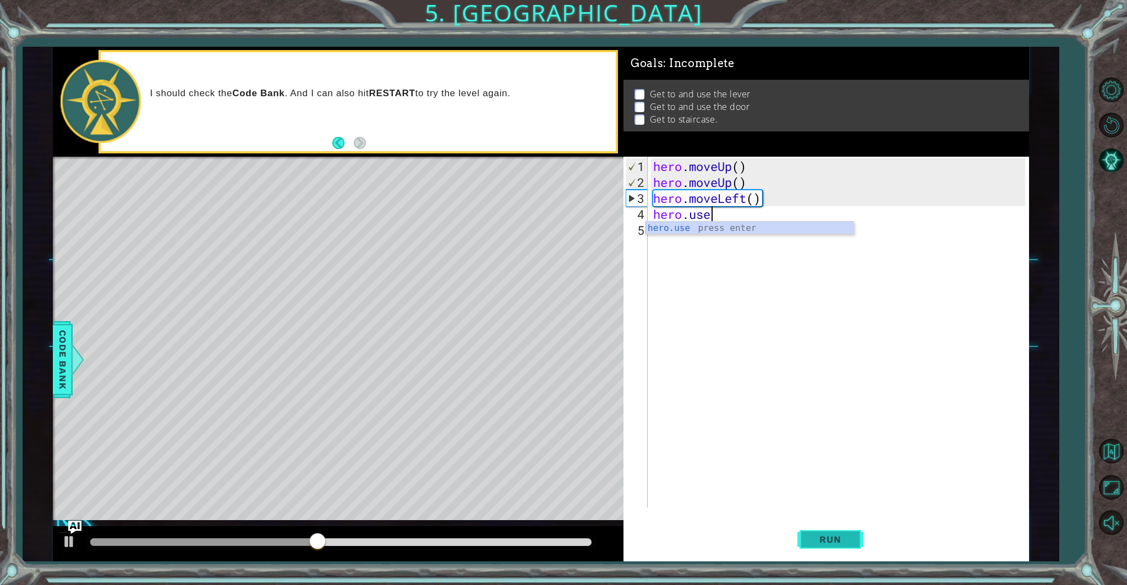
scroll to position [0, 2]
click at [738, 223] on div "hero.use press enter" at bounding box center [749, 242] width 208 height 40
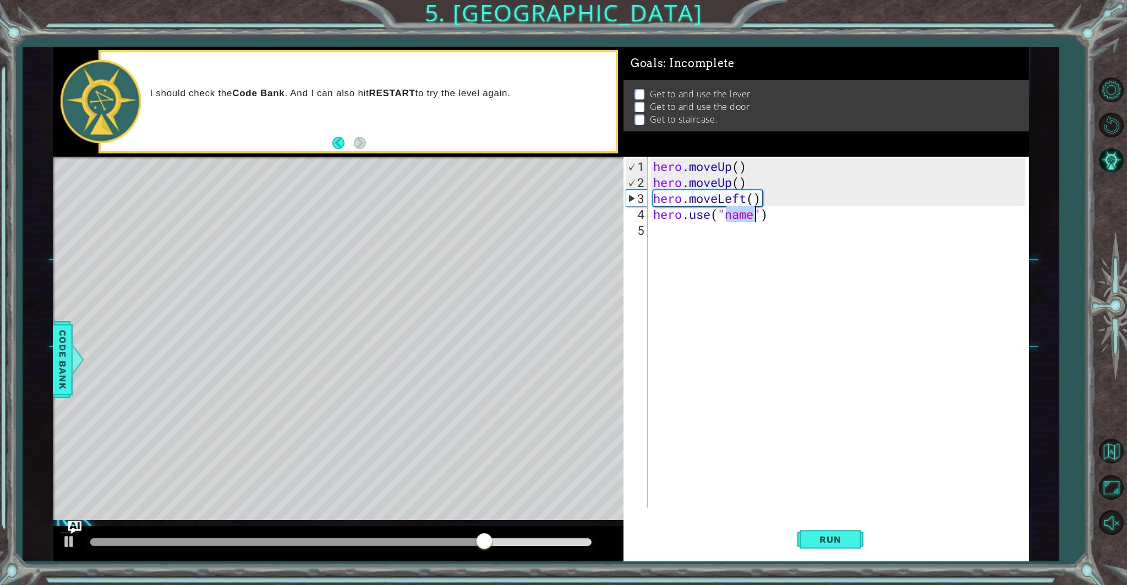
click at [753, 216] on div "hero . moveUp ( ) hero . moveUp ( ) hero . moveLeft ( ) hero . use ( "name" )" at bounding box center [841, 349] width 380 height 383
click at [735, 226] on div "" lever" press enter" at bounding box center [815, 242] width 208 height 40
type textarea "hero.use("lever")"
click at [839, 540] on span "Run" at bounding box center [829, 539] width 43 height 11
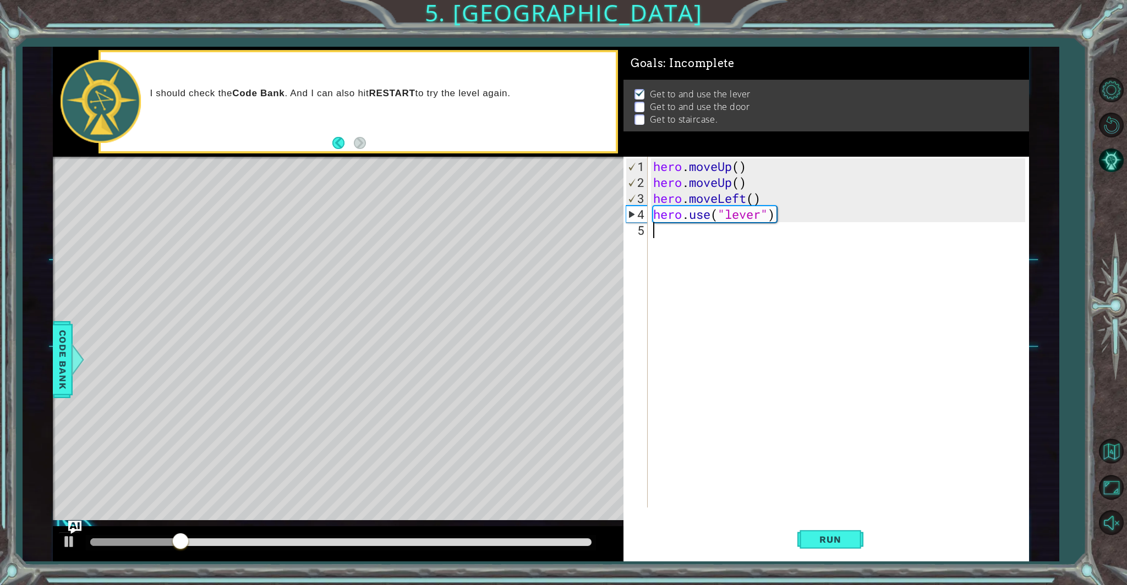
click at [655, 238] on div "hero . moveUp ( ) hero . moveUp ( ) hero . moveLeft ( ) hero . use ( "lever" )" at bounding box center [841, 349] width 380 height 383
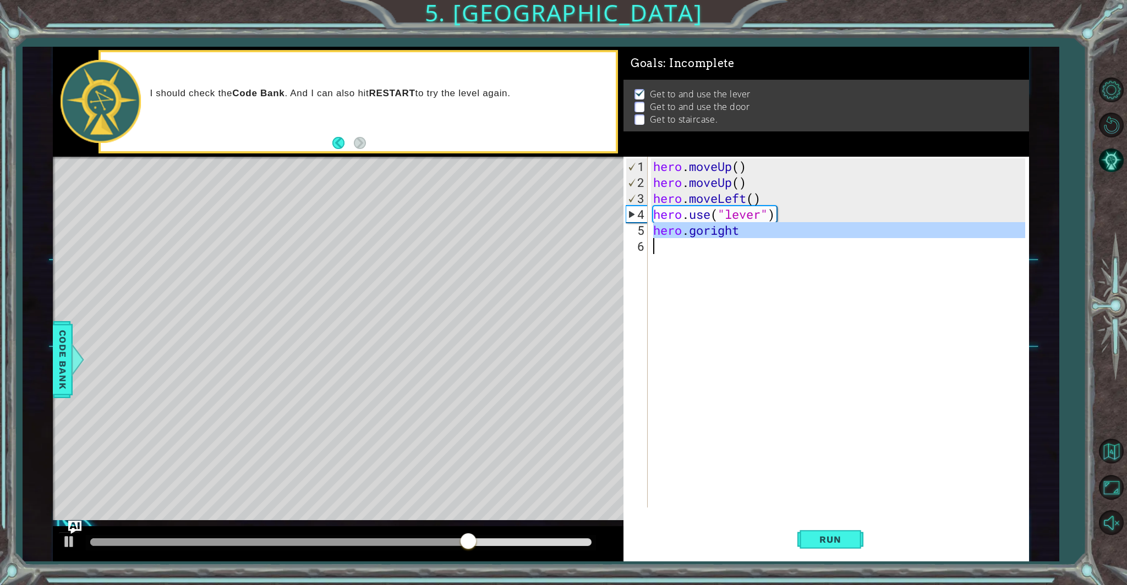
drag, startPoint x: 653, startPoint y: 230, endPoint x: 725, endPoint y: 240, distance: 72.3
click at [725, 240] on div "hero . moveUp ( ) hero . moveUp ( ) hero . moveLeft ( ) hero . use ( "lever" ) …" at bounding box center [841, 349] width 380 height 383
type textarea "hero.goright"
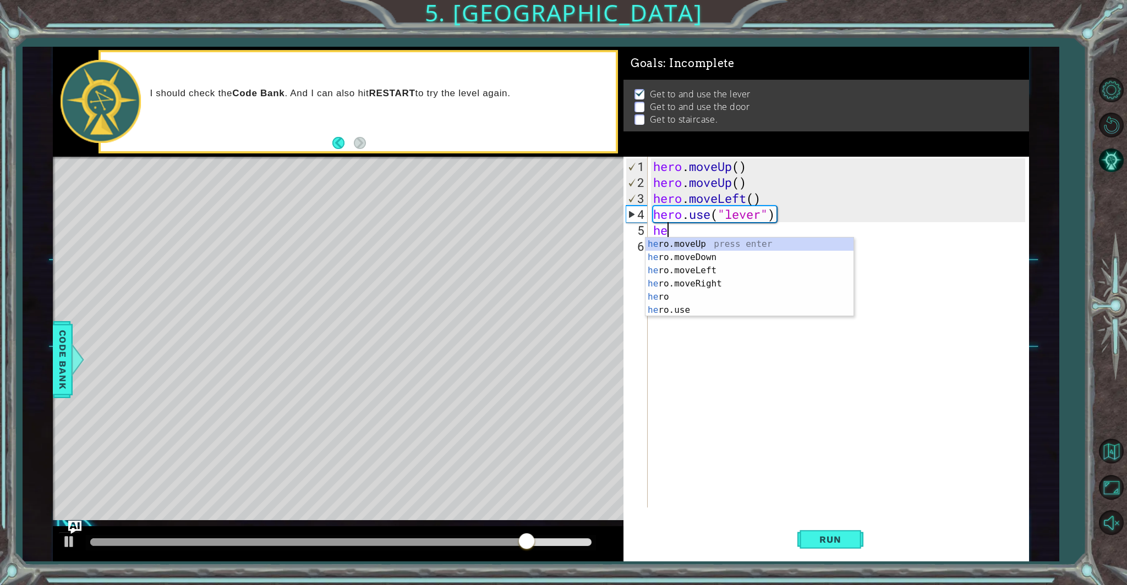
scroll to position [0, 0]
type textarea "hero"
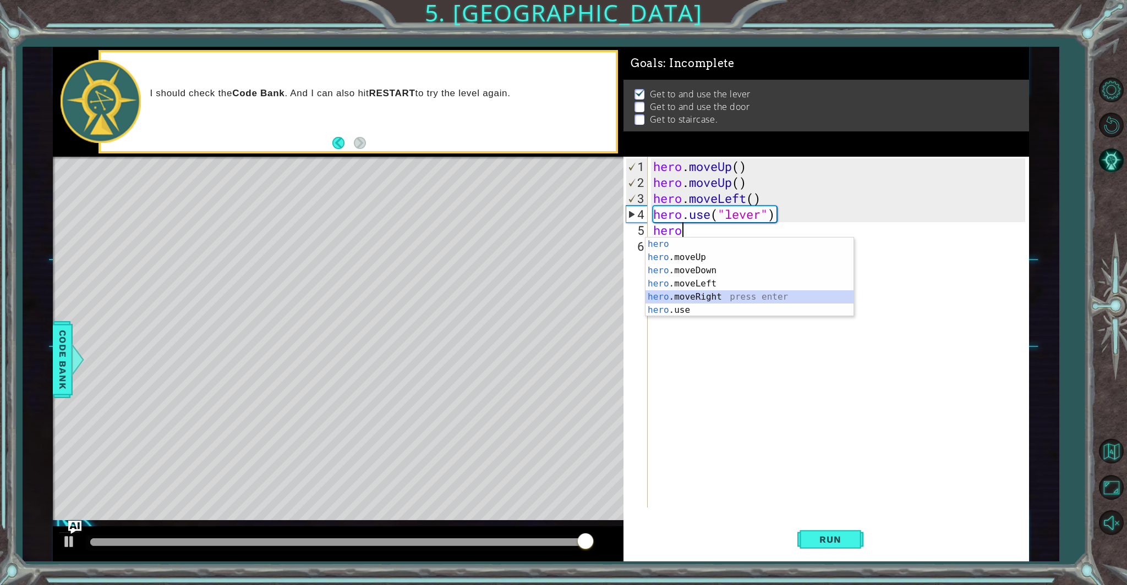
click at [719, 301] on div "hero press enter hero .moveUp press enter hero .moveDown press enter hero .move…" at bounding box center [749, 291] width 208 height 106
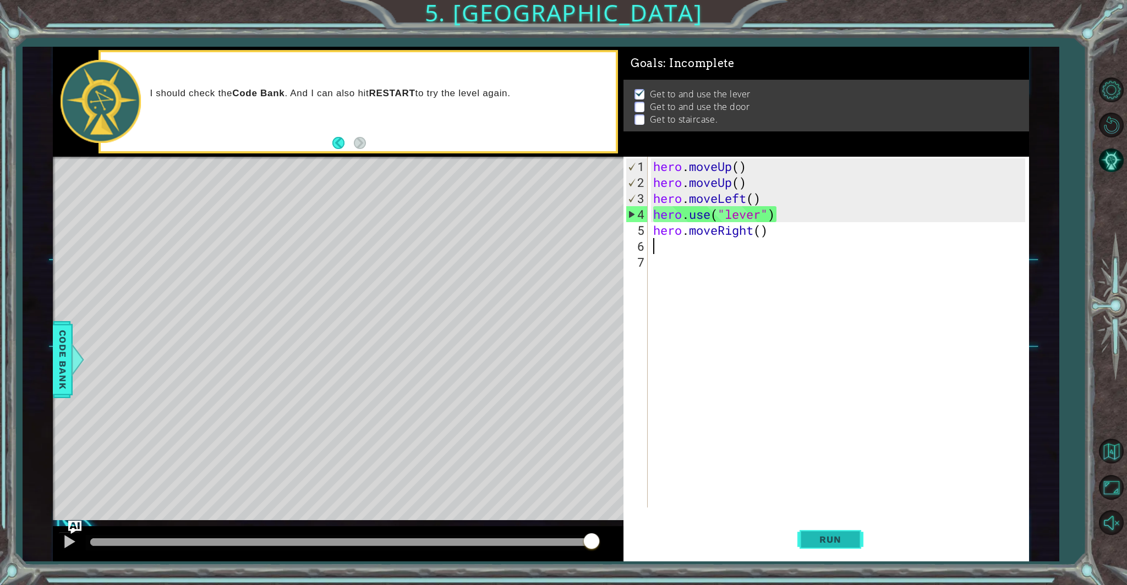
click at [842, 540] on span "Run" at bounding box center [829, 539] width 43 height 11
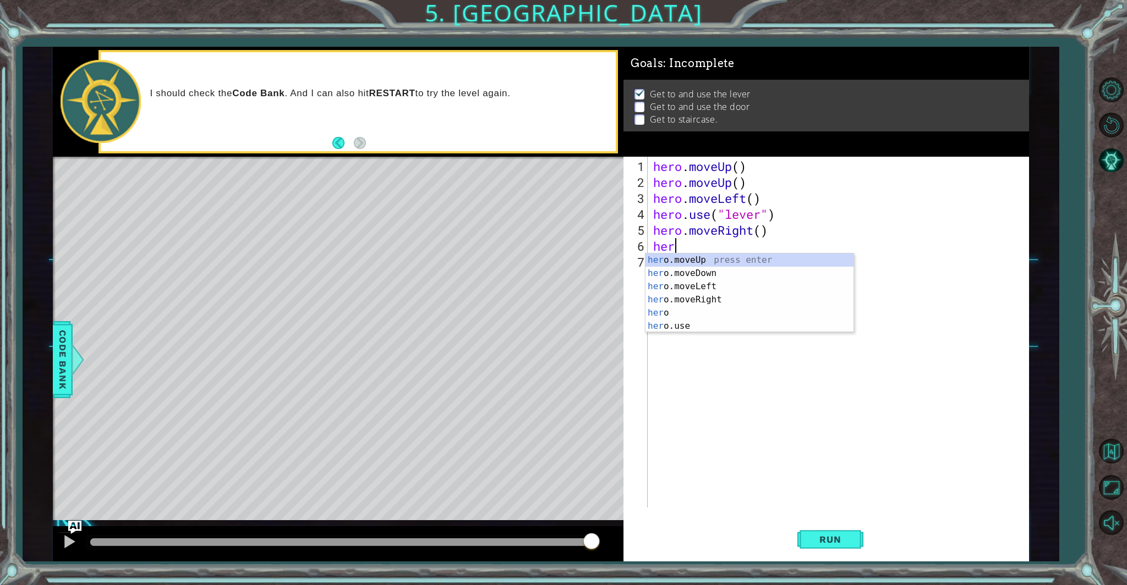
type textarea "hero"
click at [712, 316] on div "hero press enter hero .moveUp press enter hero .moveDown press enter hero .move…" at bounding box center [749, 307] width 208 height 106
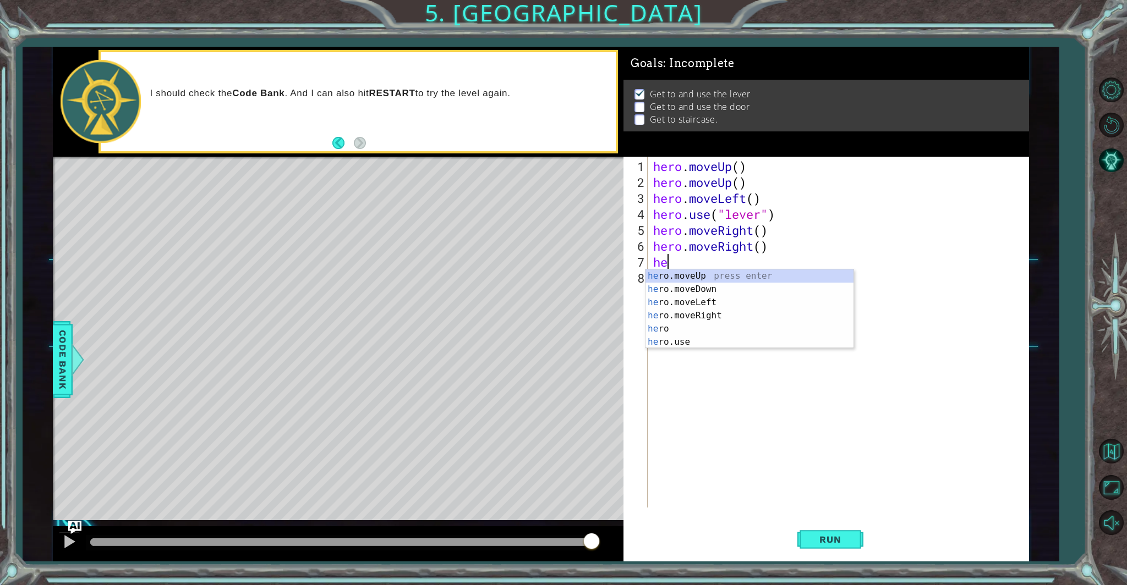
scroll to position [0, 0]
type textarea "hero"
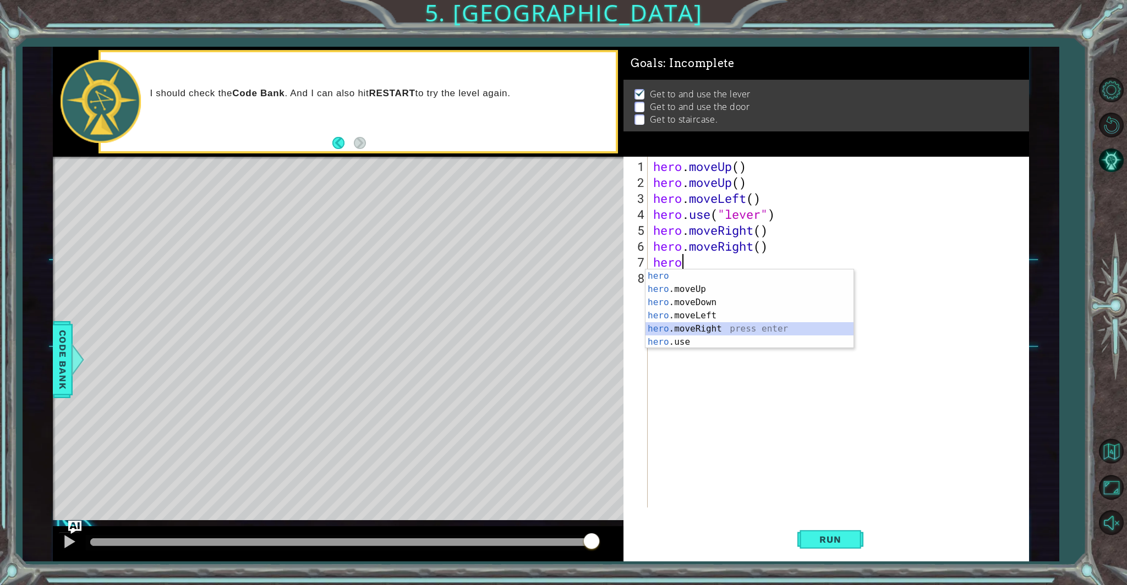
click at [717, 331] on div "hero press enter hero .moveUp press enter hero .moveDown press enter hero .move…" at bounding box center [749, 323] width 208 height 106
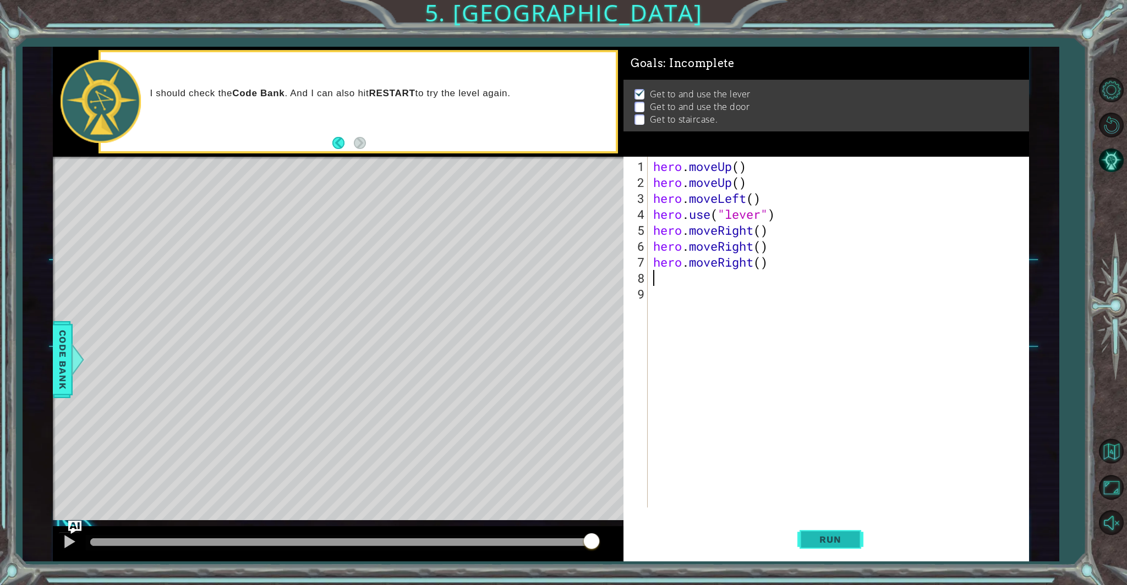
click at [830, 533] on button "Run" at bounding box center [830, 539] width 66 height 41
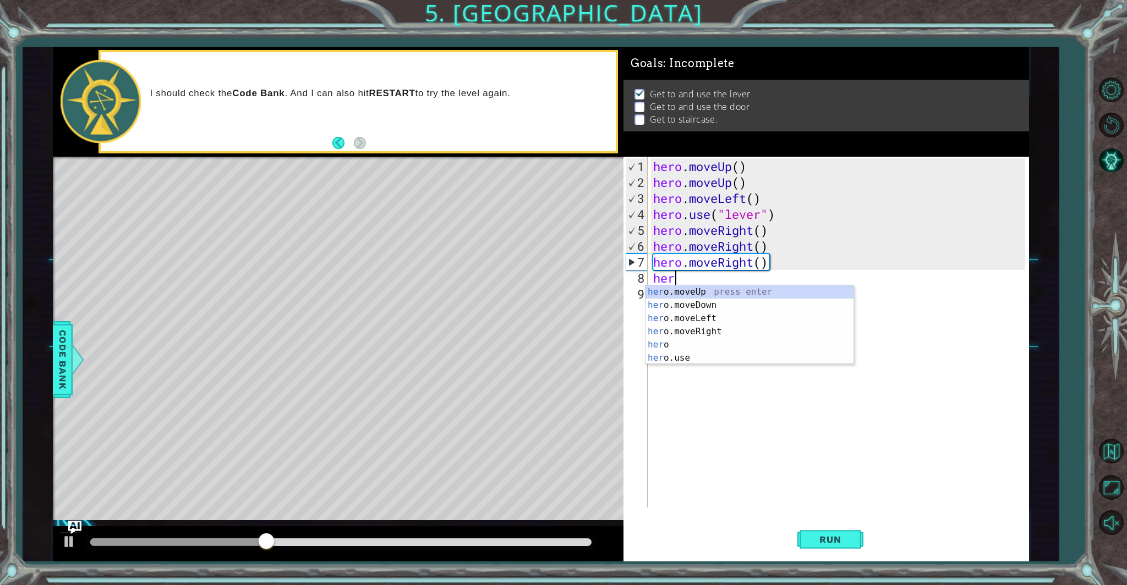
type textarea "hero"
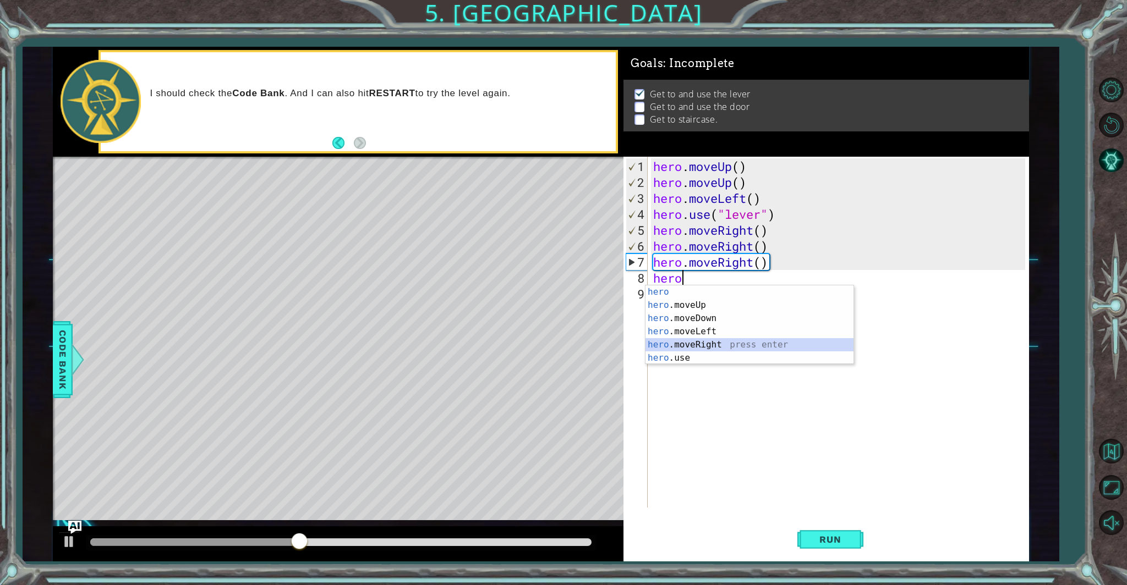
drag, startPoint x: 703, startPoint y: 350, endPoint x: 704, endPoint y: 357, distance: 6.2
click at [703, 350] on div "hero press enter hero .moveUp press enter hero .moveDown press enter hero .move…" at bounding box center [749, 339] width 208 height 106
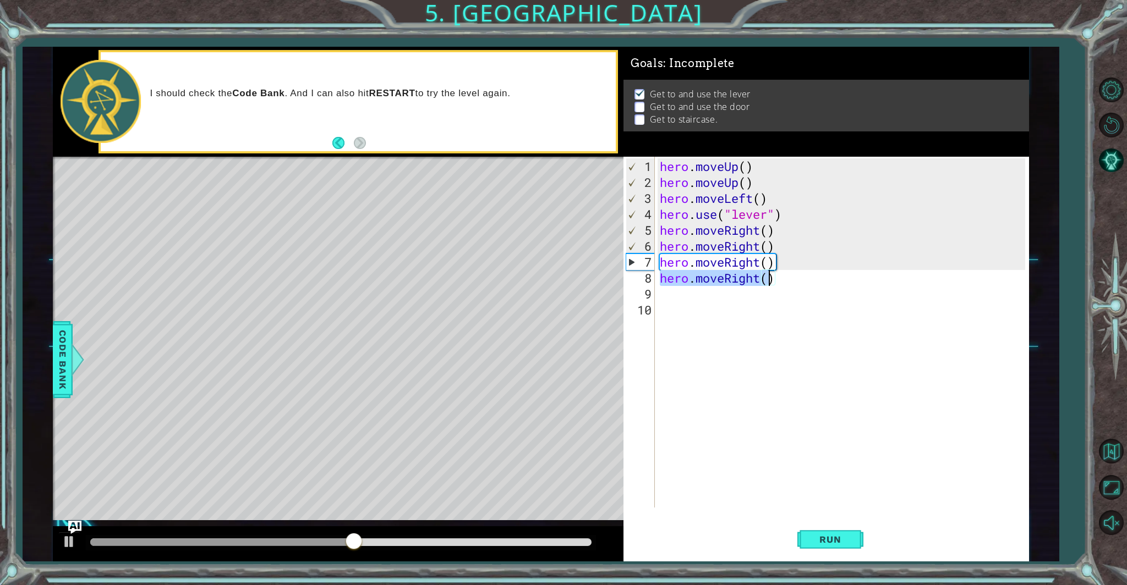
drag, startPoint x: 658, startPoint y: 276, endPoint x: 768, endPoint y: 283, distance: 110.8
click at [768, 283] on div "hero . moveUp ( ) hero . moveUp ( ) hero . moveLeft ( ) hero . use ( "lever" ) …" at bounding box center [844, 349] width 373 height 383
drag, startPoint x: 774, startPoint y: 280, endPoint x: 661, endPoint y: 282, distance: 112.8
click at [658, 276] on div "hero . moveUp ( ) hero . moveUp ( ) hero . moveLeft ( ) hero . use ( "lever" ) …" at bounding box center [844, 349] width 373 height 383
click at [832, 553] on button "Run" at bounding box center [830, 539] width 66 height 41
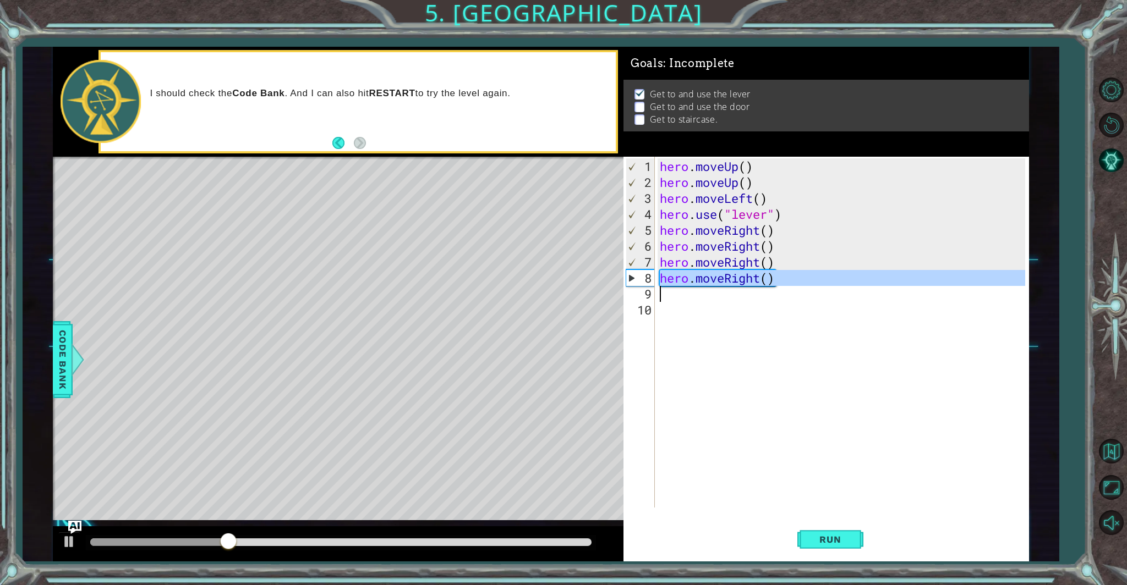
drag, startPoint x: 654, startPoint y: 276, endPoint x: 735, endPoint y: 285, distance: 81.4
click at [735, 285] on div "hero.moveRight() 1 2 3 4 5 6 7 8 9 10 hero . moveUp ( ) hero . moveUp ( ) hero …" at bounding box center [824, 332] width 402 height 351
type textarea "hero.moveRight()"
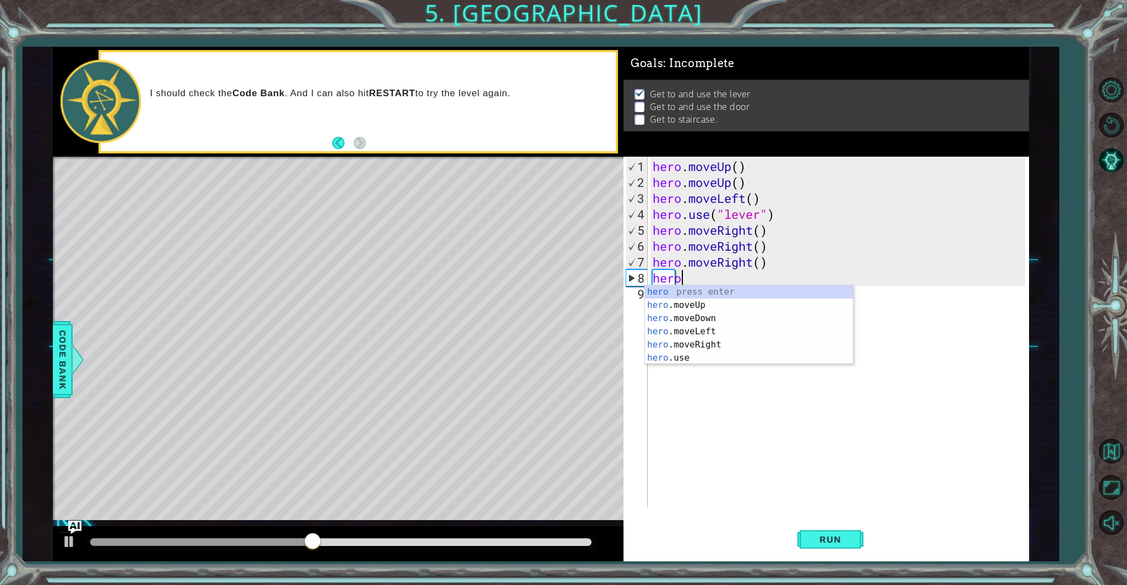
scroll to position [0, 1]
click at [700, 354] on div "hero press enter hero .moveUp press enter hero .moveDown press enter hero .move…" at bounding box center [749, 339] width 208 height 106
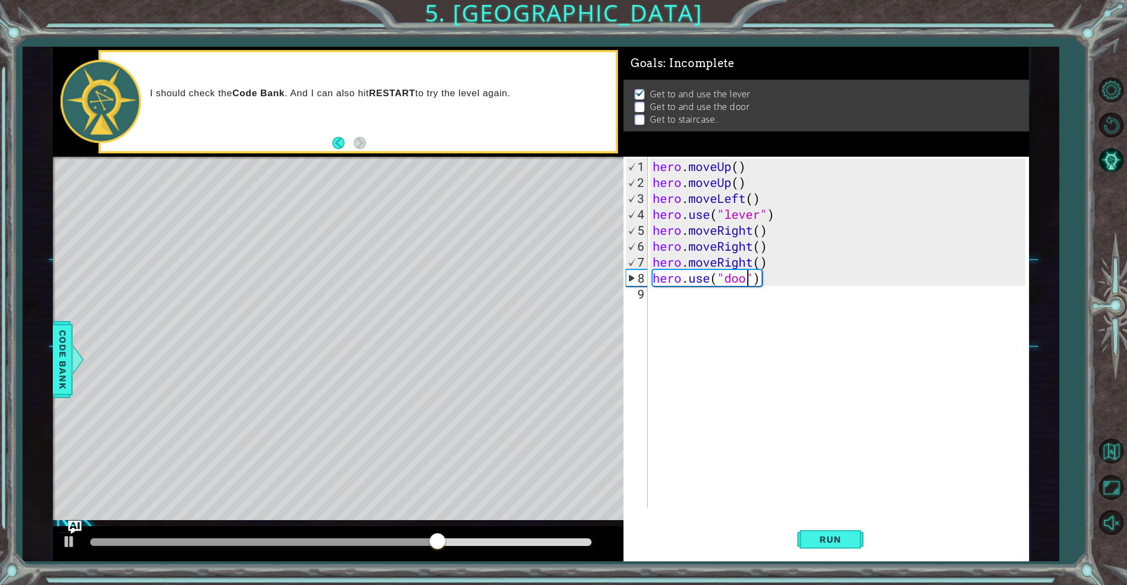
scroll to position [0, 4]
type textarea "hero.use("door")"
click at [816, 538] on span "Run" at bounding box center [829, 539] width 43 height 11
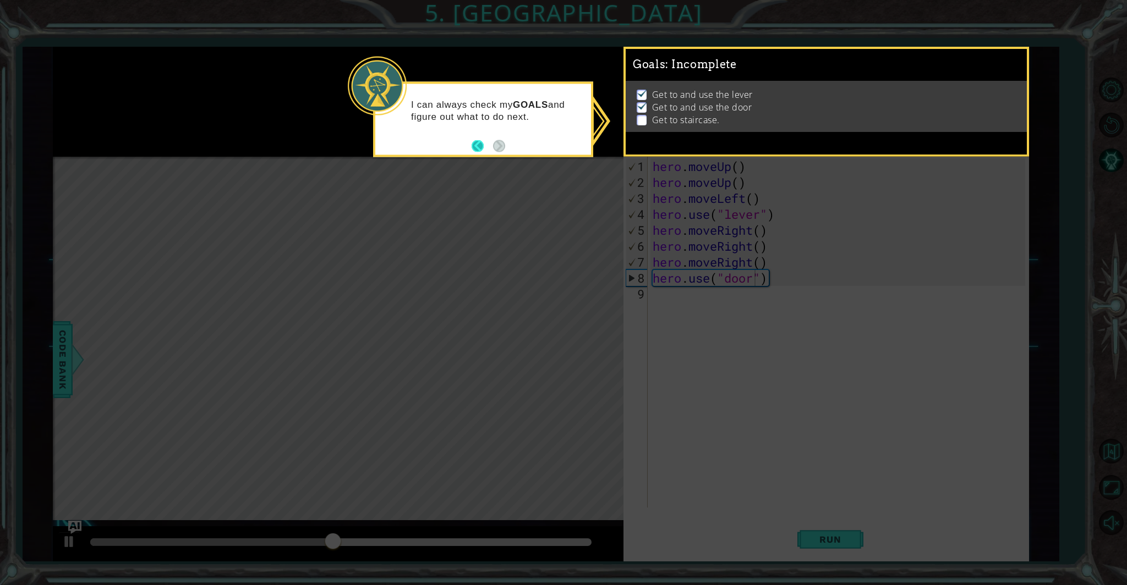
click at [476, 145] on button "Back" at bounding box center [482, 146] width 21 height 12
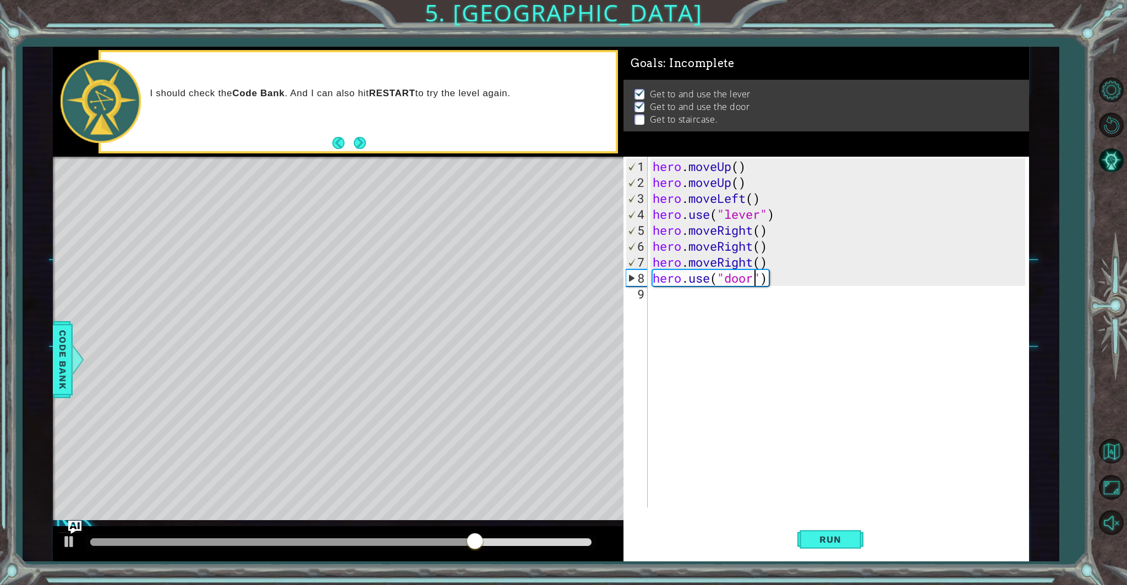
click at [656, 299] on div "hero . moveUp ( ) hero . moveUp ( ) hero . moveLeft ( ) hero . use ( "lever" ) …" at bounding box center [840, 349] width 380 height 383
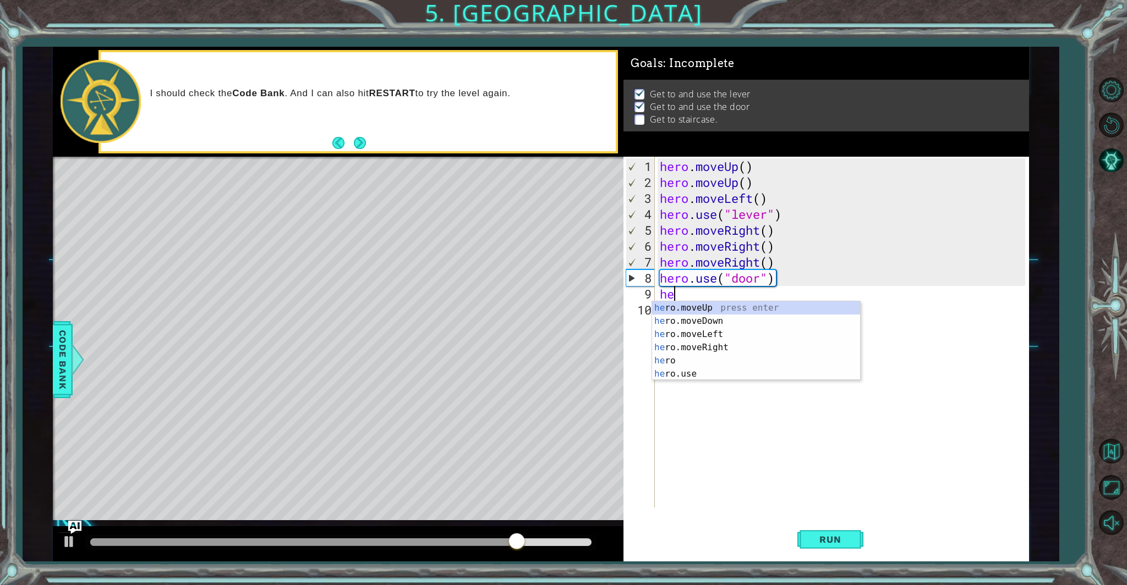
scroll to position [0, 0]
type textarea "hero"
click at [692, 323] on div "hero press enter hero .moveUp press enter hero .moveDown press enter hero .move…" at bounding box center [756, 355] width 208 height 106
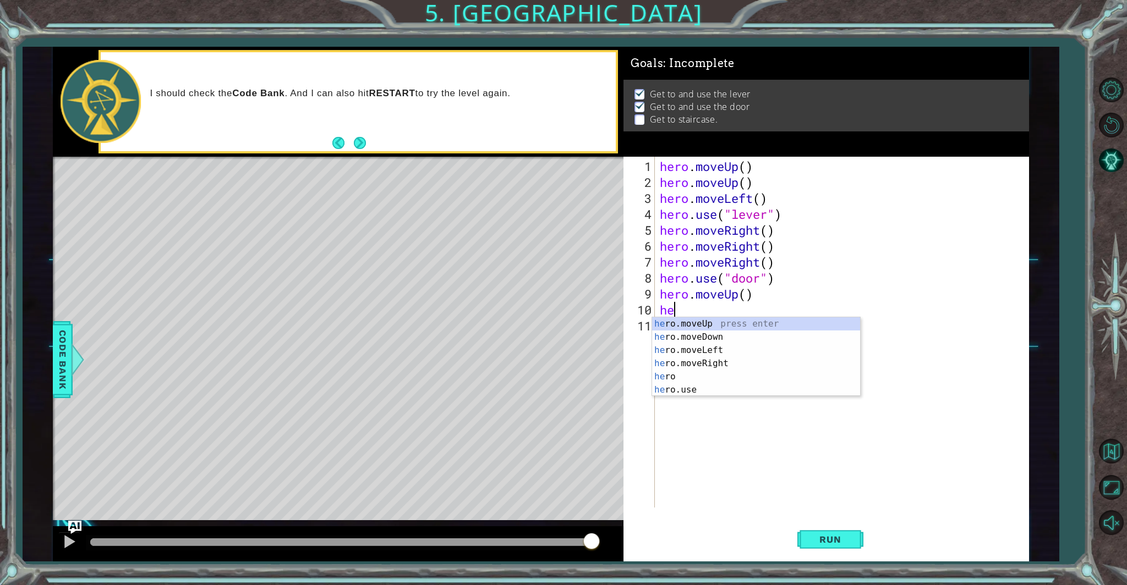
scroll to position [0, 0]
type textarea "hero"
click at [690, 335] on div "hero press enter hero .moveUp press enter hero .moveDown press enter hero .move…" at bounding box center [756, 370] width 208 height 106
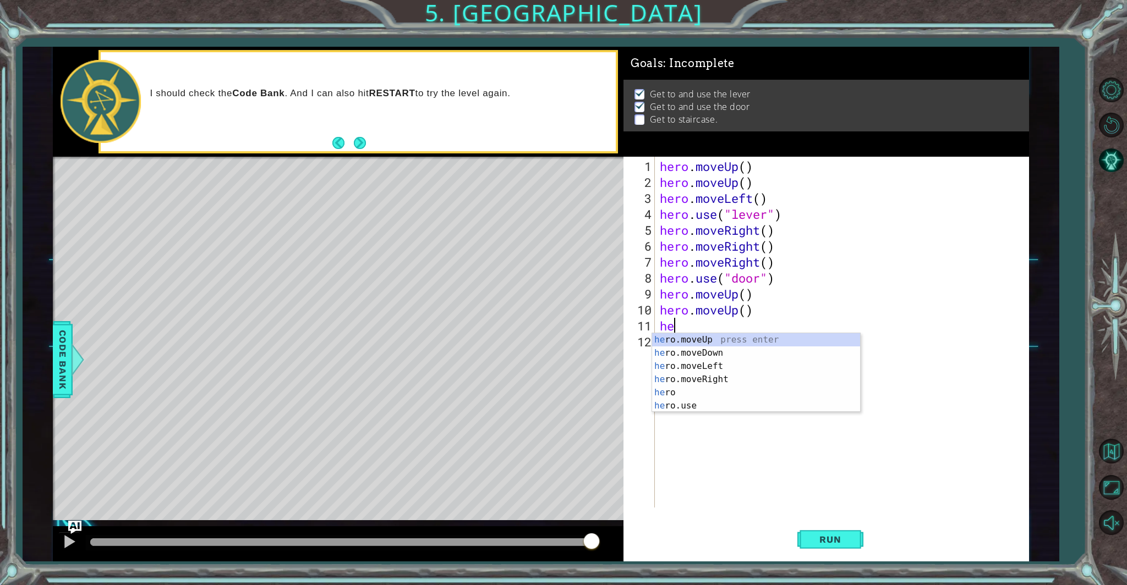
scroll to position [0, 0]
type textarea "hero"
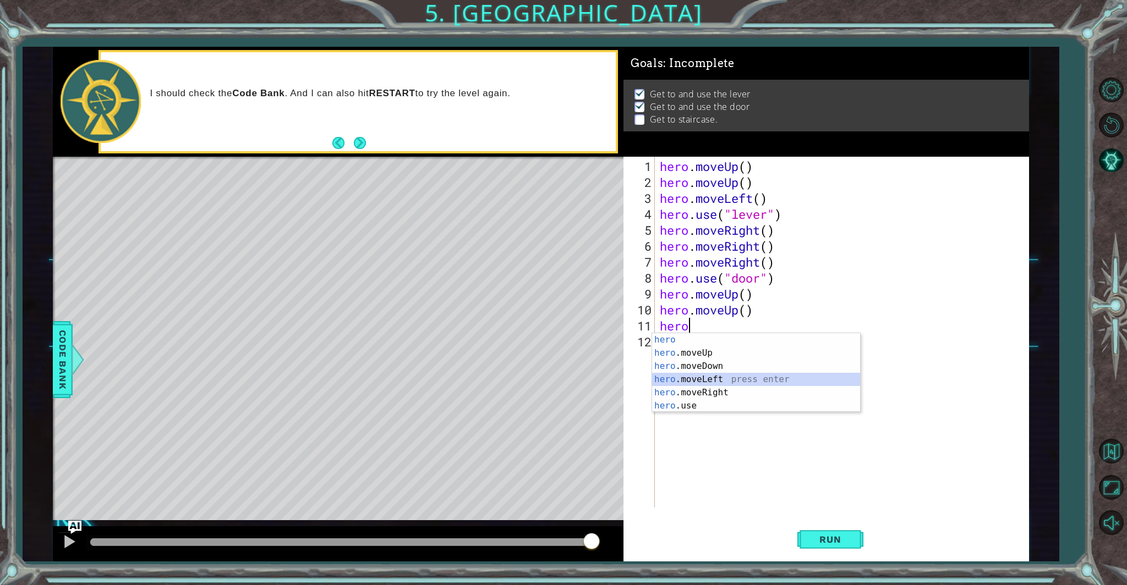
click at [684, 375] on div "hero press enter hero .moveUp press enter hero .moveDown press enter hero .move…" at bounding box center [756, 386] width 208 height 106
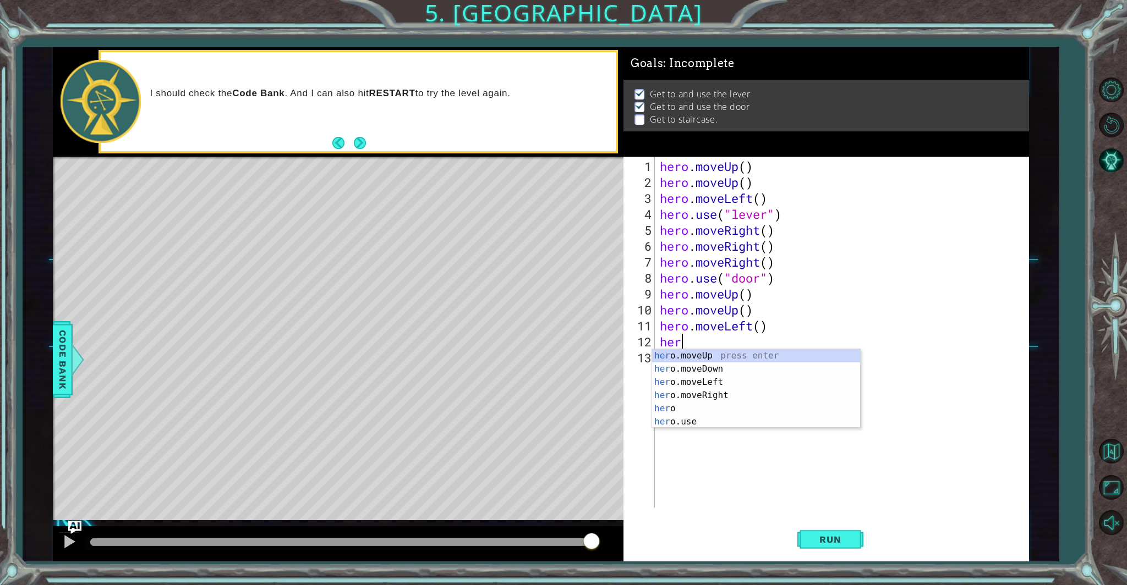
scroll to position [0, 0]
type textarea "hero"
click at [693, 391] on div "hero press enter hero .moveUp press enter hero .moveDown press enter hero .move…" at bounding box center [756, 402] width 208 height 106
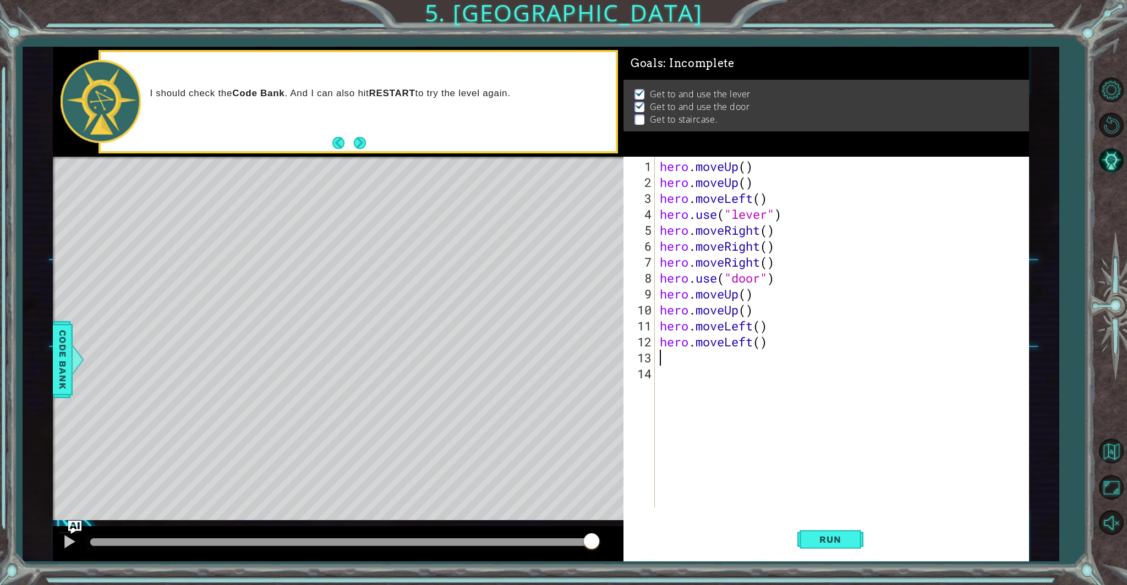
scroll to position [0, 0]
drag, startPoint x: 769, startPoint y: 343, endPoint x: 648, endPoint y: 343, distance: 120.5
click at [648, 344] on div "1 2 3 4 5 6 7 8 9 10 11 12 13 14 hero . moveUp ( ) hero . moveUp ( ) hero . mov…" at bounding box center [824, 332] width 402 height 351
type textarea "hero.moveLeft()"
click at [762, 326] on div "hero . moveUp ( ) hero . moveUp ( ) hero . moveLeft ( ) hero . use ( "lever" ) …" at bounding box center [844, 349] width 373 height 383
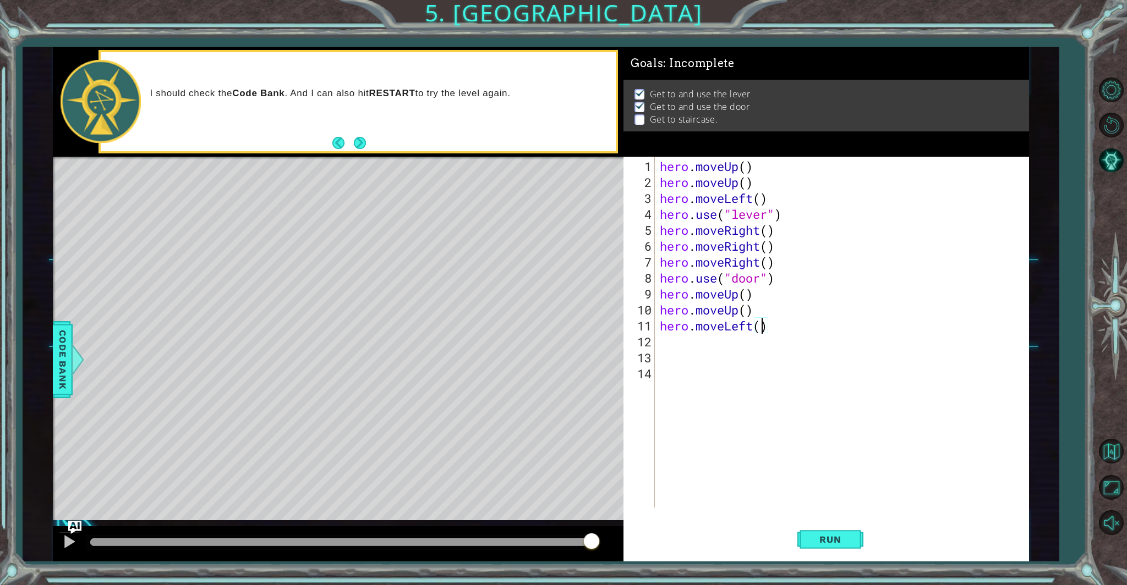
type textarea "hero.moveLeft(2)"
click at [690, 339] on div "hero . moveUp ( ) hero . moveUp ( ) hero . moveLeft ( ) hero . use ( "lever" ) …" at bounding box center [844, 349] width 373 height 383
click at [766, 330] on div "hero . moveUp ( ) hero . moveUp ( ) hero . moveLeft ( ) hero . use ( "lever" ) …" at bounding box center [844, 349] width 373 height 383
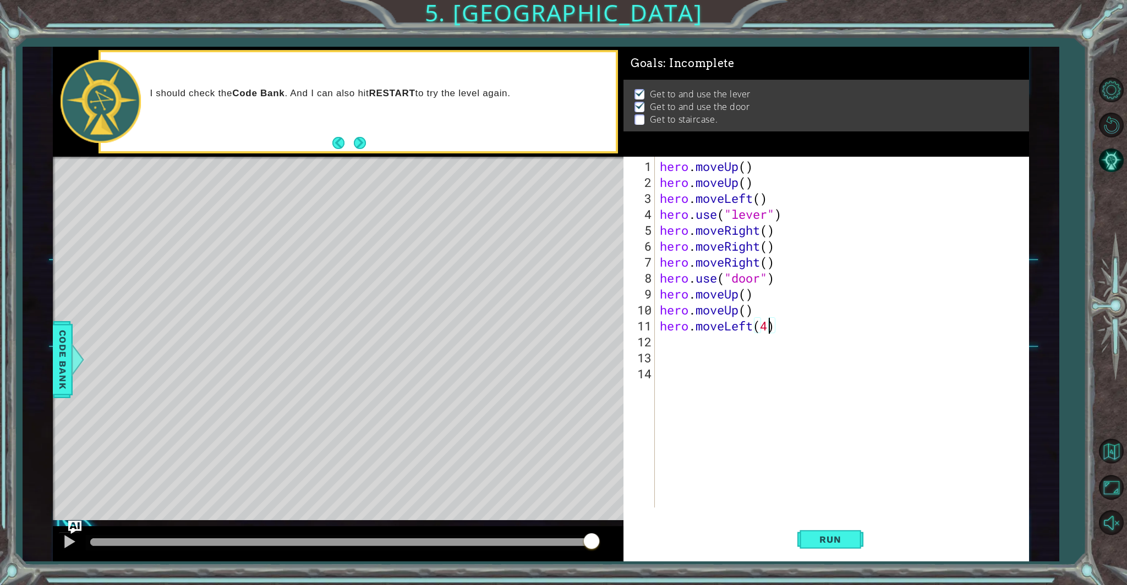
scroll to position [0, 4]
type textarea "hero.moveLeft(4)"
click at [835, 534] on span "Run" at bounding box center [829, 539] width 43 height 11
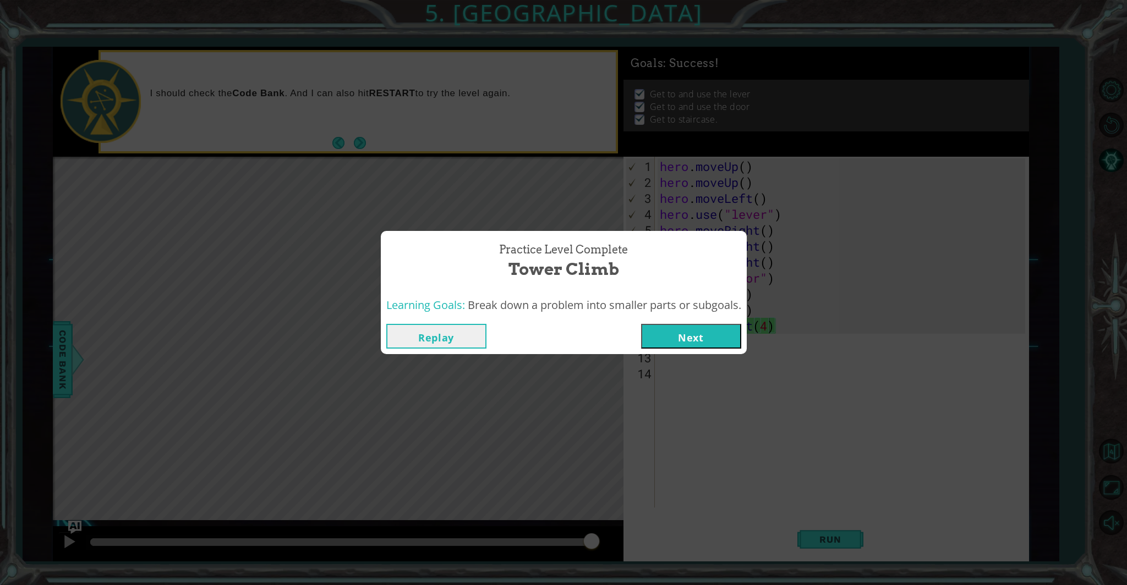
click at [671, 335] on button "Next" at bounding box center [691, 336] width 100 height 25
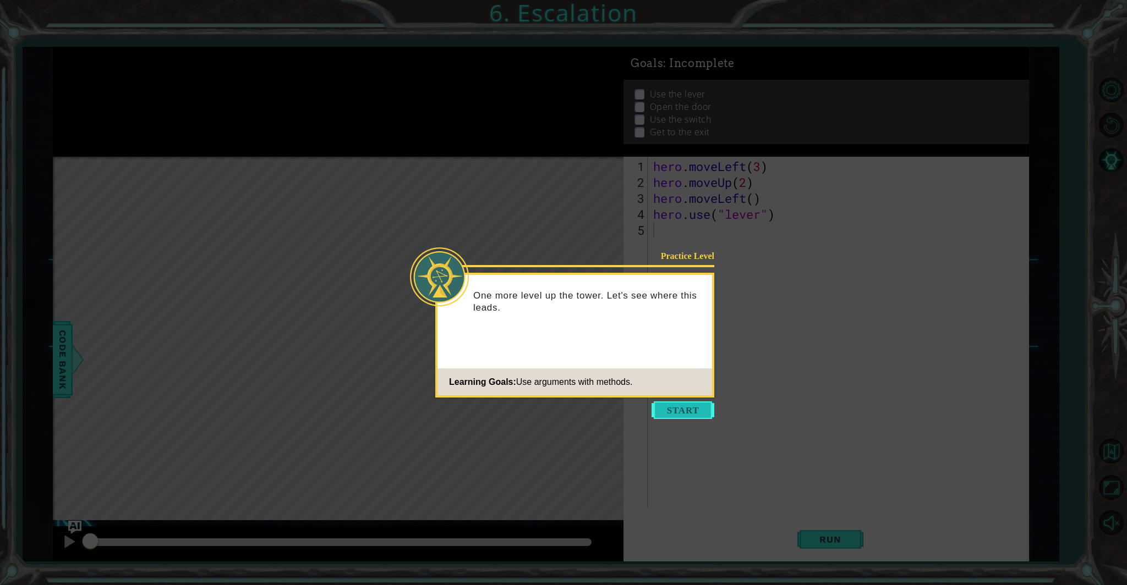
click at [670, 414] on button "Start" at bounding box center [682, 411] width 63 height 18
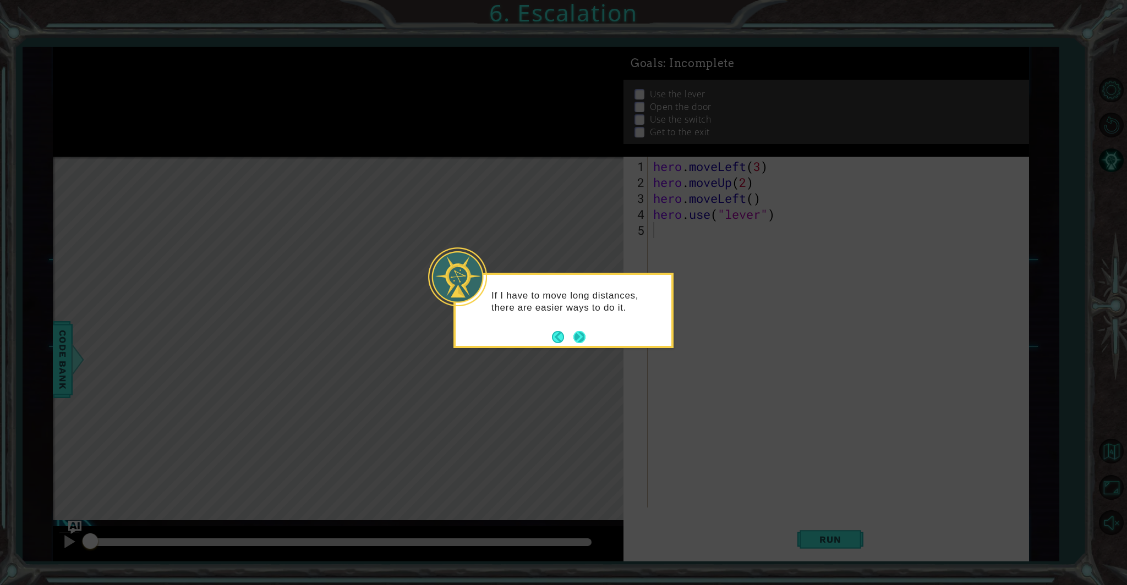
click at [580, 336] on button "Next" at bounding box center [579, 337] width 13 height 13
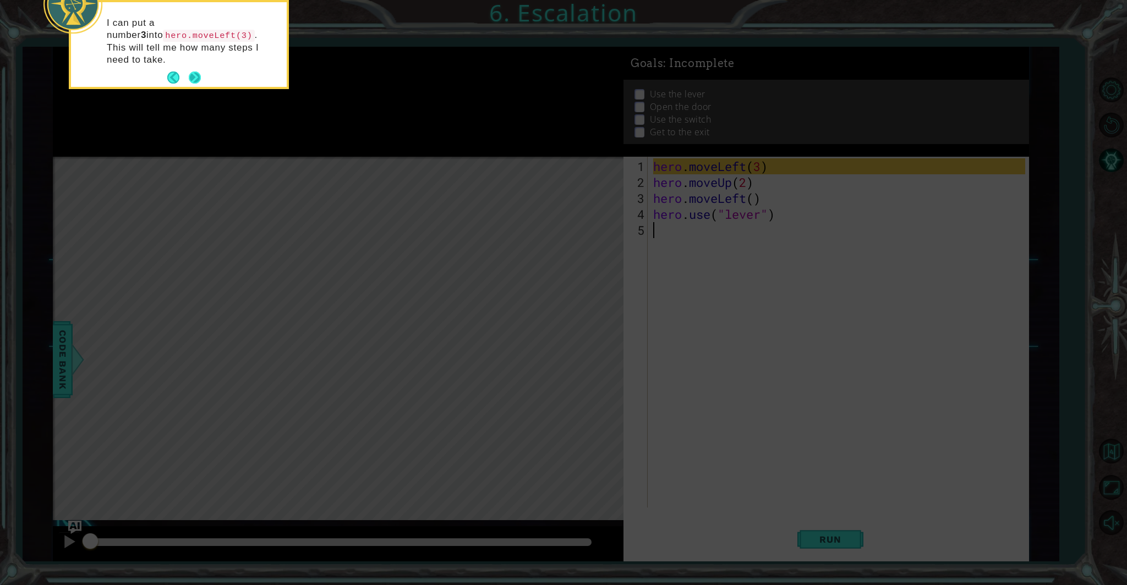
click at [200, 72] on button "Next" at bounding box center [195, 78] width 13 height 13
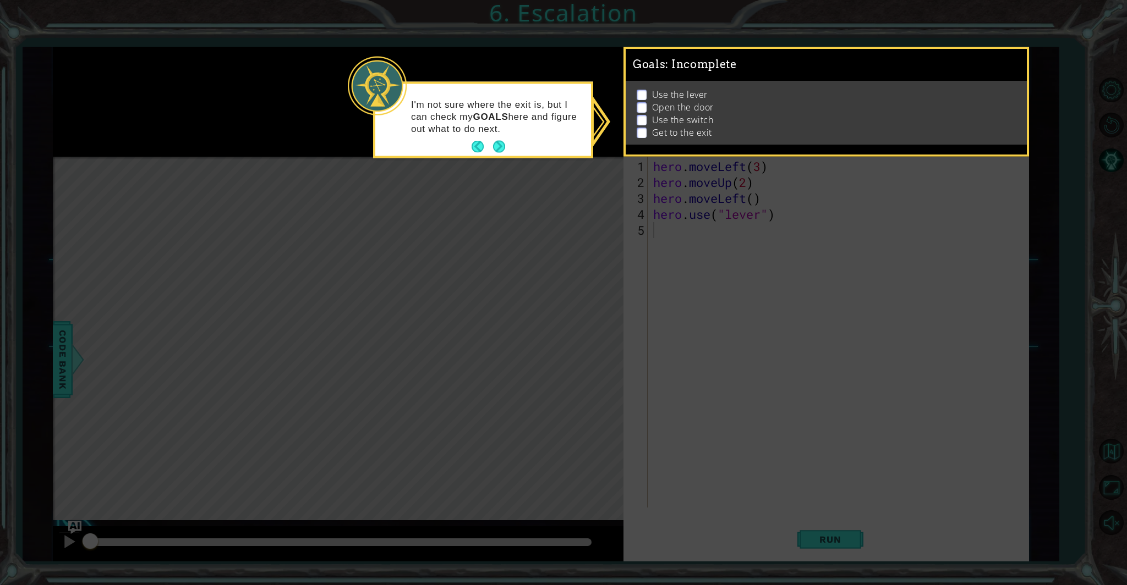
click at [503, 141] on button "Next" at bounding box center [499, 147] width 12 height 12
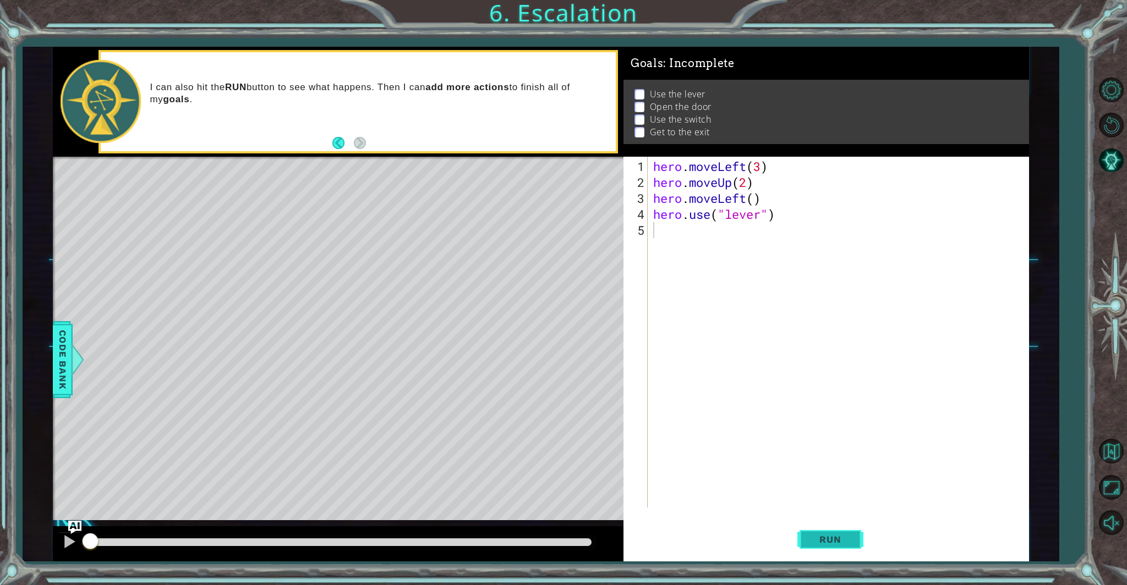
click at [834, 541] on span "Run" at bounding box center [829, 539] width 43 height 11
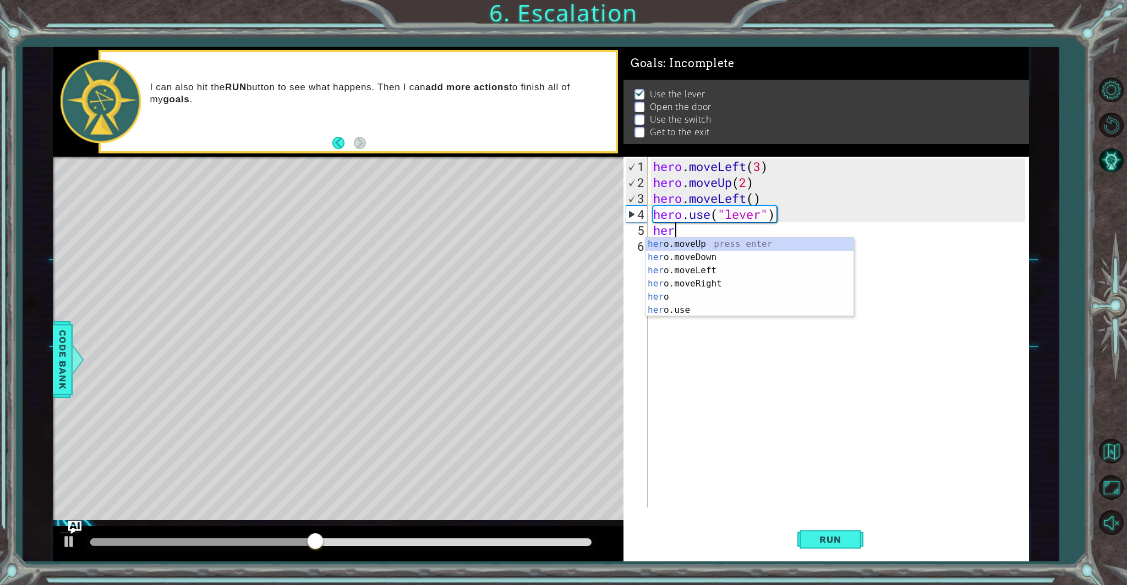
scroll to position [0, 1]
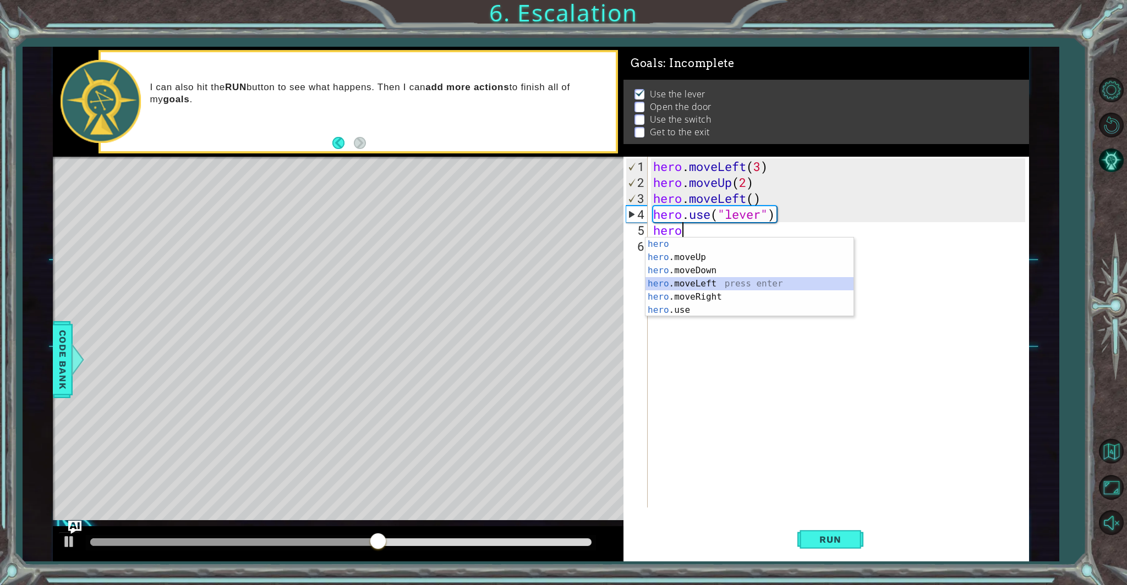
click at [691, 280] on div "hero press enter hero .moveUp press enter hero .moveDown press enter hero .move…" at bounding box center [749, 291] width 208 height 106
type textarea "hero.moveLeft(1)"
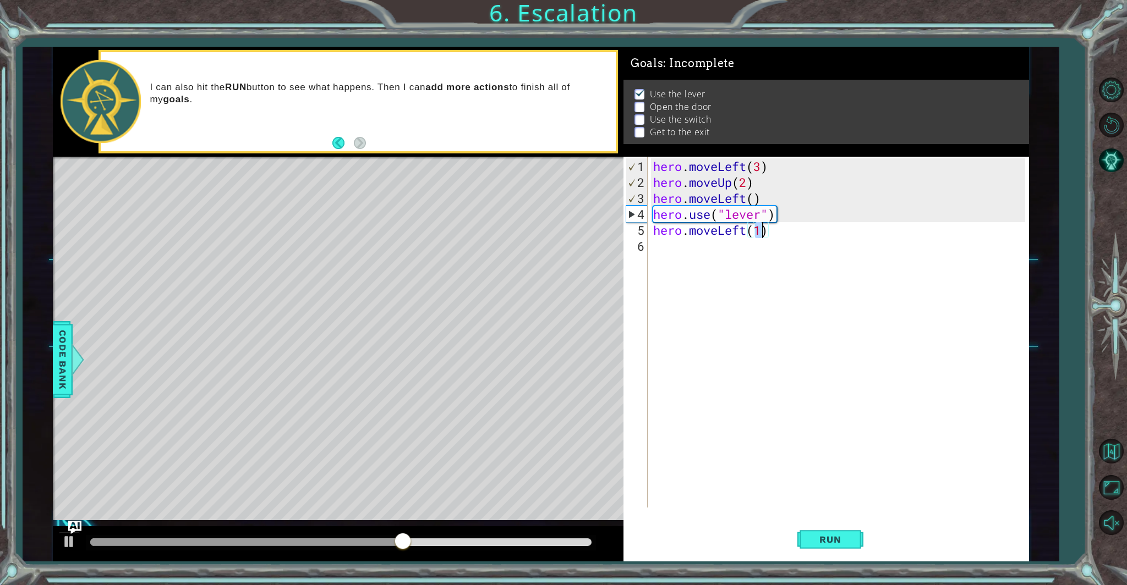
click at [653, 246] on div "hero . moveLeft ( 3 ) hero . moveUp ( 2 ) hero . moveLeft ( ) hero . use ( "lev…" at bounding box center [841, 349] width 380 height 383
click at [666, 332] on body "1 ההההההההההההההההההההההההההההההההההההההההההההההההההההההההההההההההההההההההההההה…" at bounding box center [563, 292] width 1127 height 585
click at [683, 247] on div "hero . moveLeft ( 3 ) hero . moveUp ( 2 ) hero . moveLeft ( ) hero . use ( "lev…" at bounding box center [841, 349] width 380 height 383
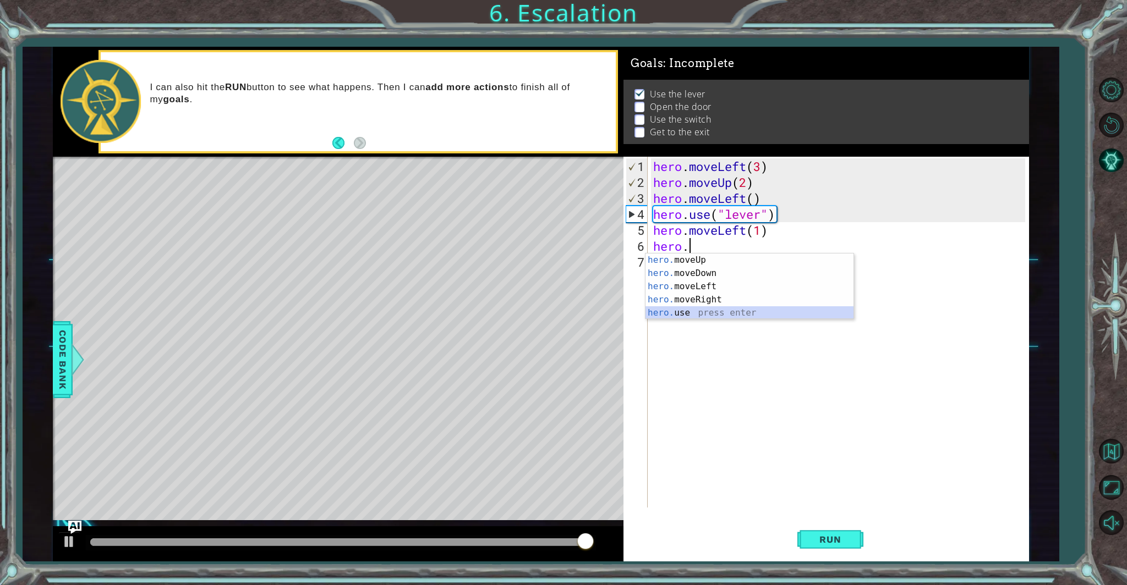
click at [673, 308] on div "hero. moveUp press enter hero. moveDown press enter hero. moveLeft press enter …" at bounding box center [749, 300] width 208 height 92
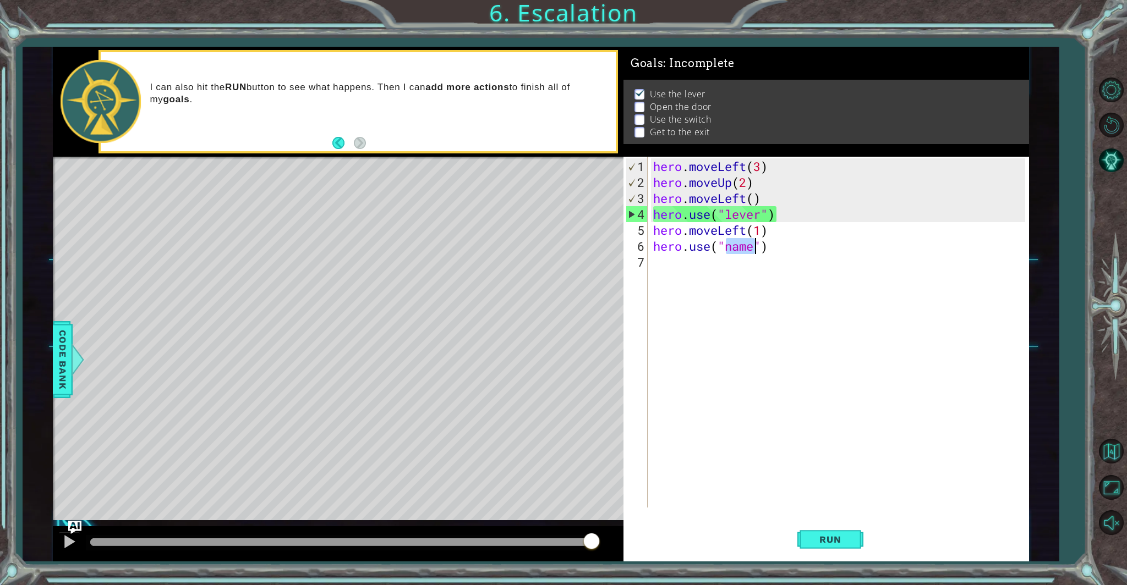
click at [755, 249] on div "hero . moveLeft ( 3 ) hero . moveUp ( 2 ) hero . moveLeft ( ) hero . use ( "lev…" at bounding box center [841, 349] width 380 height 383
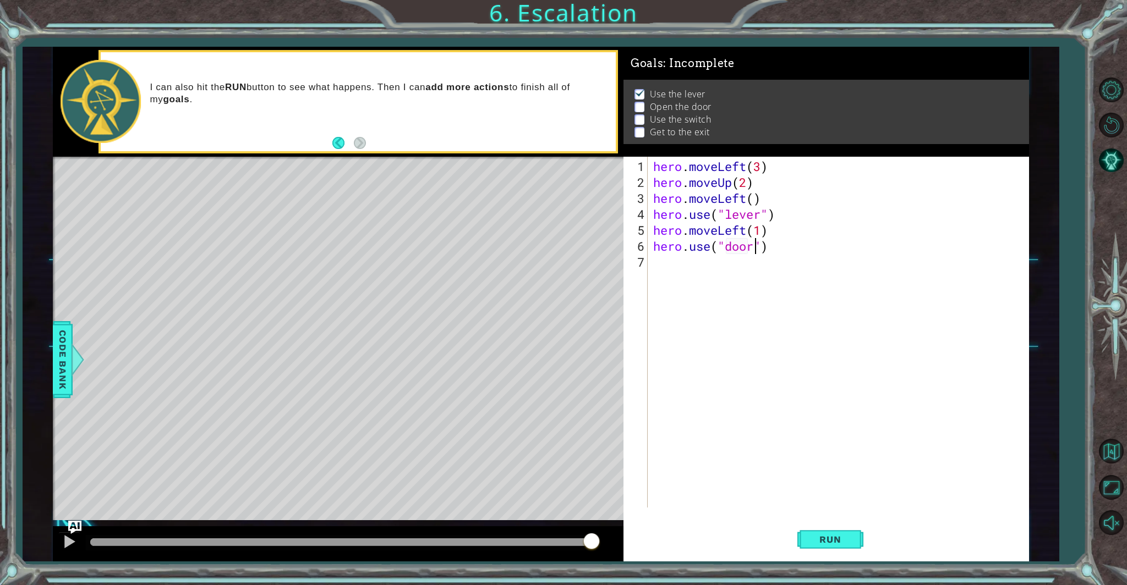
scroll to position [0, 4]
type textarea "hero.use("door")"
click at [817, 538] on span "Run" at bounding box center [829, 539] width 43 height 11
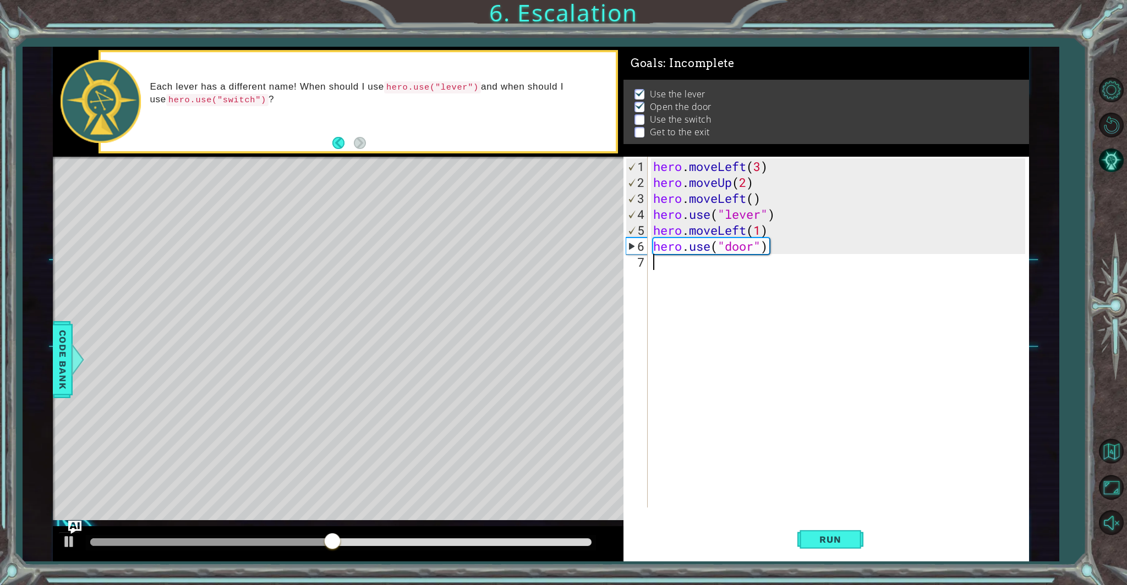
click at [656, 266] on div "hero . moveLeft ( 3 ) hero . moveUp ( 2 ) hero . moveLeft ( ) hero . use ( "lev…" at bounding box center [841, 349] width 380 height 383
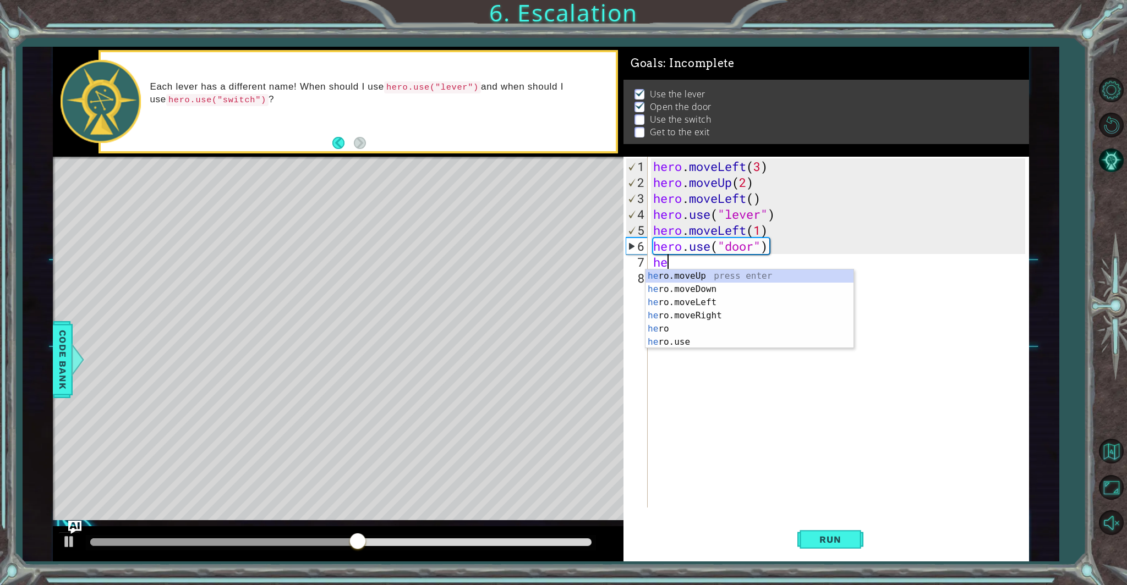
scroll to position [0, 0]
click at [673, 276] on div "her o.moveUp press enter her o.moveDown press enter her o.moveLeft press enter …" at bounding box center [749, 323] width 208 height 106
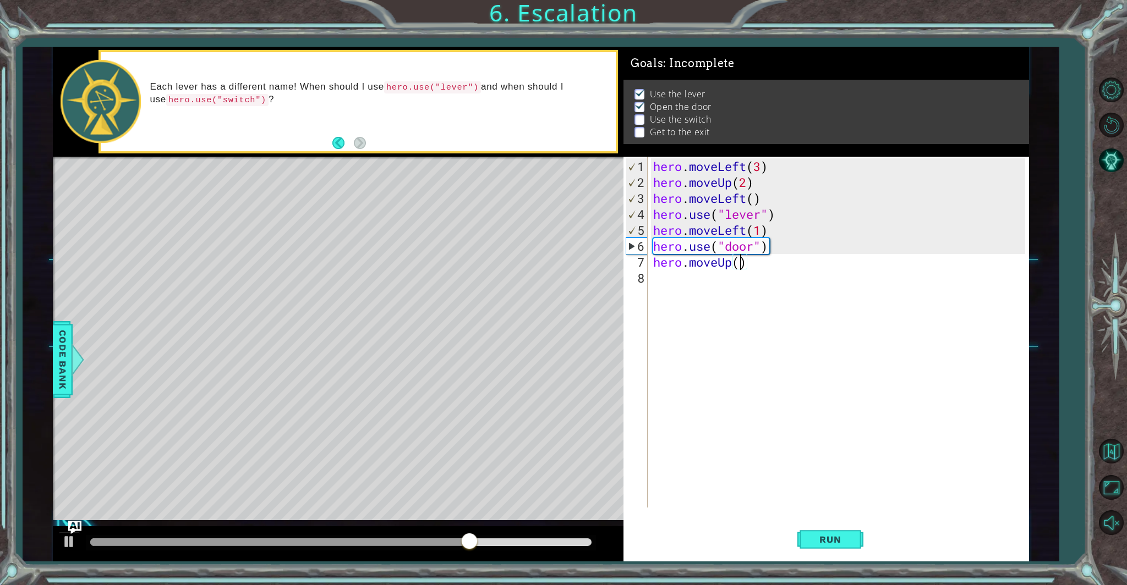
type textarea "hero.moveUp(2)"
click at [660, 281] on div "hero . moveLeft ( 3 ) hero . moveUp ( 2 ) hero . moveLeft ( ) hero . use ( "lev…" at bounding box center [841, 349] width 380 height 383
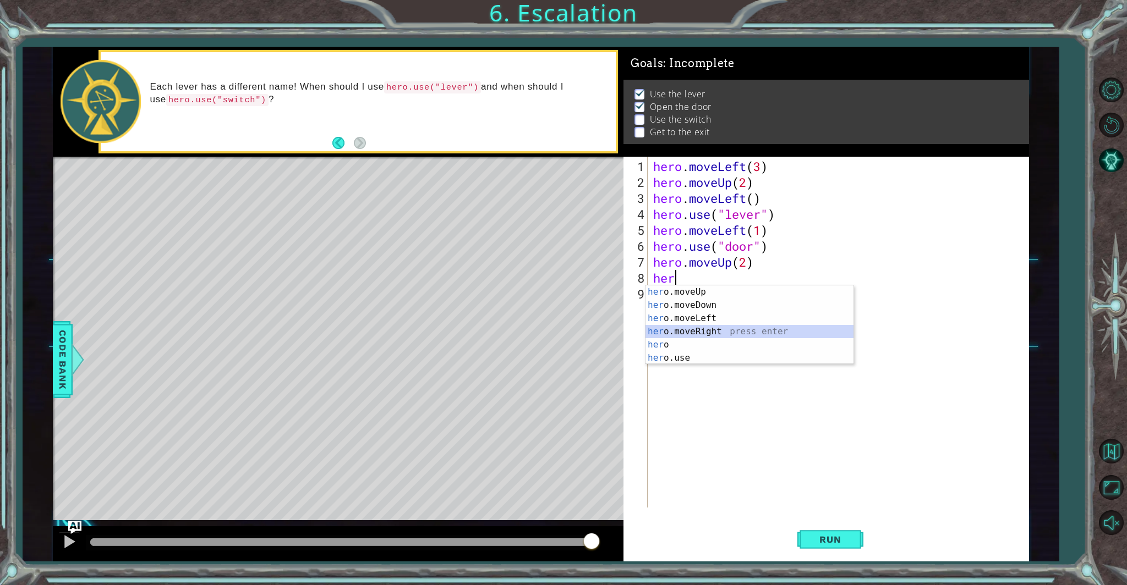
click at [672, 328] on div "her o.moveUp press enter her o.moveDown press enter her o.moveLeft press enter …" at bounding box center [749, 339] width 208 height 106
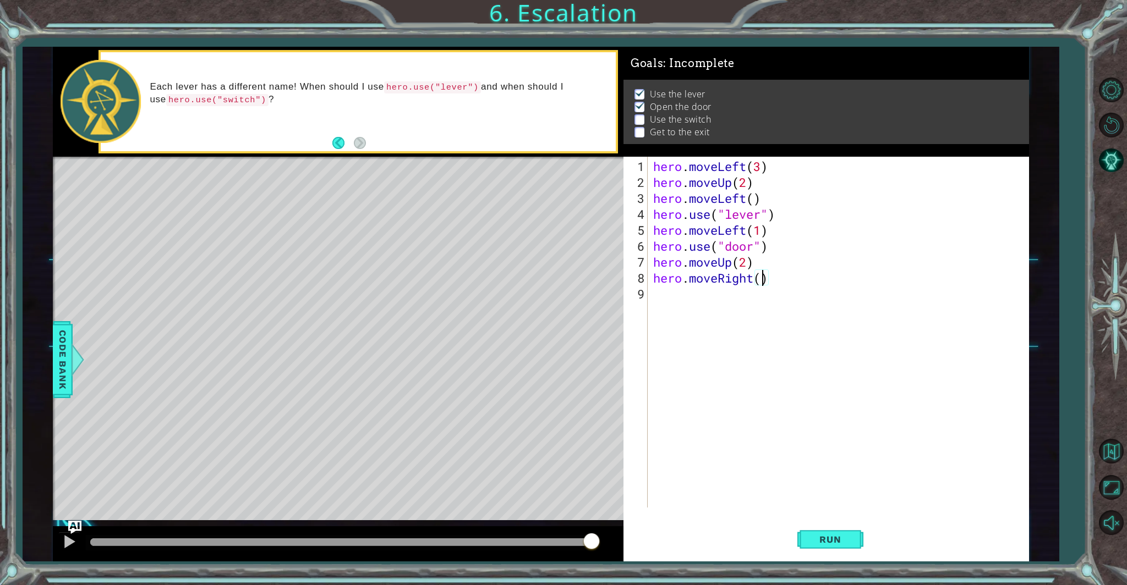
type textarea "hero.moveRight(3)"
click at [654, 292] on div "hero . moveLeft ( 3 ) hero . moveUp ( 2 ) hero . moveLeft ( ) hero . use ( "lev…" at bounding box center [841, 349] width 380 height 383
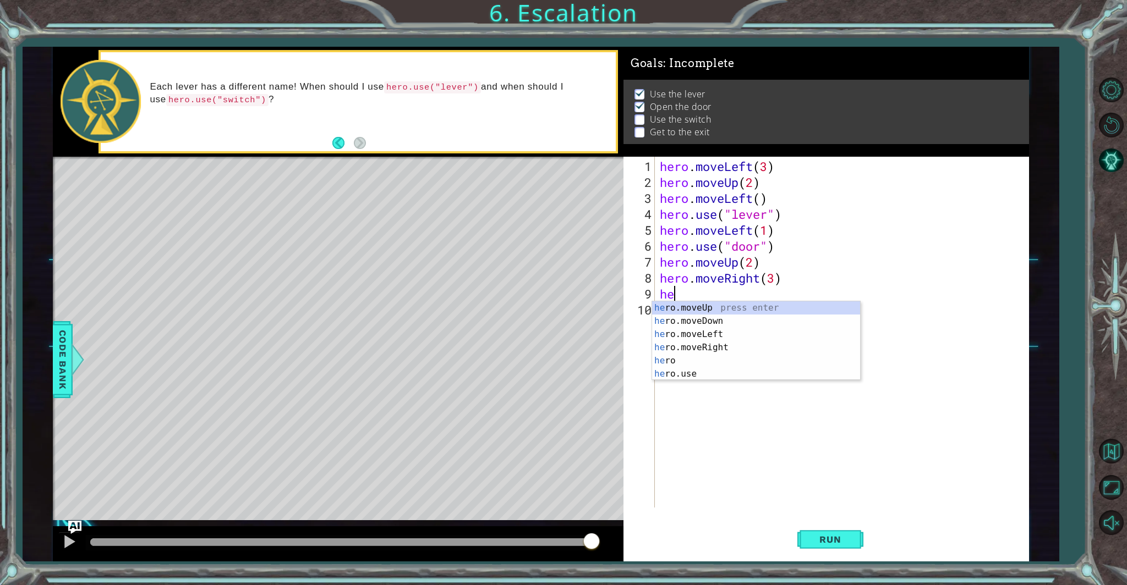
scroll to position [0, 0]
click at [685, 308] on div "he r o .moveUp press enter he r o .moveDown press enter he r o .moveLeft press …" at bounding box center [756, 355] width 208 height 106
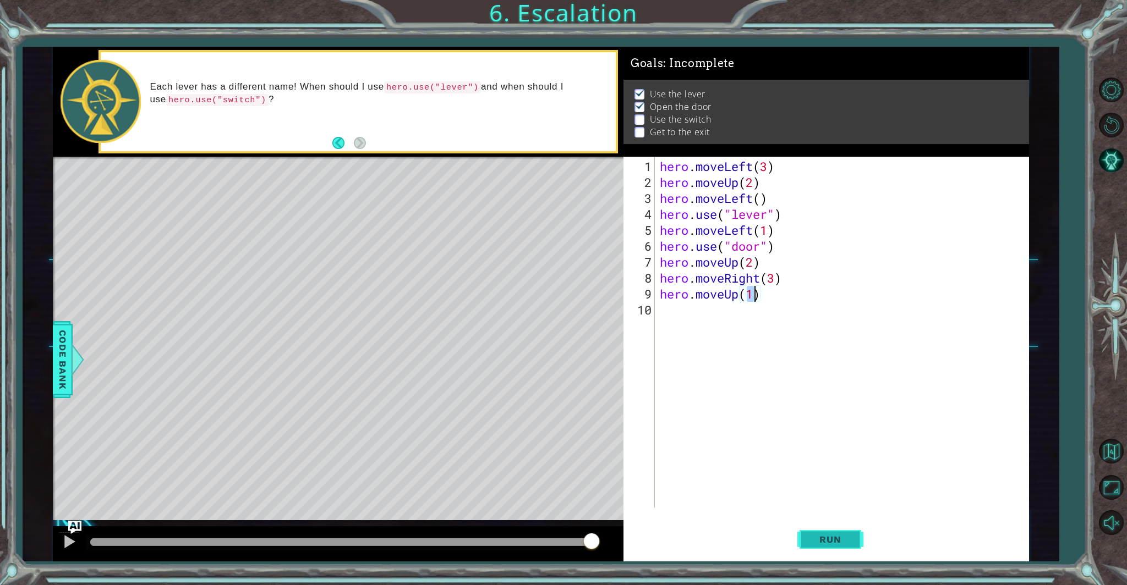
click at [841, 539] on span "Run" at bounding box center [829, 539] width 43 height 11
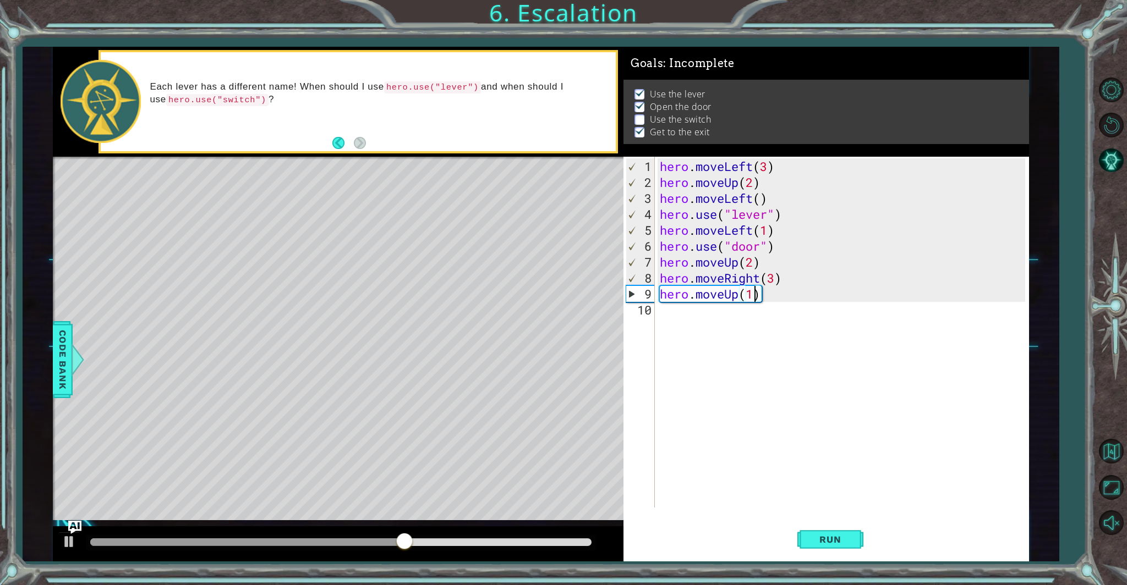
click at [661, 271] on div "hero . moveLeft ( 3 ) hero . moveUp ( 2 ) hero . moveLeft ( ) hero . use ( "lev…" at bounding box center [844, 349] width 373 height 383
drag, startPoint x: 661, startPoint y: 278, endPoint x: 778, endPoint y: 280, distance: 117.2
click at [780, 280] on div "hero . moveLeft ( 3 ) hero . moveUp ( 2 ) hero . moveLeft ( ) hero . use ( "lev…" at bounding box center [844, 349] width 373 height 383
drag, startPoint x: 659, startPoint y: 295, endPoint x: 776, endPoint y: 286, distance: 118.1
click at [776, 286] on div "hero . moveLeft ( 3 ) hero . moveUp ( 2 ) hero . moveLeft ( ) hero . use ( "lev…" at bounding box center [844, 349] width 373 height 383
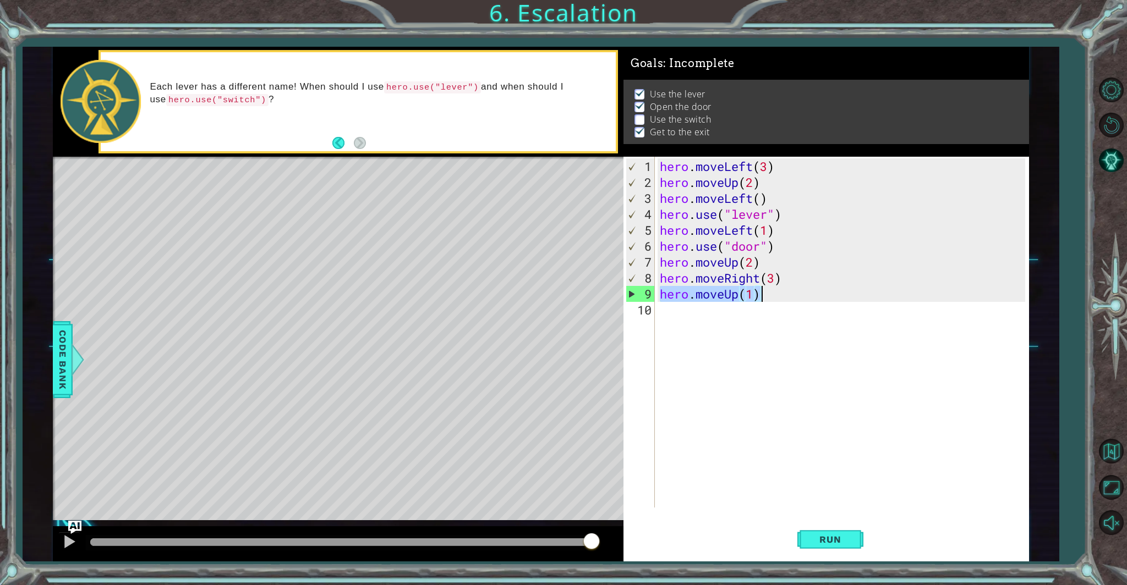
type textarea "hero.moveUp(1)"
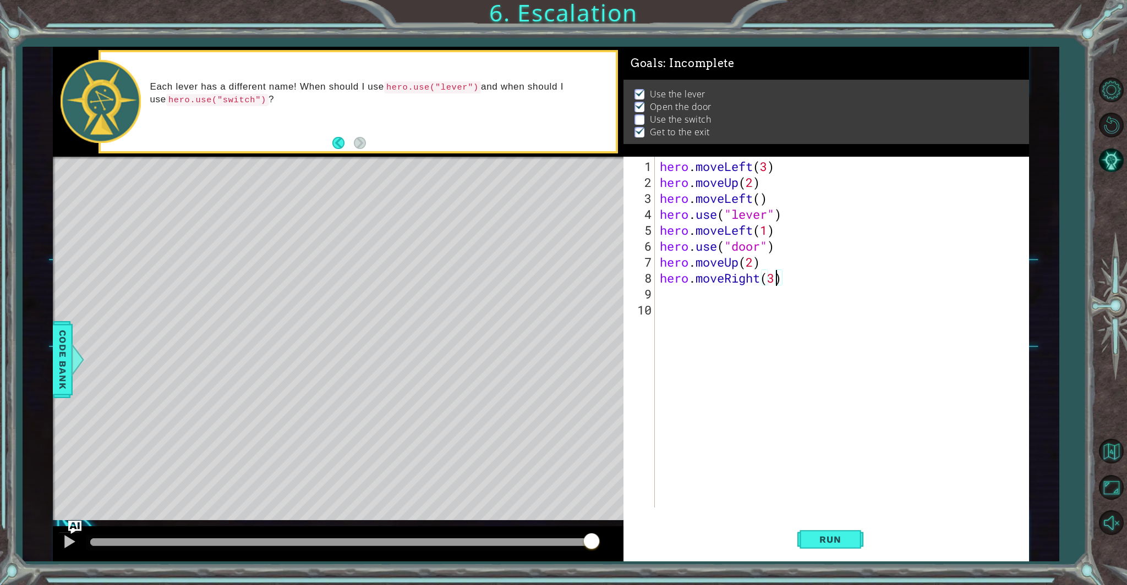
click at [776, 282] on div "hero . moveLeft ( 3 ) hero . moveUp ( 2 ) hero . moveLeft ( ) hero . use ( "lev…" at bounding box center [844, 349] width 373 height 383
type textarea "hero.moveRight(2)"
click at [661, 291] on div "hero . moveLeft ( 3 ) hero . moveUp ( 2 ) hero . moveLeft ( ) hero . use ( "lev…" at bounding box center [844, 349] width 373 height 383
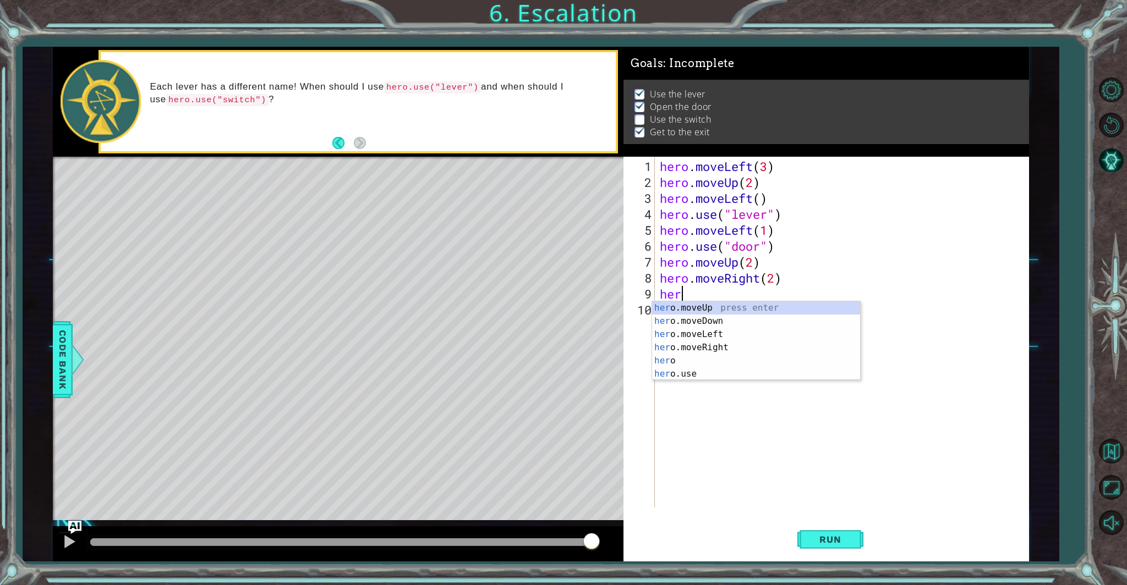
scroll to position [0, 1]
click at [680, 369] on div "hero press enter hero .moveUp press enter hero .moveDown press enter hero .move…" at bounding box center [756, 355] width 208 height 106
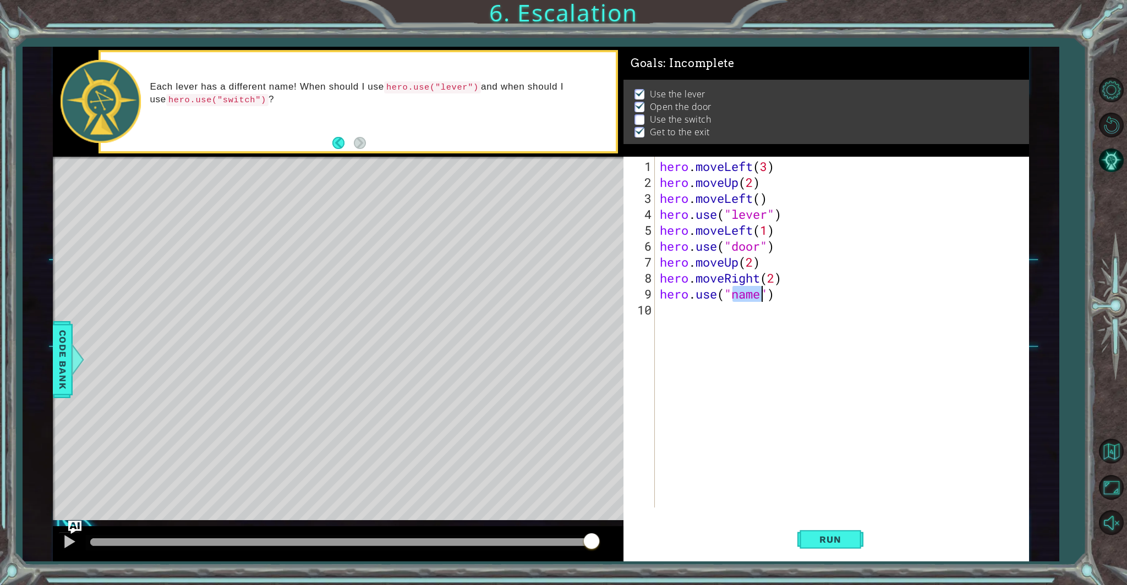
click at [754, 295] on div "hero . moveLeft ( 3 ) hero . moveUp ( 2 ) hero . moveLeft ( ) hero . use ( "lev…" at bounding box center [844, 349] width 373 height 383
drag, startPoint x: 764, startPoint y: 299, endPoint x: 756, endPoint y: 296, distance: 8.4
click at [759, 297] on div "hero . moveLeft ( 3 ) hero . moveUp ( 2 ) hero . moveLeft ( ) hero . use ( "lev…" at bounding box center [844, 349] width 373 height 383
click at [758, 306] on div "" lever" press enter" at bounding box center [821, 322] width 208 height 40
type textarea "hero.use("lever")"
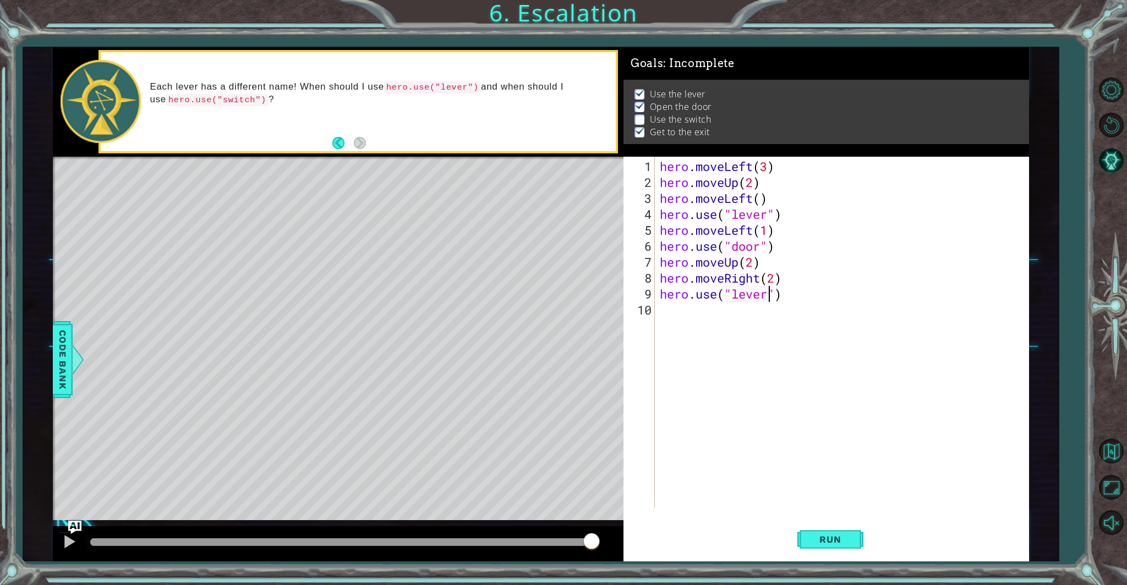
click at [665, 309] on div "hero . moveLeft ( 3 ) hero . moveUp ( 2 ) hero . moveLeft ( ) hero . use ( "lev…" at bounding box center [844, 349] width 373 height 383
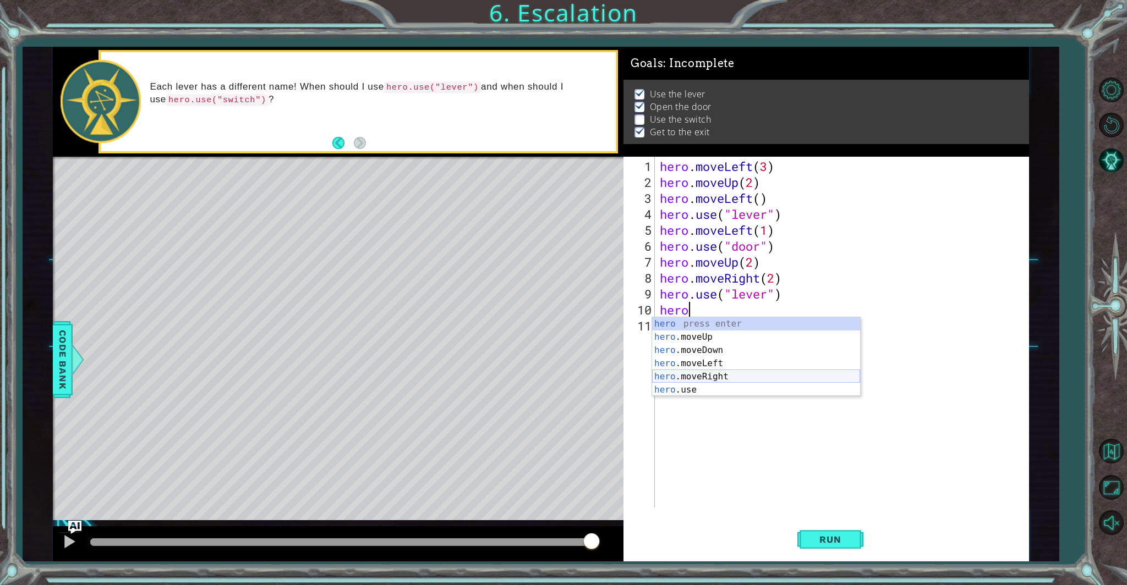
click at [682, 372] on div "hero press enter hero .moveUp press enter hero .moveDown press enter hero .move…" at bounding box center [756, 370] width 208 height 106
type textarea "hero.moveRight(1)"
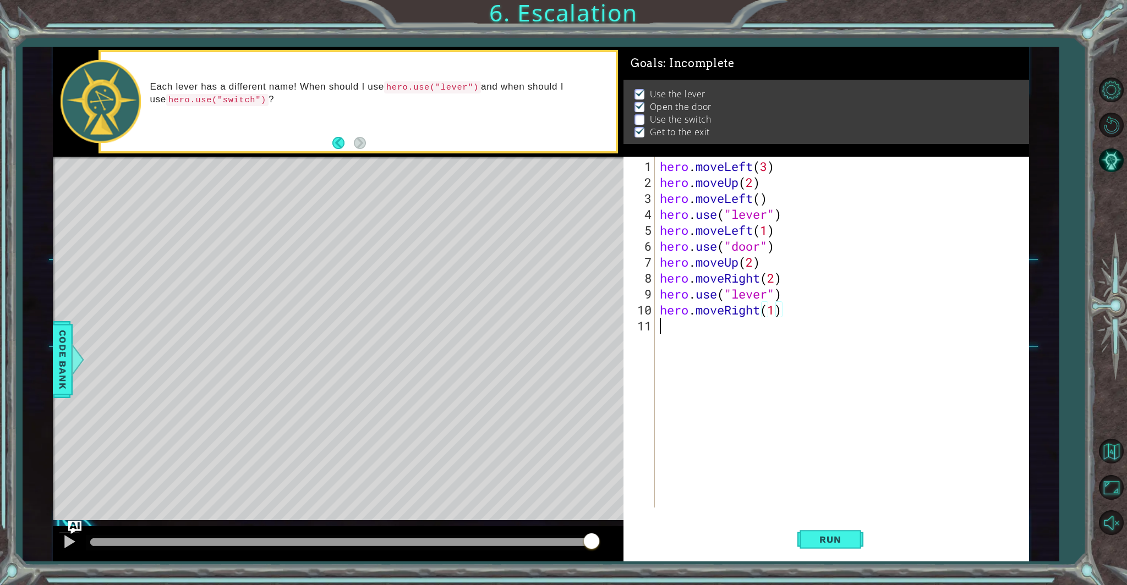
click at [667, 326] on div "hero . moveLeft ( 3 ) hero . moveUp ( 2 ) hero . moveLeft ( ) hero . use ( "lev…" at bounding box center [844, 349] width 373 height 383
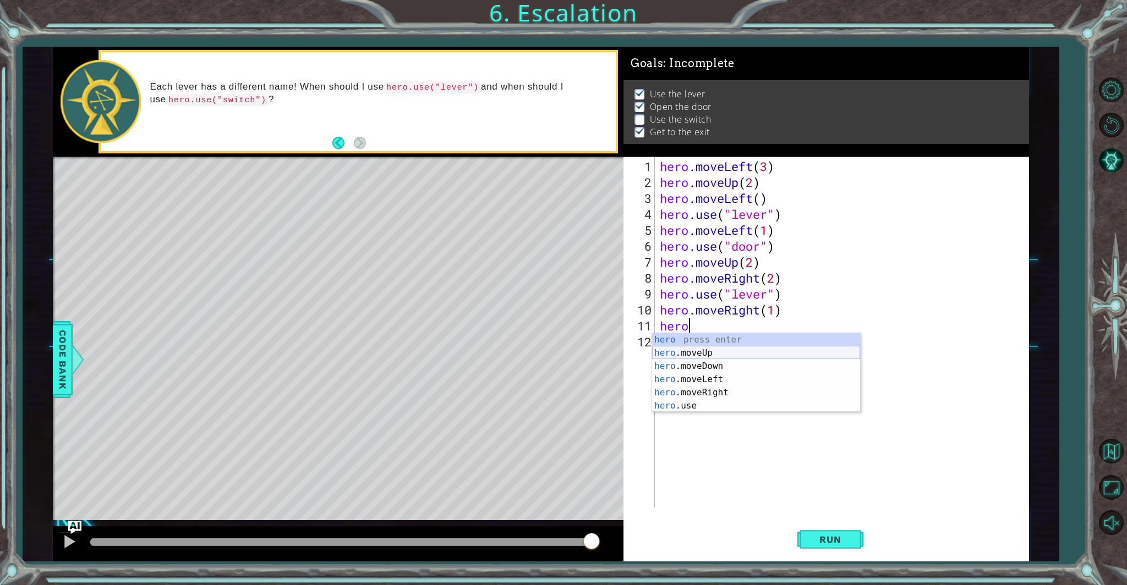
click at [669, 354] on div "hero press enter hero .moveUp press enter hero .moveDown press enter hero .move…" at bounding box center [756, 386] width 208 height 106
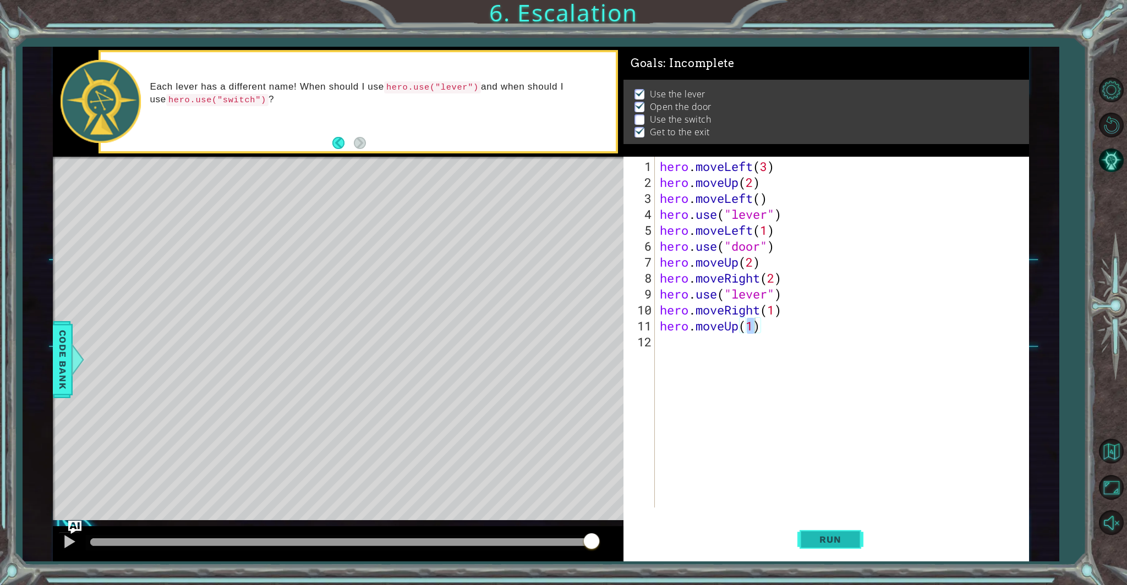
click at [818, 550] on button "Run" at bounding box center [830, 539] width 66 height 41
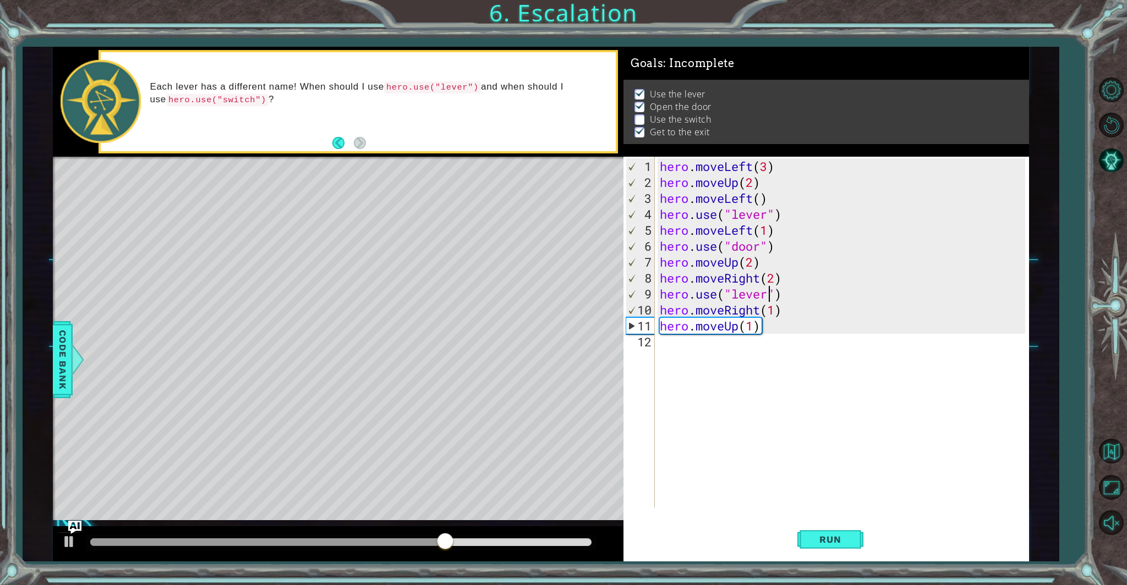
click at [767, 295] on div "hero . moveLeft ( 3 ) hero . moveUp ( 2 ) hero . moveLeft ( ) hero . use ( "lev…" at bounding box center [844, 349] width 373 height 383
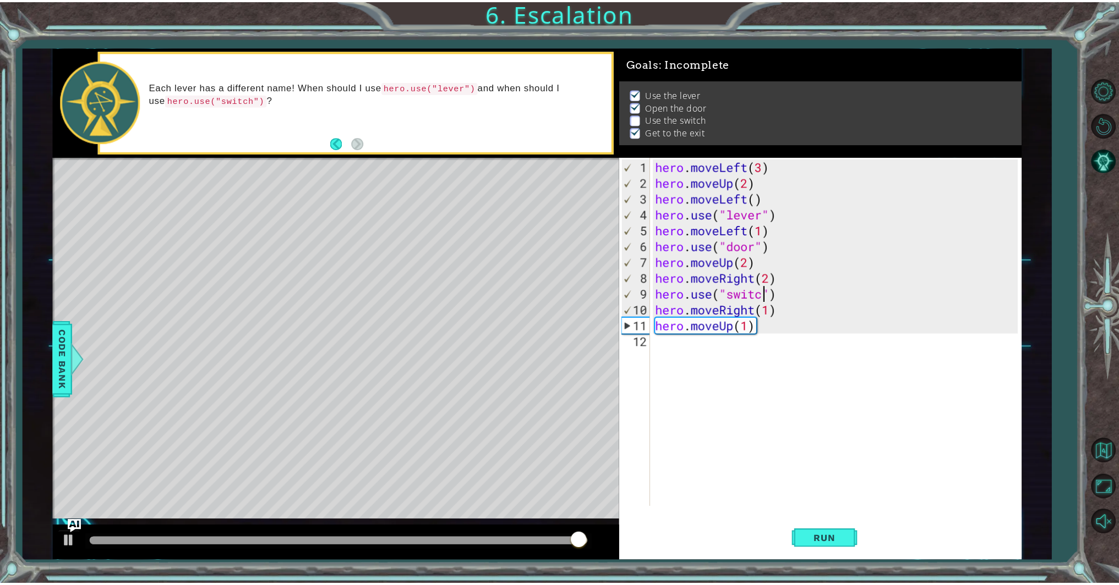
scroll to position [0, 5]
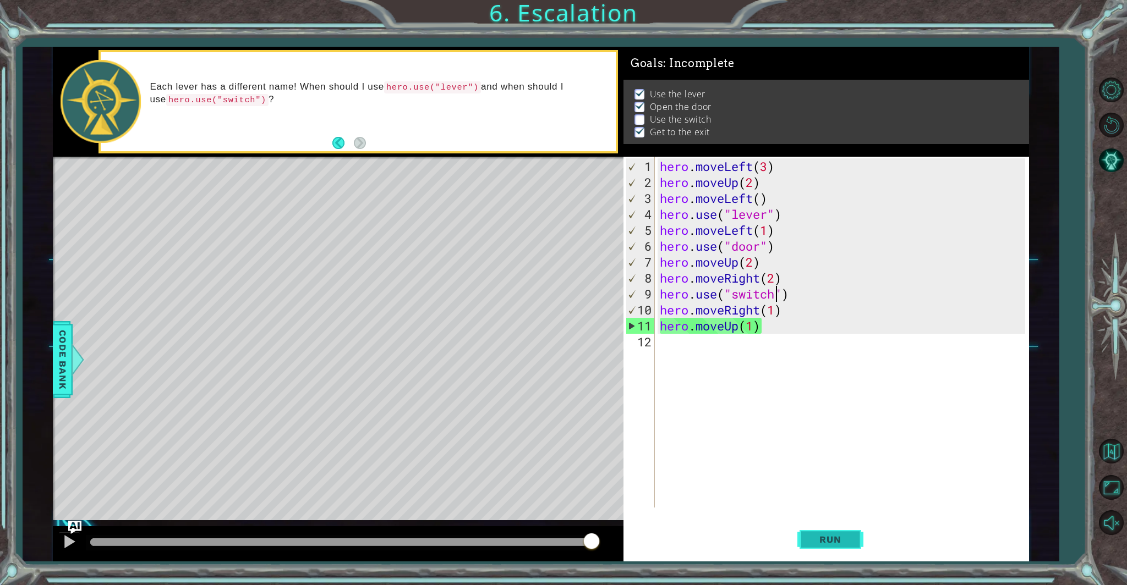
type textarea "hero.use("switch")"
click at [827, 547] on button "Run" at bounding box center [830, 539] width 66 height 41
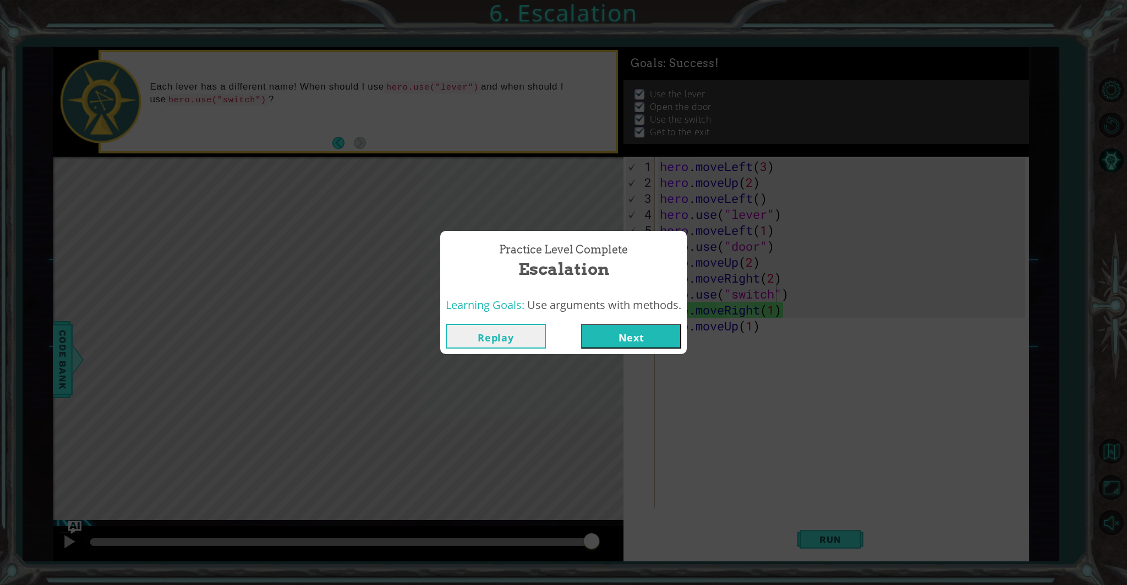
click at [631, 331] on button "Next" at bounding box center [631, 336] width 100 height 25
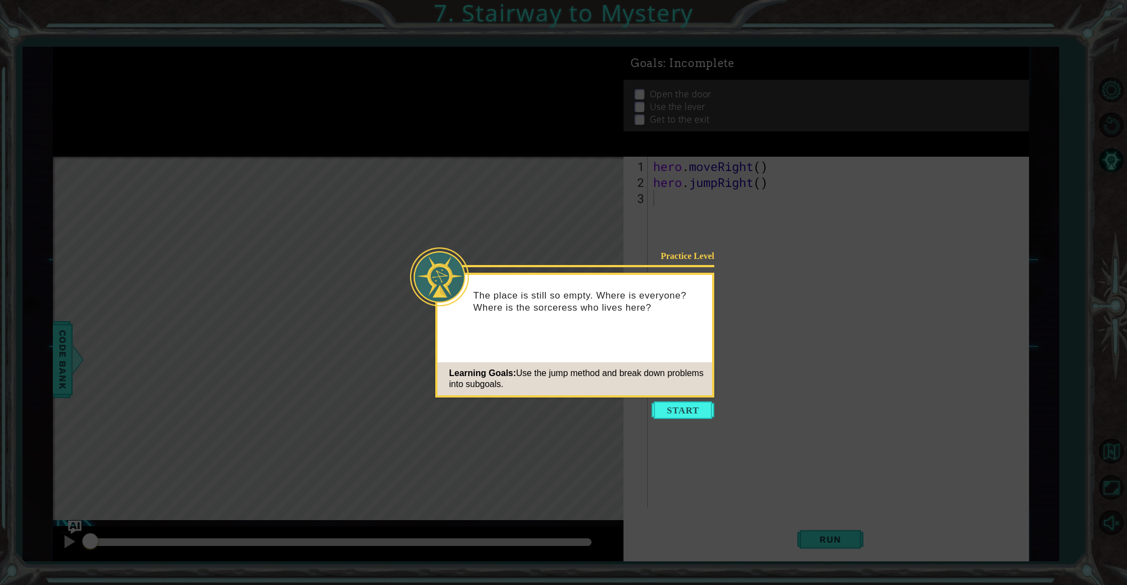
click at [679, 413] on button "Start" at bounding box center [682, 411] width 63 height 18
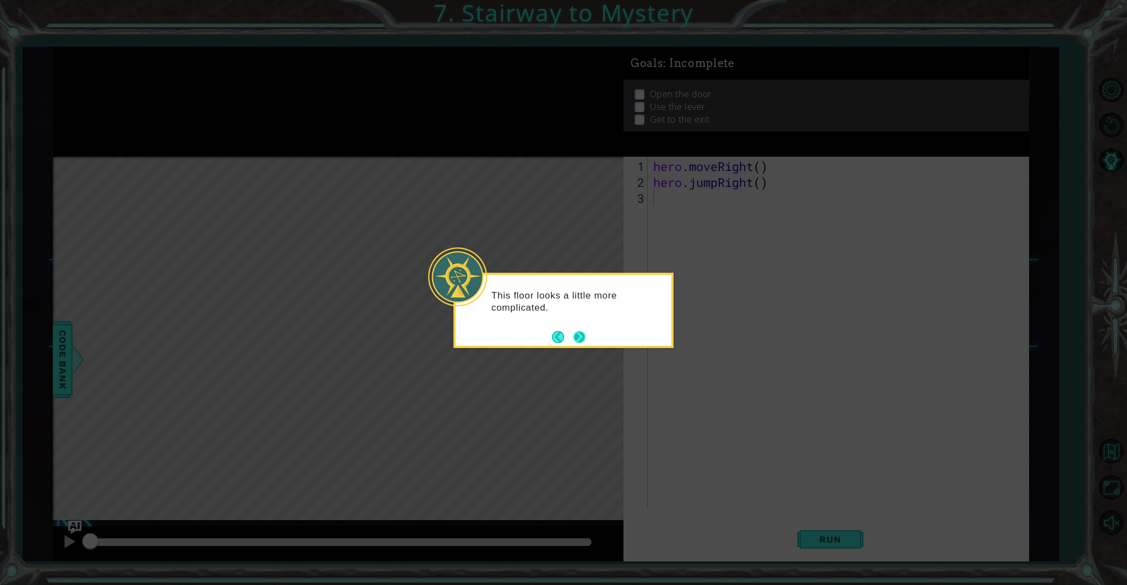
click at [585, 335] on button "Next" at bounding box center [579, 337] width 13 height 13
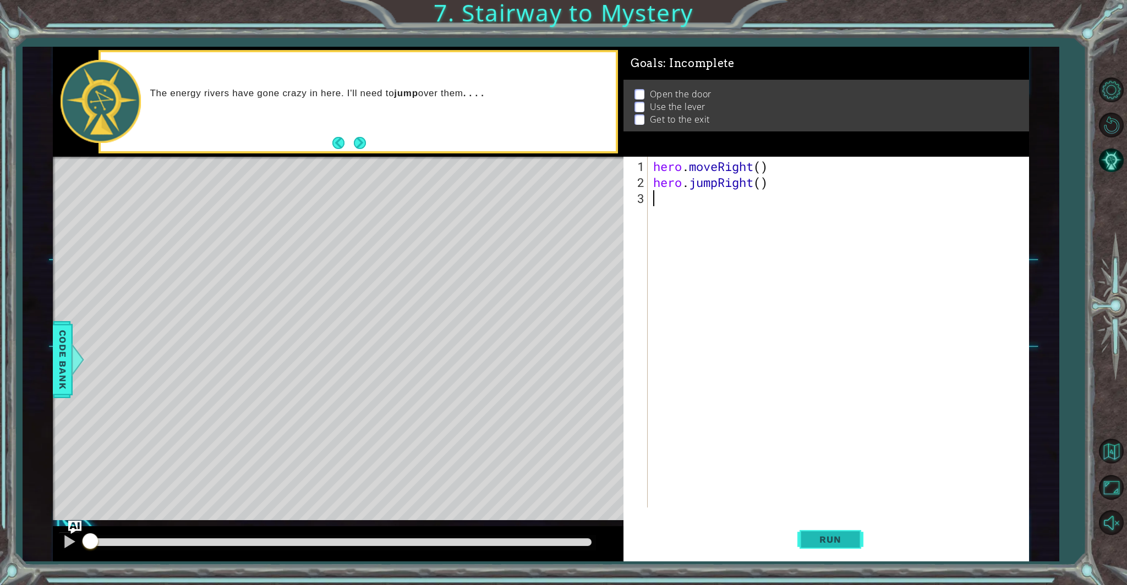
drag, startPoint x: 832, startPoint y: 532, endPoint x: 825, endPoint y: 533, distance: 6.6
click at [832, 532] on button "Run" at bounding box center [830, 539] width 66 height 41
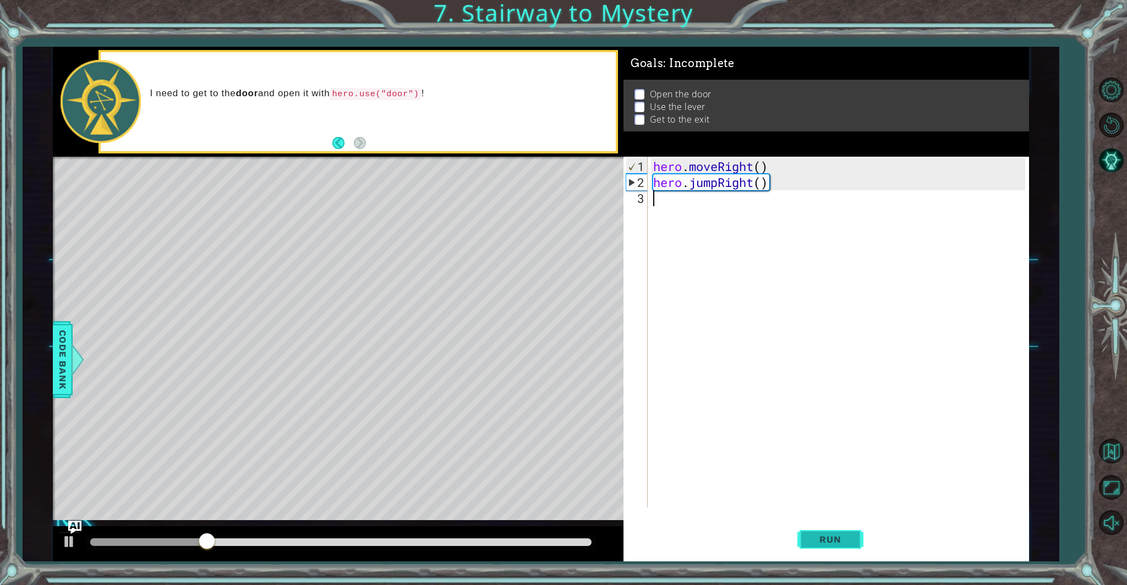
click at [821, 544] on span "Run" at bounding box center [829, 539] width 43 height 11
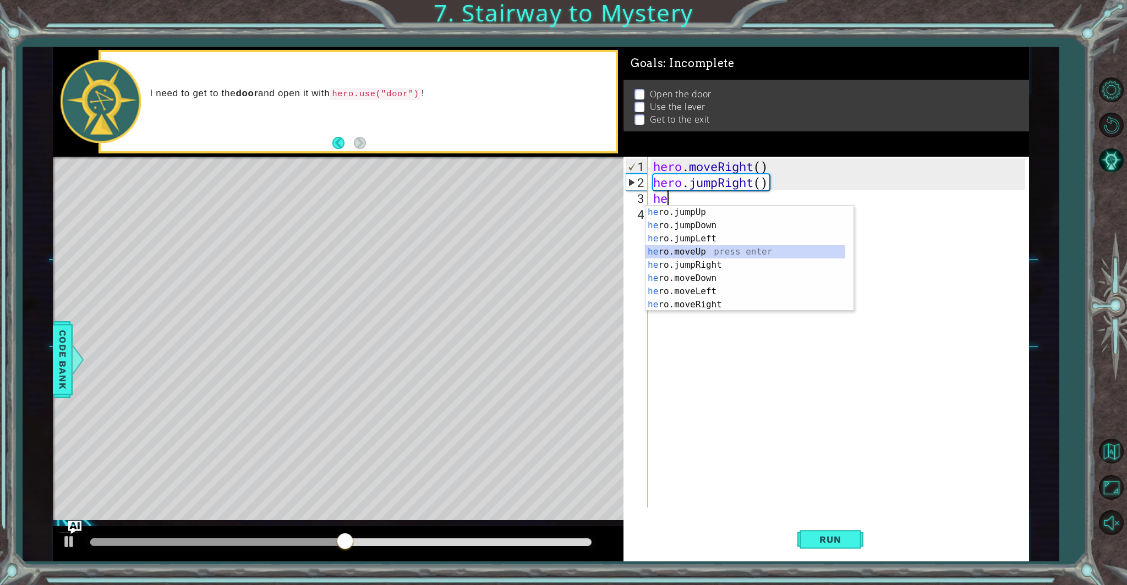
click at [697, 251] on div "he ro.jumpUp press enter he ro.jumpDown press enter he ro.jumpLeft press enter …" at bounding box center [745, 272] width 200 height 132
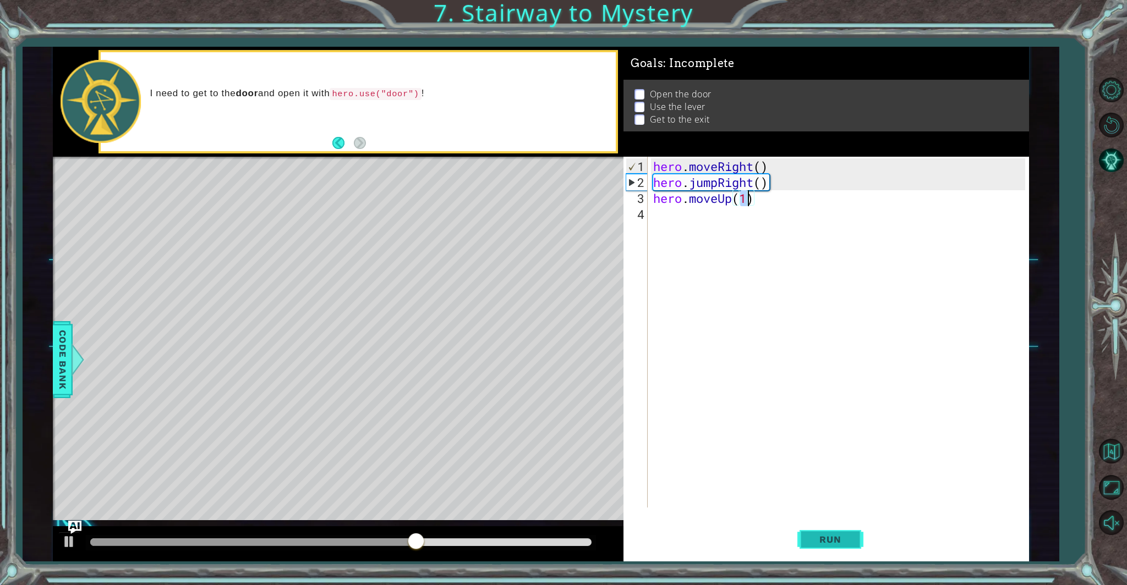
type textarea "hero.moveUp(1)"
click at [854, 539] on button "Run" at bounding box center [830, 539] width 66 height 41
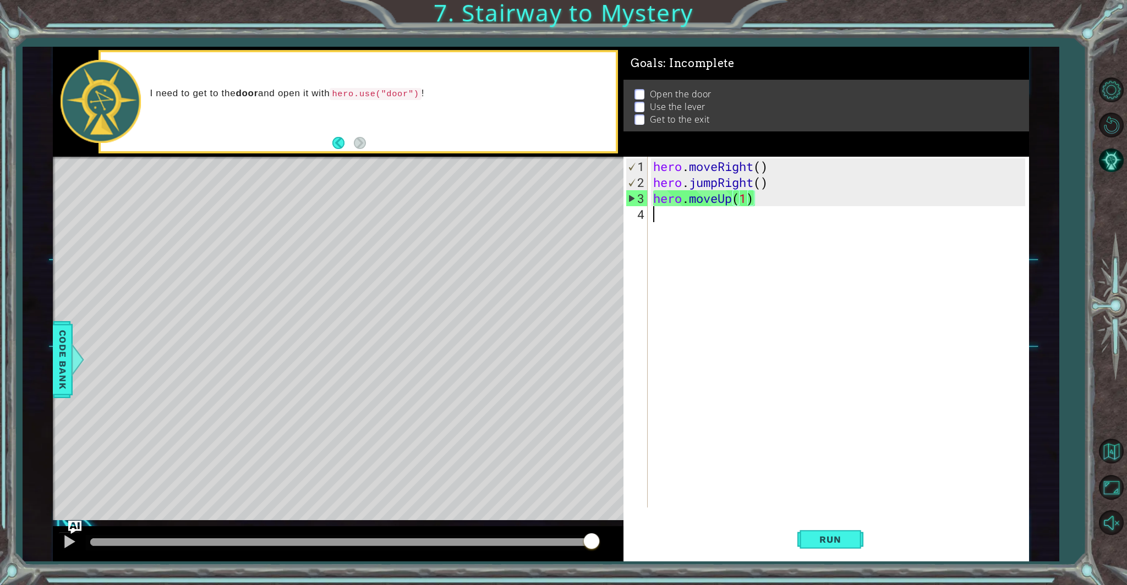
click at [978, 232] on div "hero . moveRight ( ) hero . jumpRight ( ) hero . moveUp ( 1 )" at bounding box center [841, 349] width 380 height 383
click at [1113, 461] on button "Back to Map" at bounding box center [1111, 452] width 32 height 32
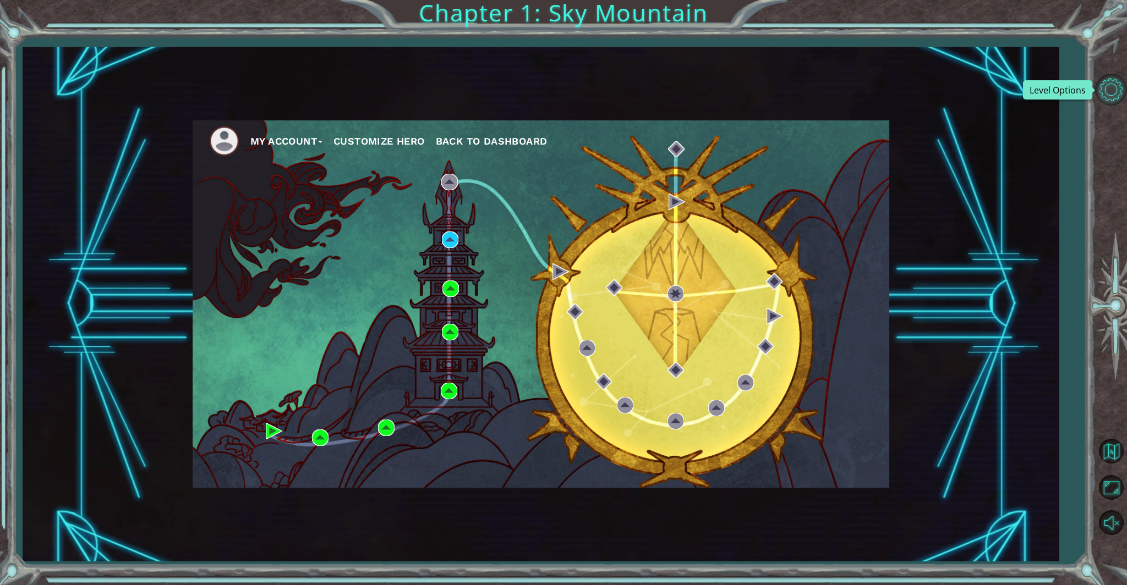
click at [1113, 90] on button "Level Options" at bounding box center [1111, 90] width 32 height 32
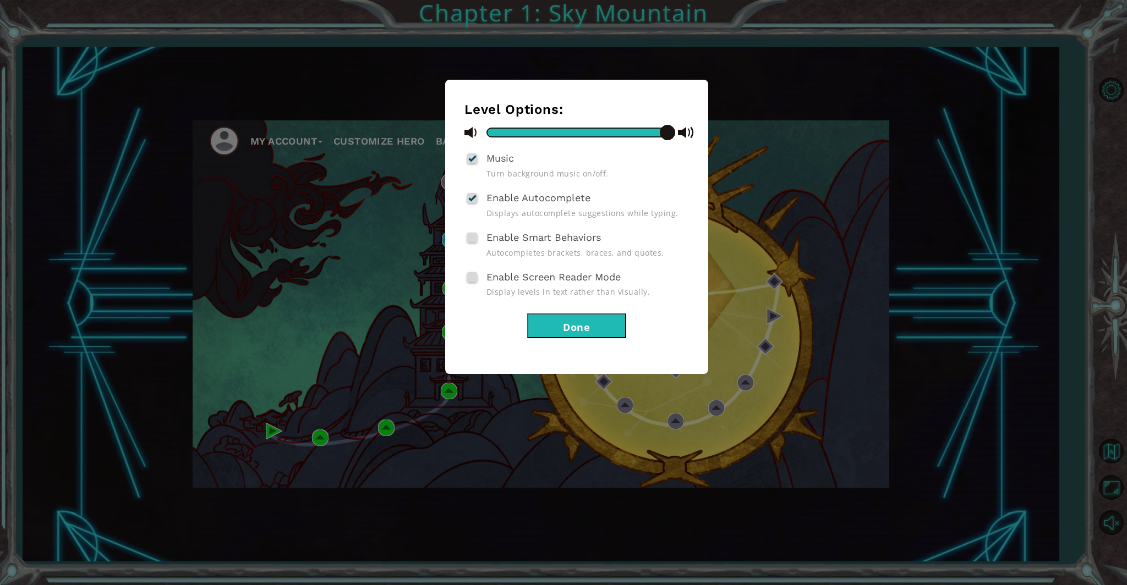
click at [585, 314] on button "Done" at bounding box center [576, 326] width 99 height 25
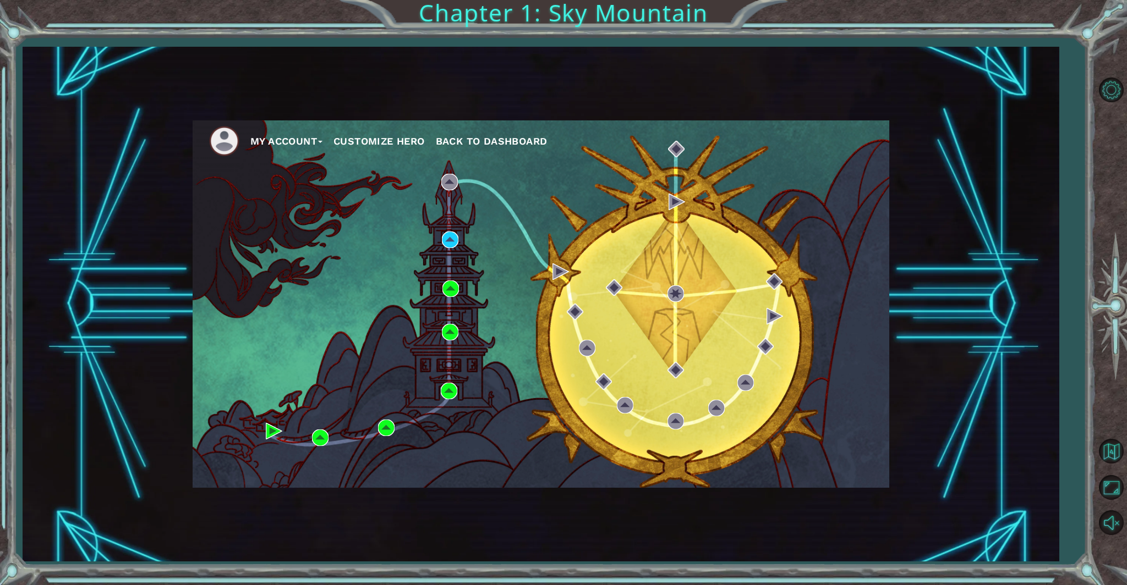
click at [309, 137] on button "My Account" at bounding box center [286, 141] width 72 height 17
click at [306, 177] on li "Logout" at bounding box center [299, 182] width 83 height 12
click at [312, 180] on li "Logout" at bounding box center [299, 182] width 83 height 12
click at [275, 180] on button "Logout" at bounding box center [277, 182] width 39 height 12
